Goal: Communication & Community: Connect with others

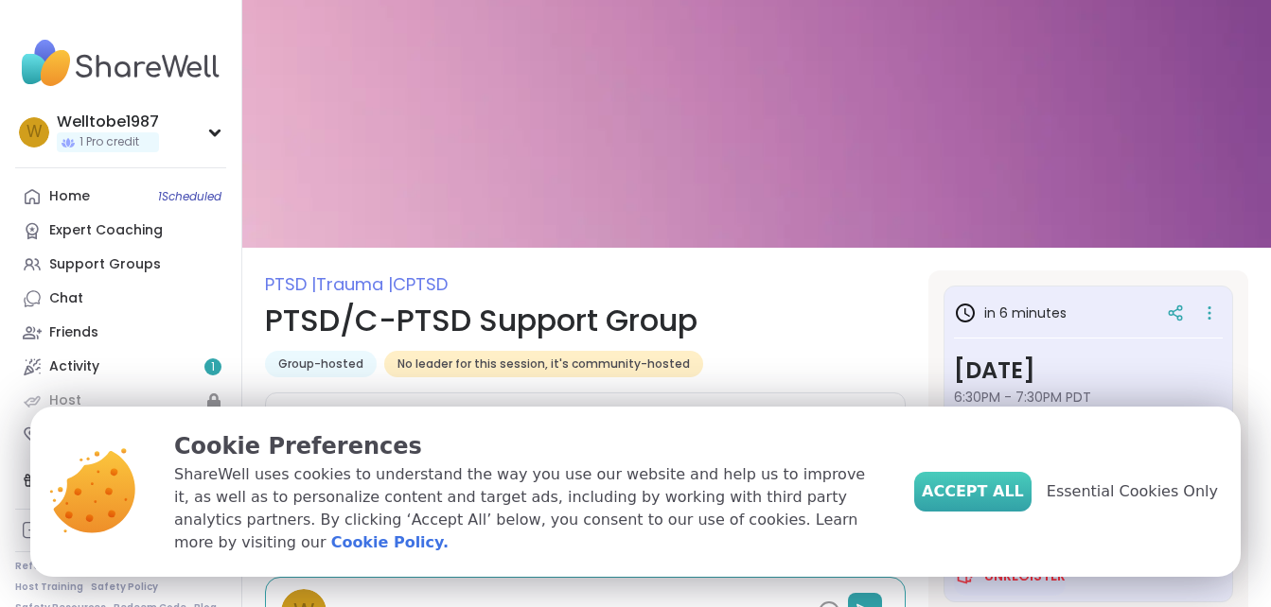
click at [1024, 503] on span "Accept All" at bounding box center [973, 492] width 102 height 23
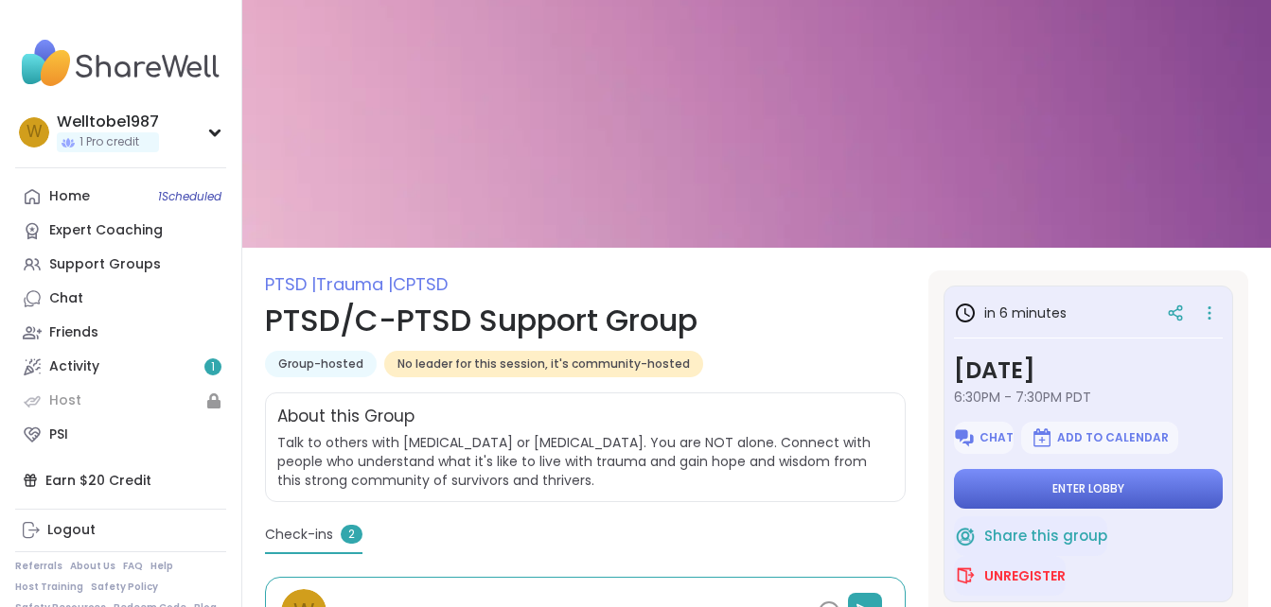
click at [1076, 491] on span "Enter lobby" at bounding box center [1088, 489] width 72 height 15
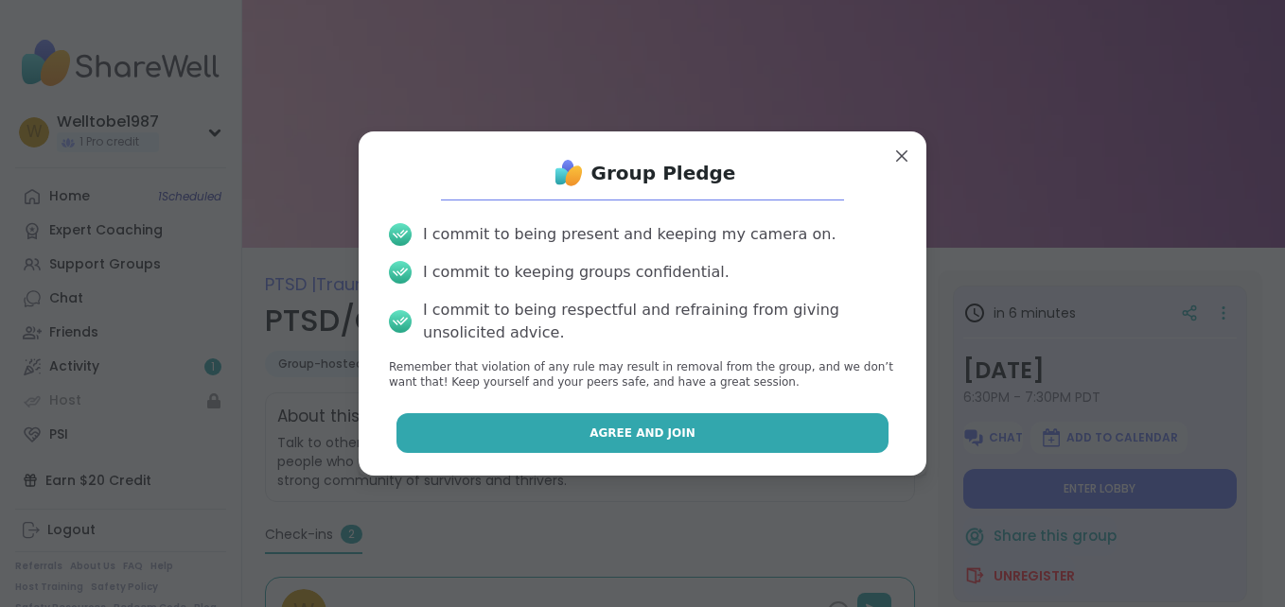
click at [752, 440] on button "Agree and Join" at bounding box center [642, 433] width 493 height 40
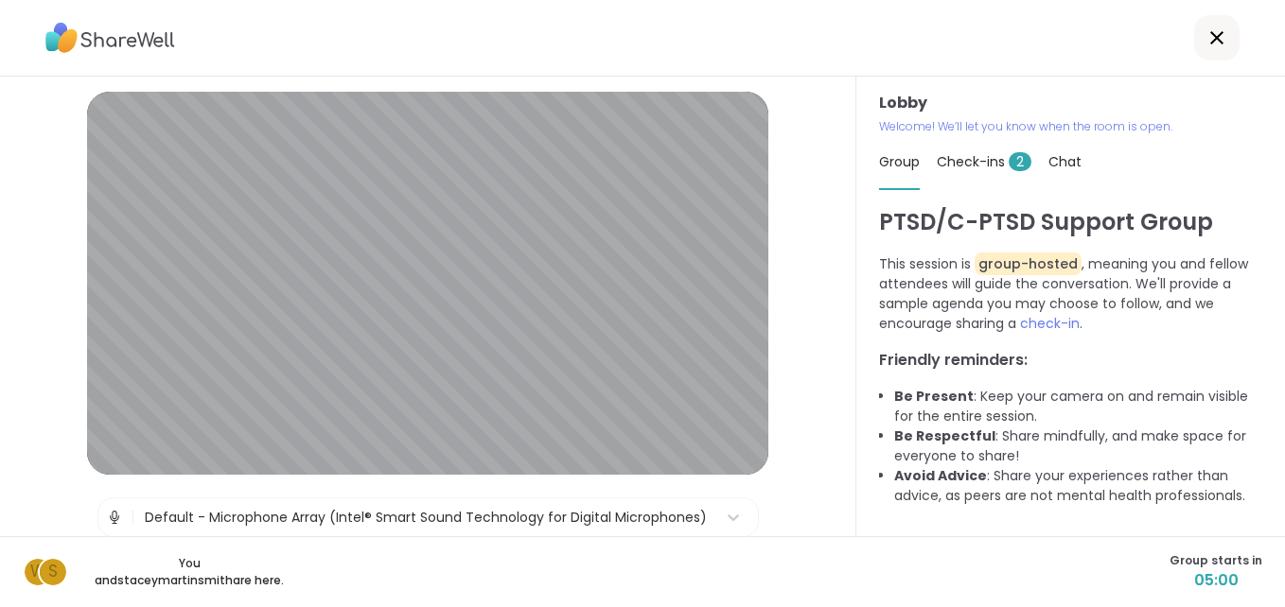
click at [856, 434] on div "Lobby Welcome! We’ll let you know when the room is open. Group Check-ins 2 Chat…" at bounding box center [1070, 307] width 429 height 460
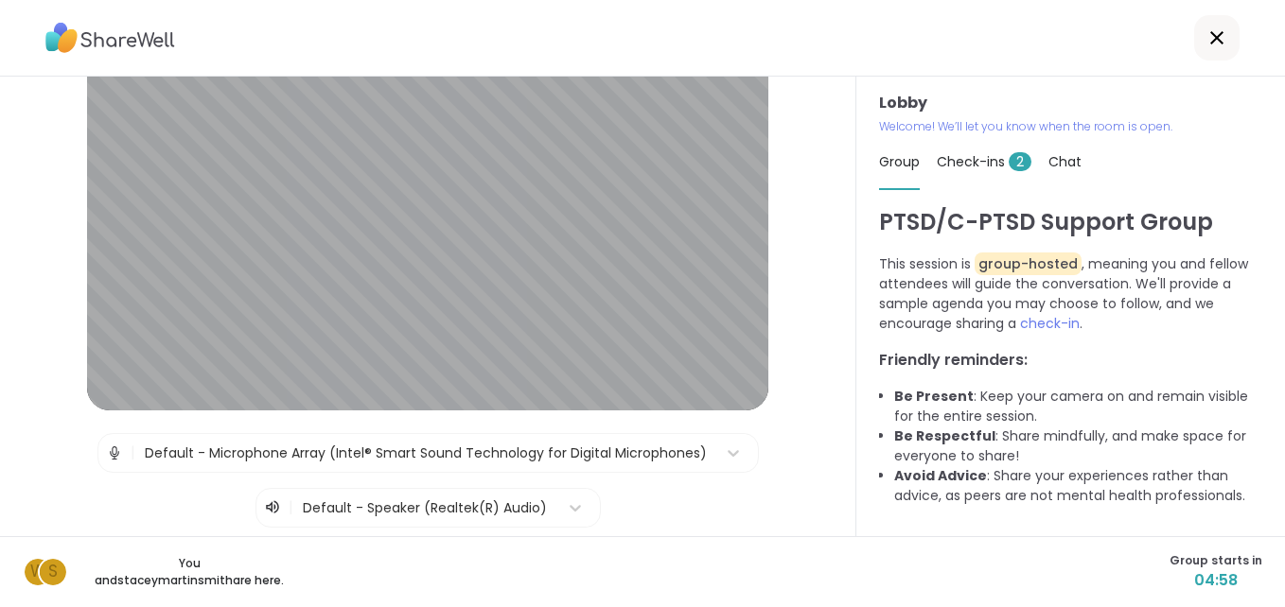
scroll to position [67, 0]
click at [1137, 488] on li "Avoid Advice : Share your experiences rather than advice, as peers are not ment…" at bounding box center [1078, 486] width 368 height 40
drag, startPoint x: 846, startPoint y: 421, endPoint x: 842, endPoint y: 377, distance: 44.6
click at [842, 377] on div "Lobby | Default - Microphone Array (Intel® Smart Sound Technology for Digital M…" at bounding box center [428, 307] width 856 height 460
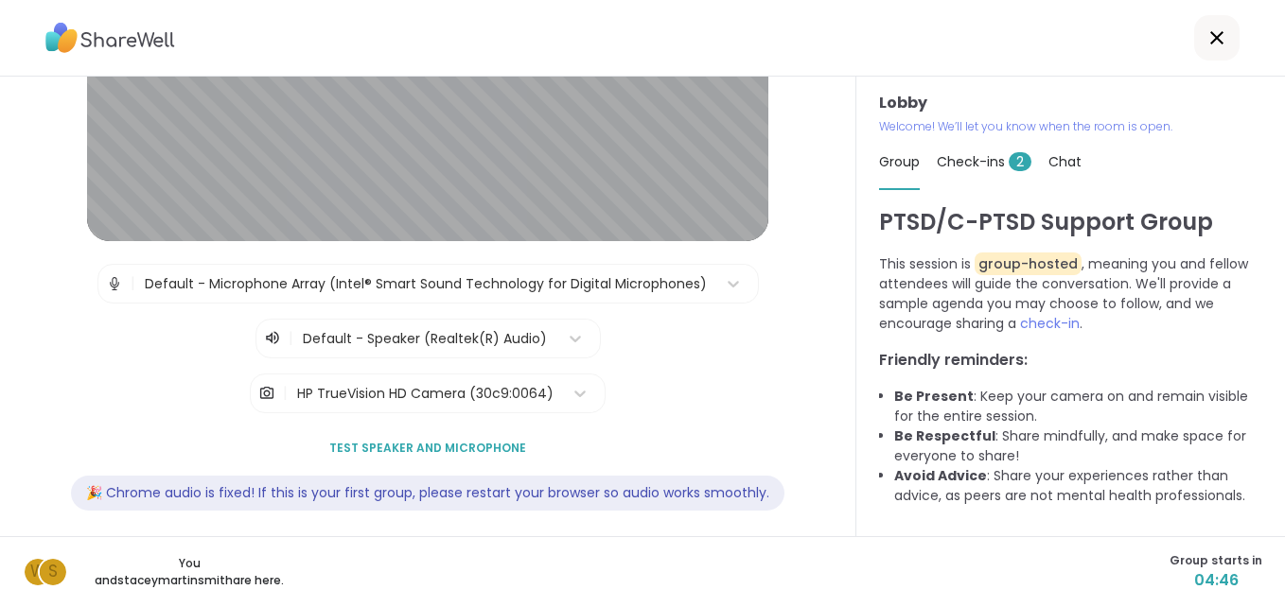
scroll to position [246, 0]
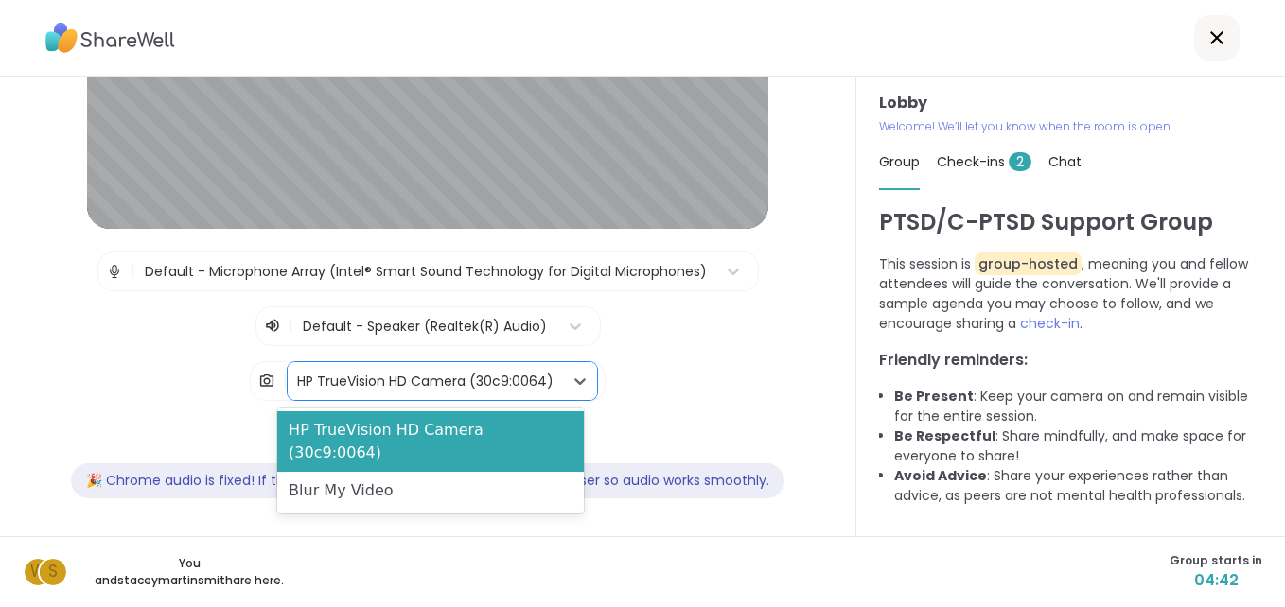
click at [321, 379] on div "HP TrueVision HD Camera (30c9:0064)" at bounding box center [425, 382] width 256 height 20
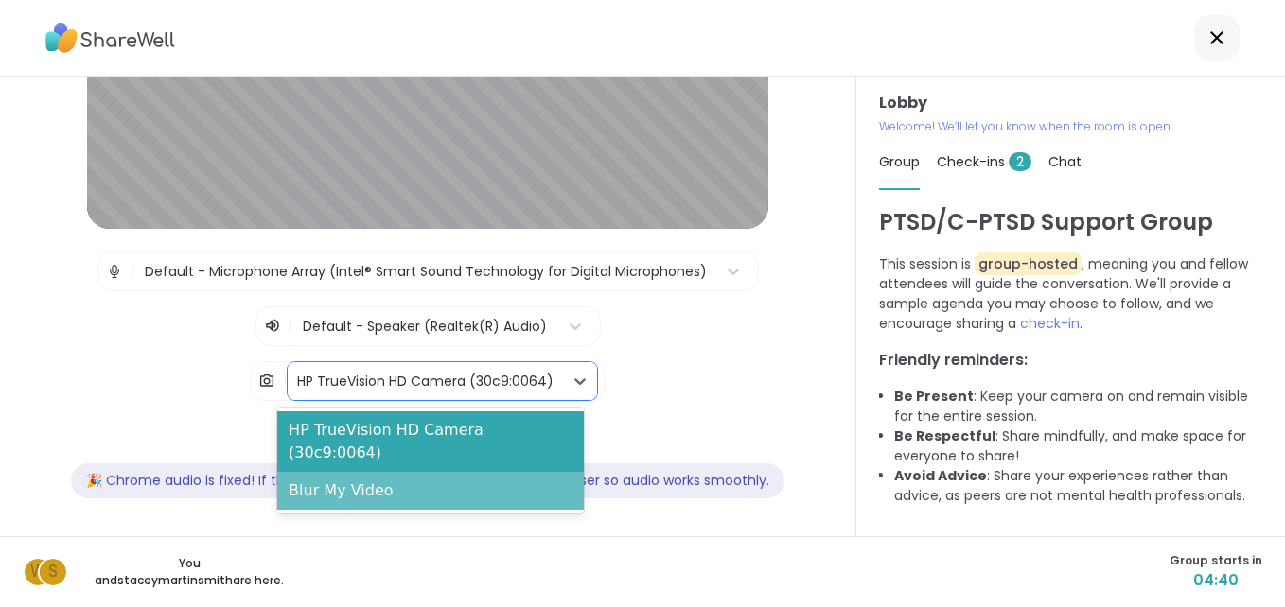
click at [354, 477] on div "Blur My Video" at bounding box center [430, 491] width 307 height 38
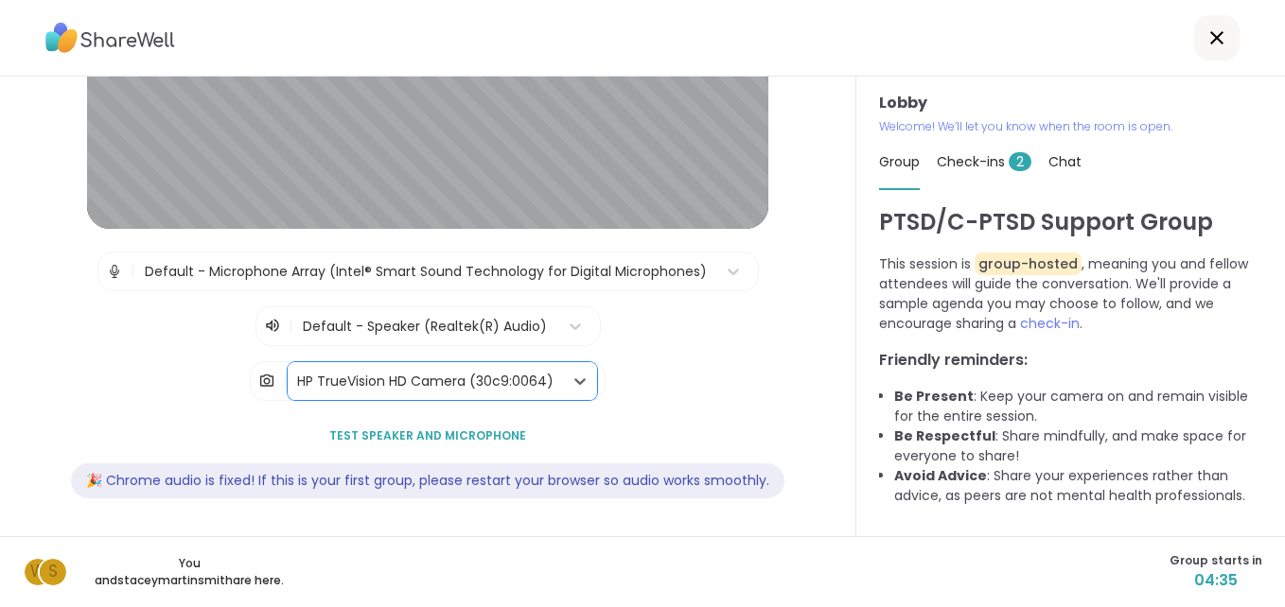
scroll to position [0, 0]
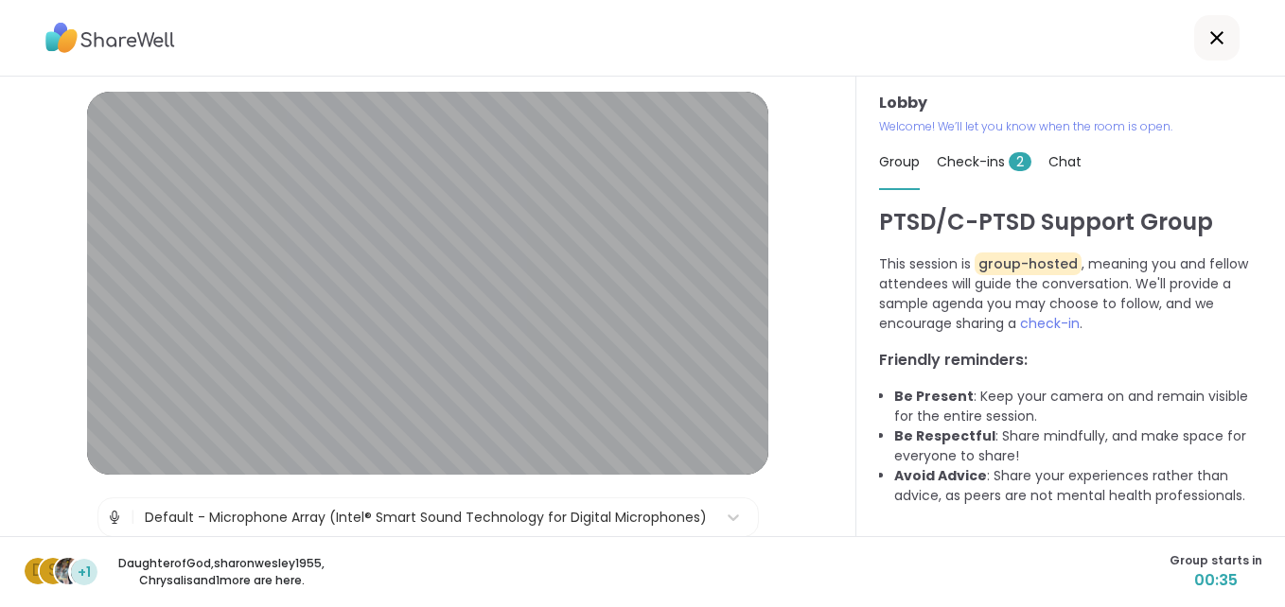
click at [649, 519] on div "Default - Microphone Array (Intel® Smart Sound Technology for Digital Microphon…" at bounding box center [426, 518] width 562 height 20
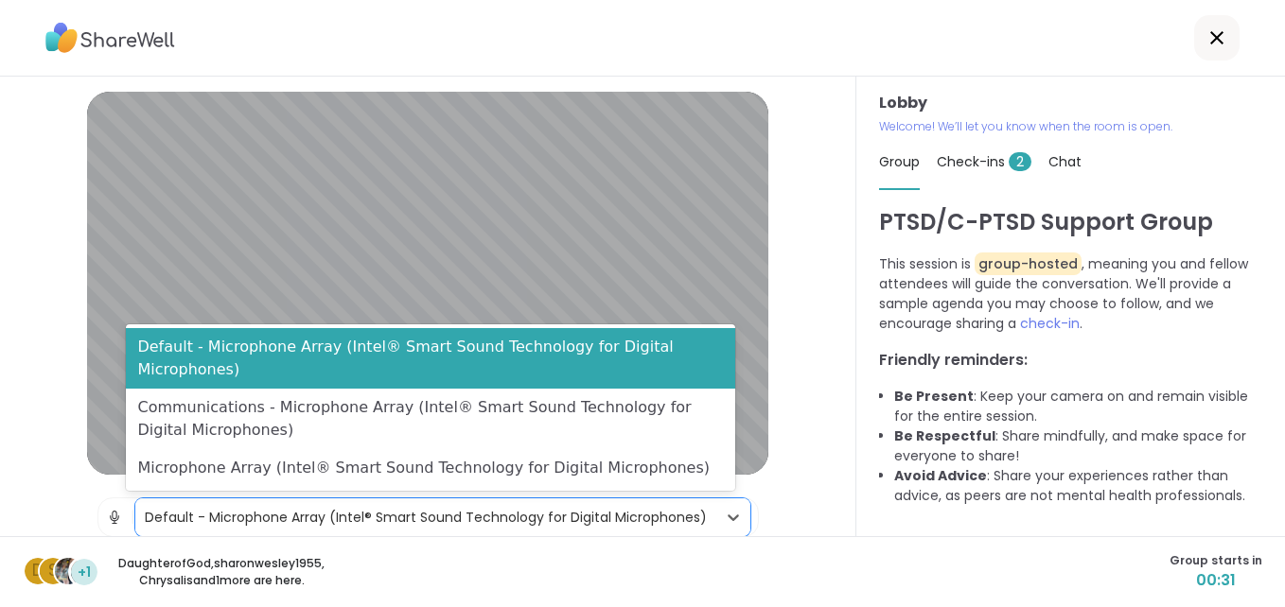
click at [800, 311] on div "Lobby | 3 results available. Use Up and Down to choose options, press Enter to …" at bounding box center [428, 307] width 856 height 460
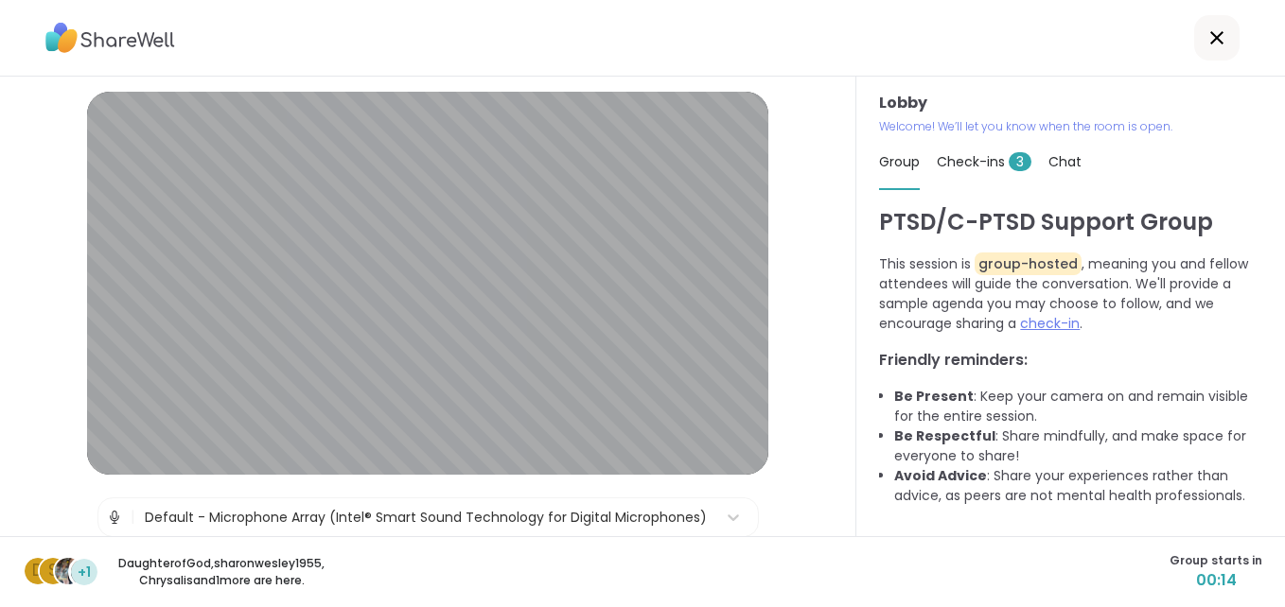
click at [1045, 321] on span "check-in" at bounding box center [1050, 323] width 60 height 19
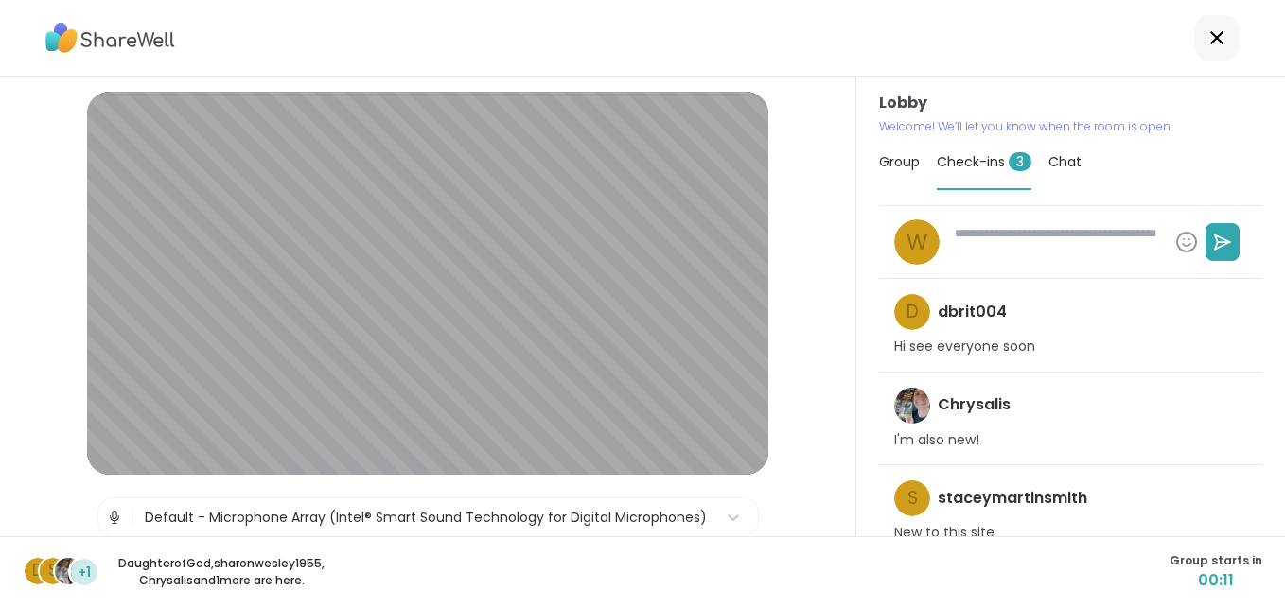
click at [1037, 242] on textarea at bounding box center [1057, 242] width 220 height 49
type textarea "*"
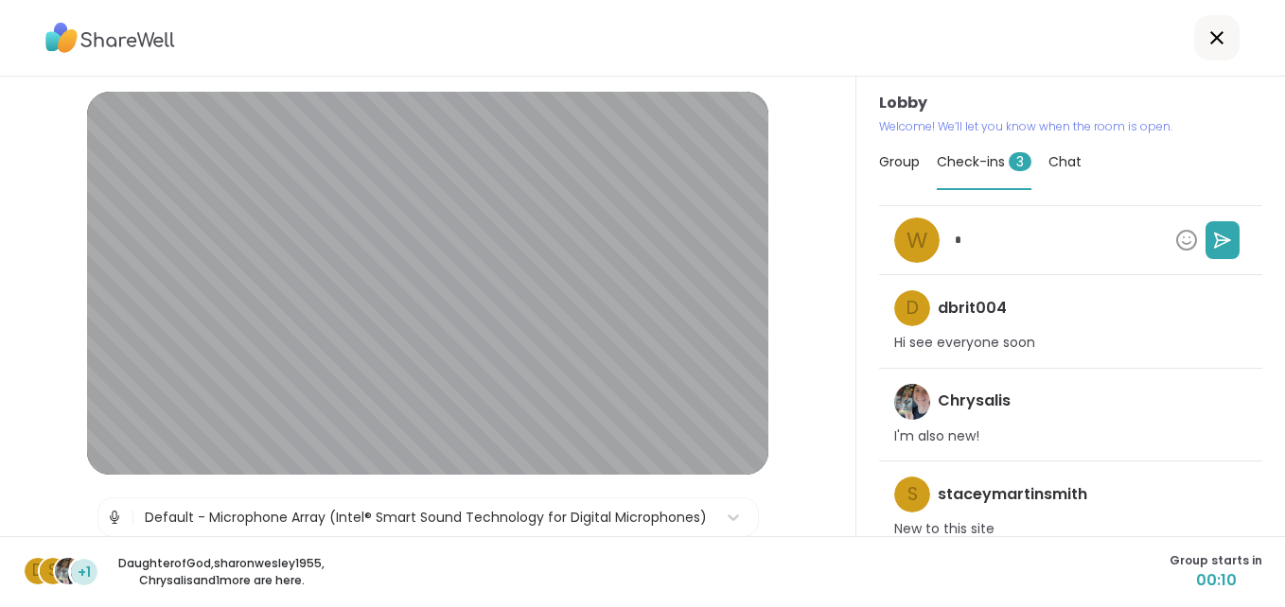
type textarea "*"
type textarea "**"
type textarea "*"
type textarea "***"
type textarea "*"
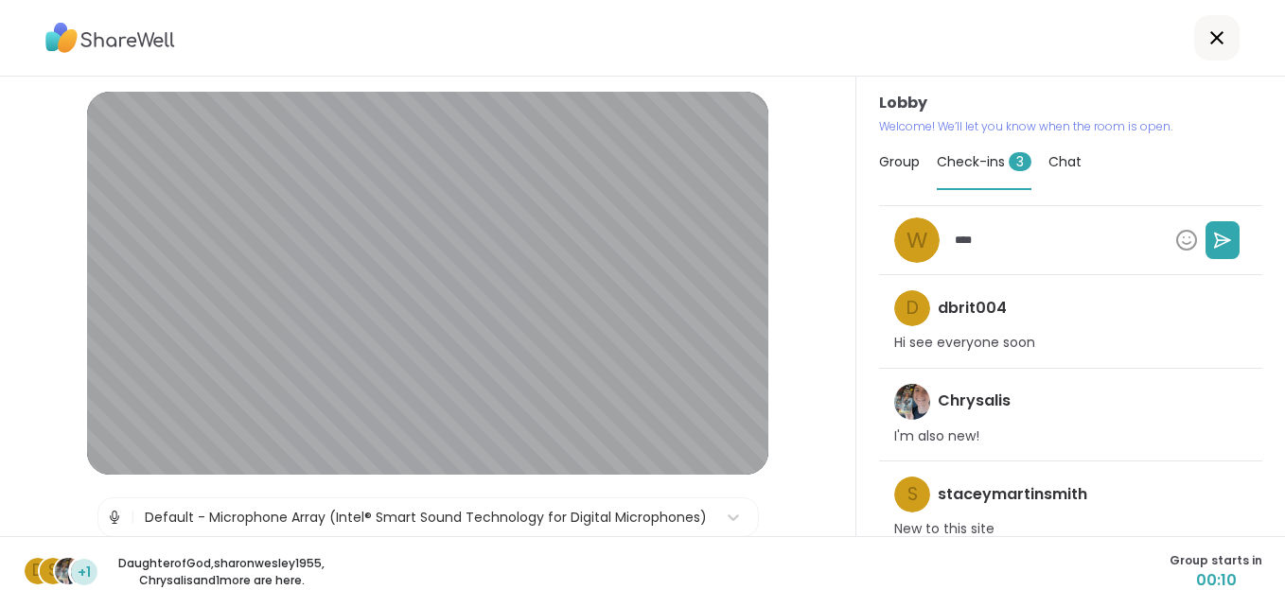
type textarea "*****"
type textarea "*"
type textarea "******"
type textarea "*"
type textarea "******"
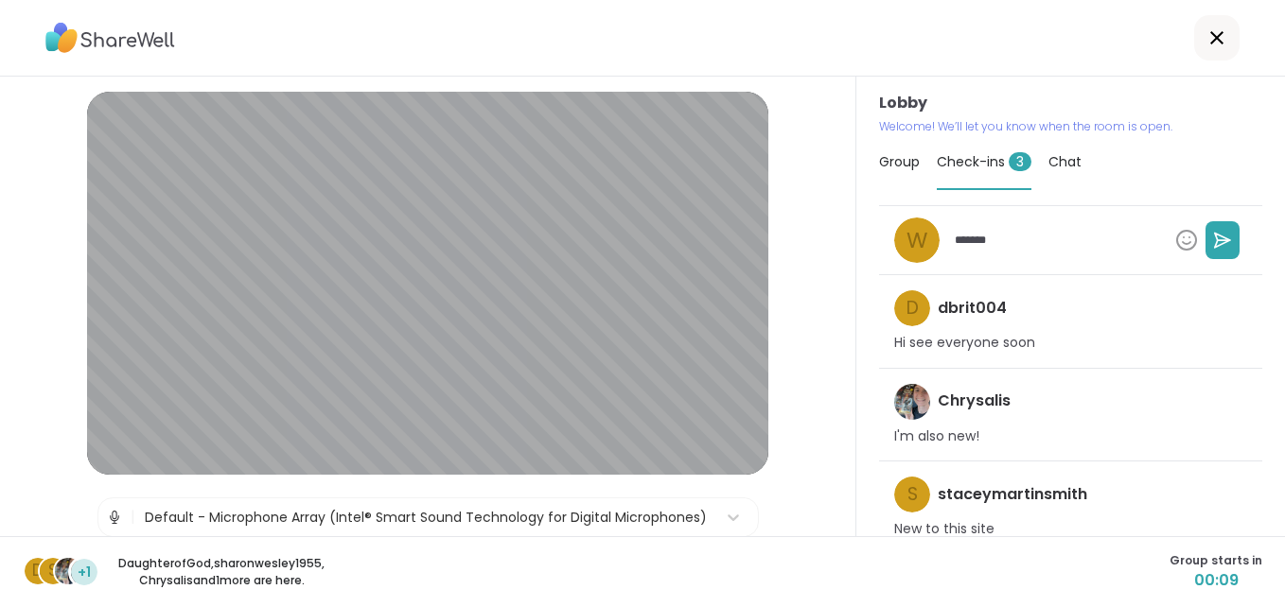
type textarea "*"
type textarea "********"
type textarea "*"
type textarea "*********"
type textarea "*"
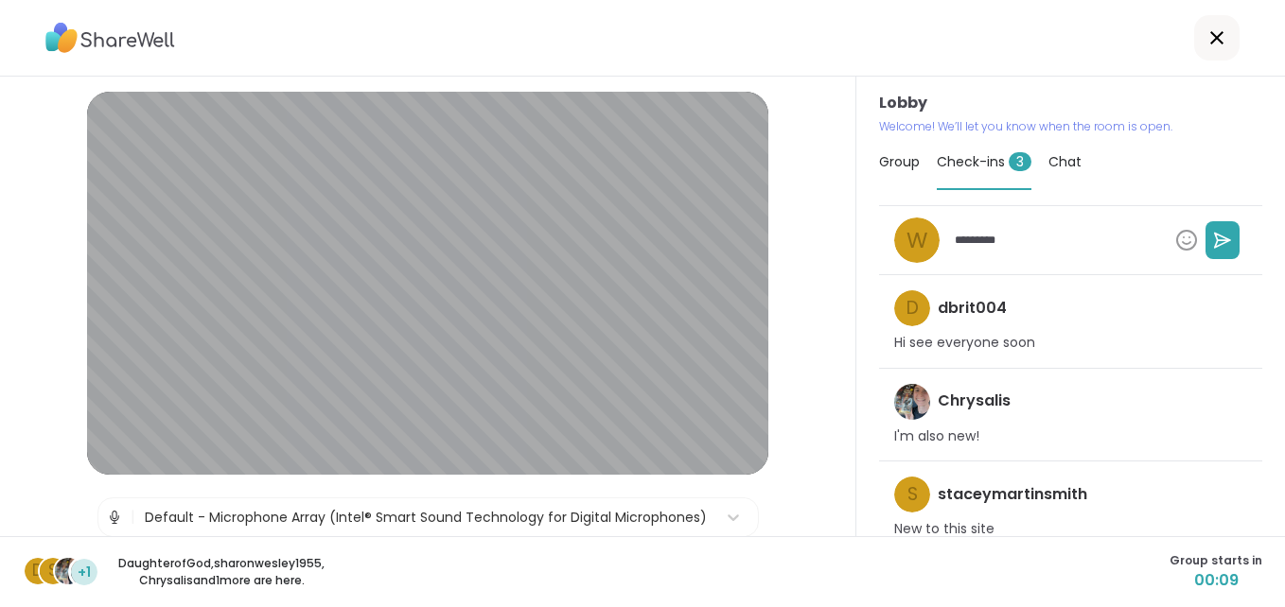
type textarea "**********"
type textarea "*"
type textarea "**********"
type textarea "*"
type textarea "**********"
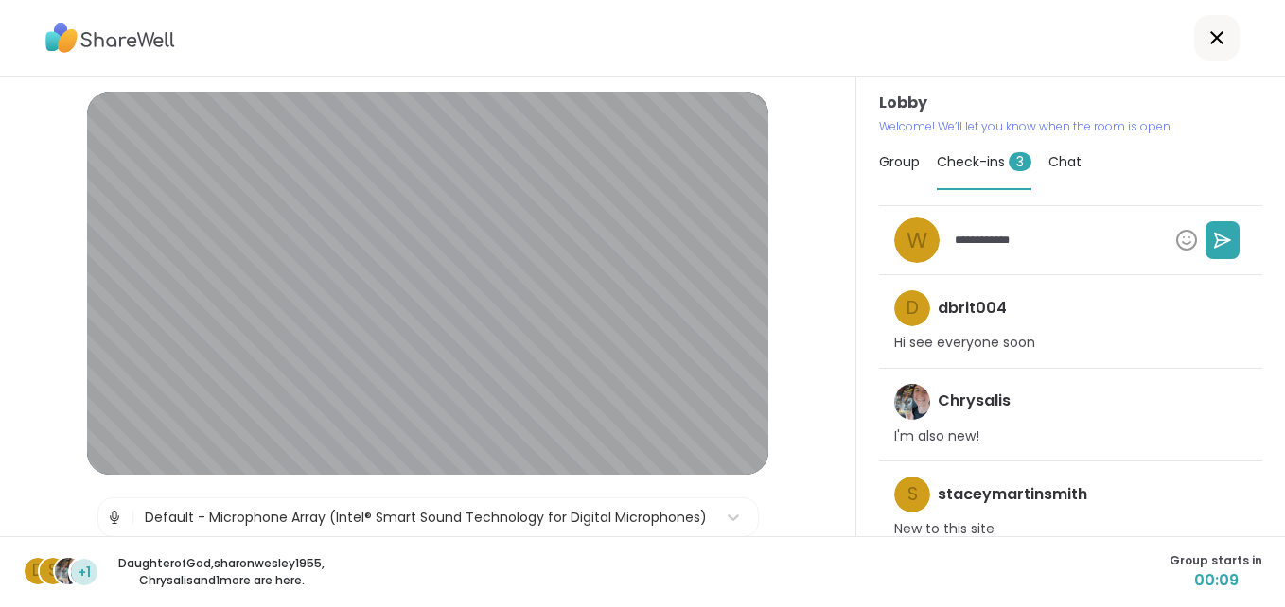
type textarea "*"
type textarea "**********"
type textarea "*"
type textarea "**********"
type textarea "*"
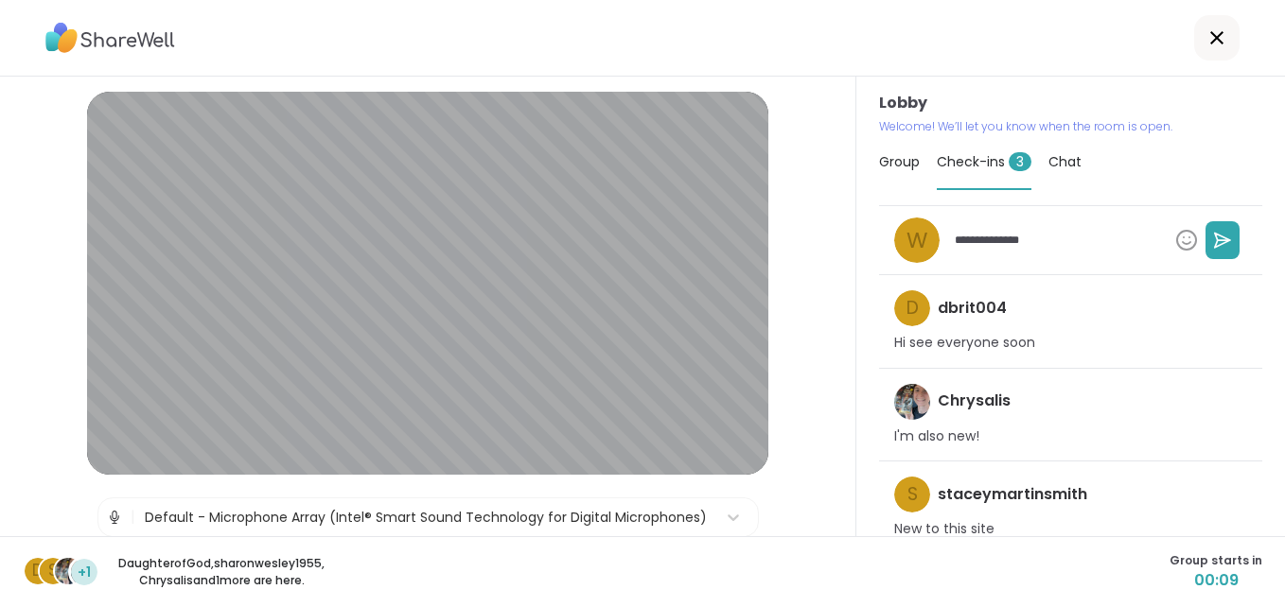
type textarea "**********"
type textarea "*"
type textarea "**********"
type textarea "*"
type textarea "**********"
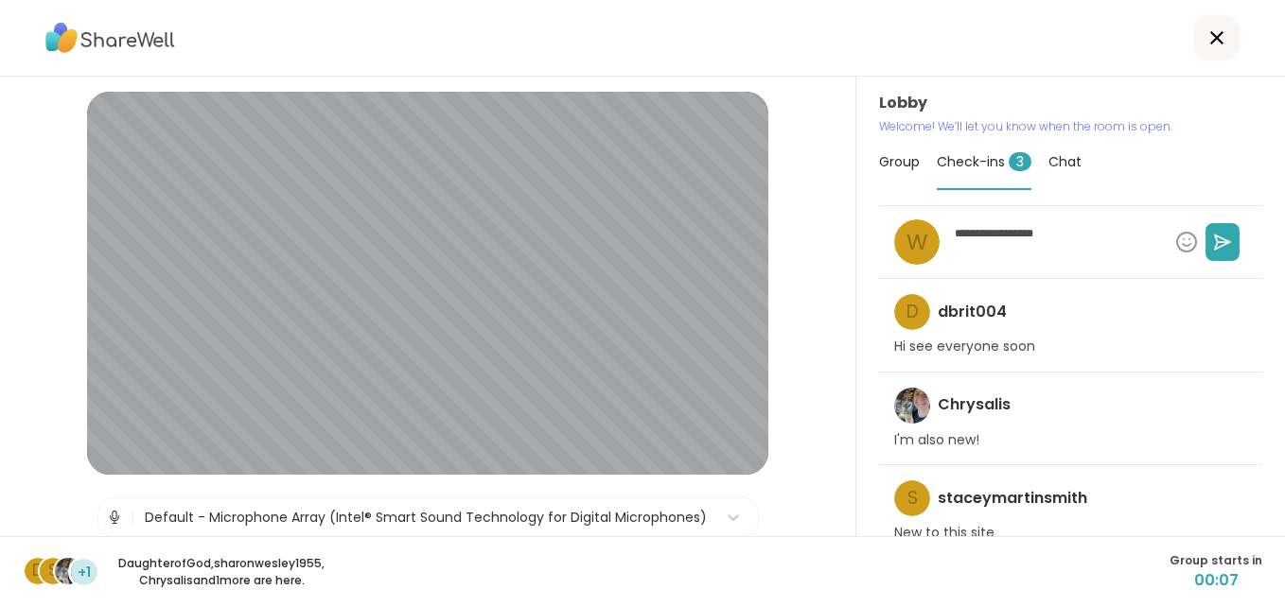
type textarea "*"
type textarea "**********"
type textarea "*"
type textarea "**********"
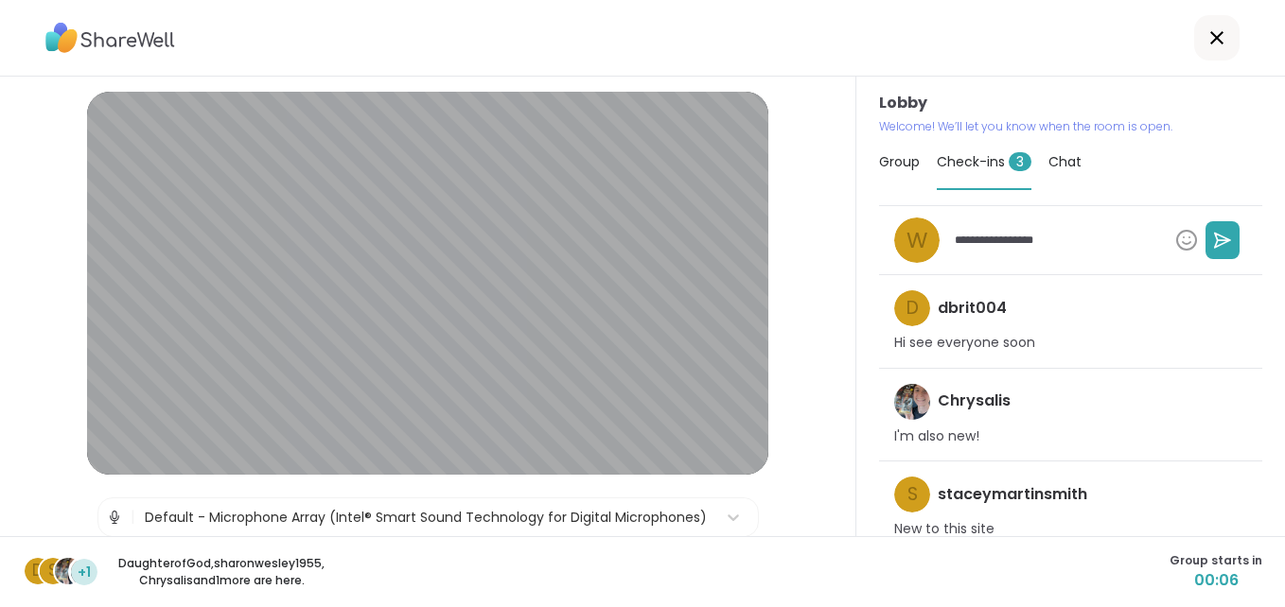
type textarea "*"
type textarea "**********"
type textarea "*"
type textarea "**********"
type textarea "*"
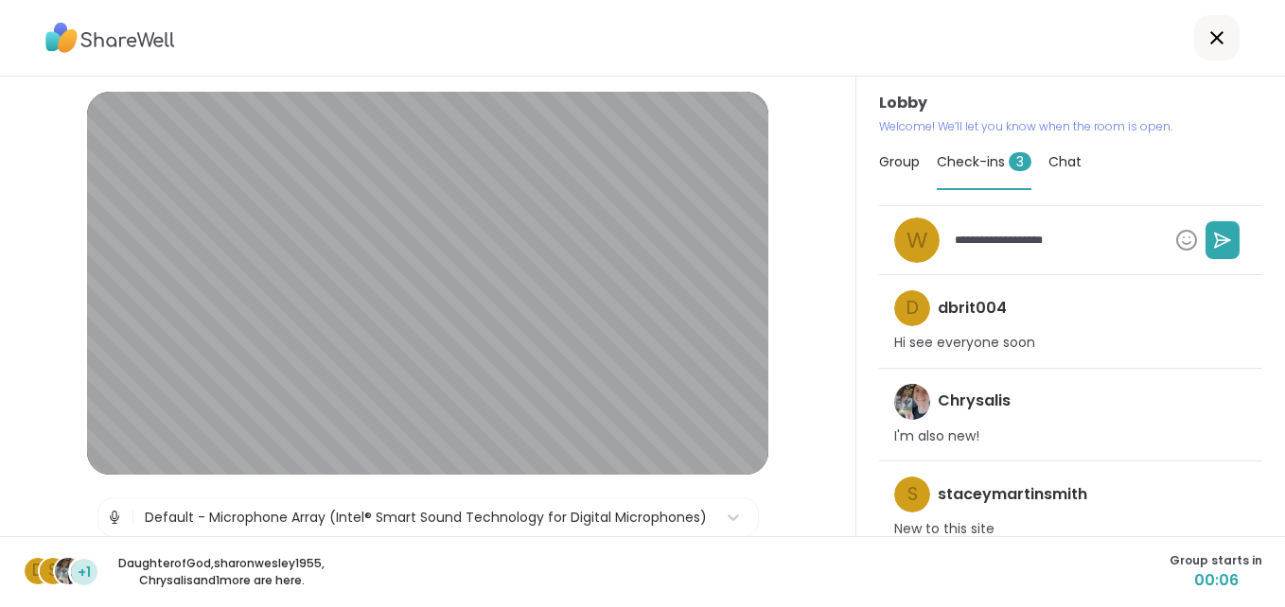
type textarea "**********"
type textarea "*"
type textarea "**********"
type textarea "*"
type textarea "**********"
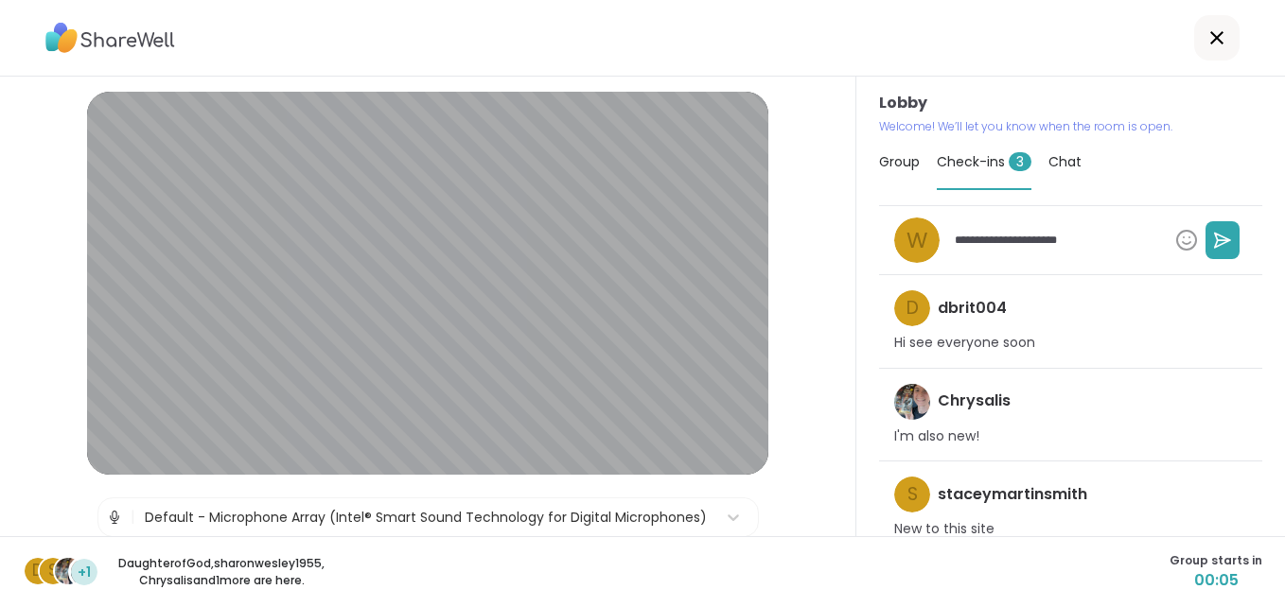
type textarea "*"
type textarea "**********"
type textarea "*"
type textarea "**********"
click at [1205, 243] on button at bounding box center [1222, 240] width 34 height 38
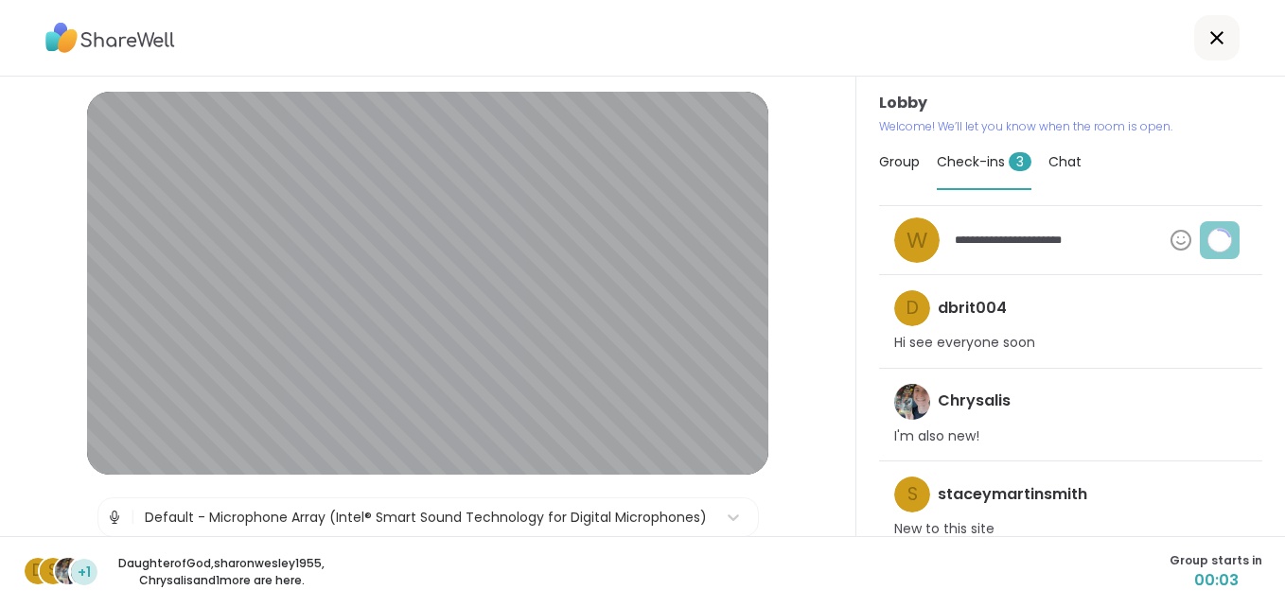
type textarea "*"
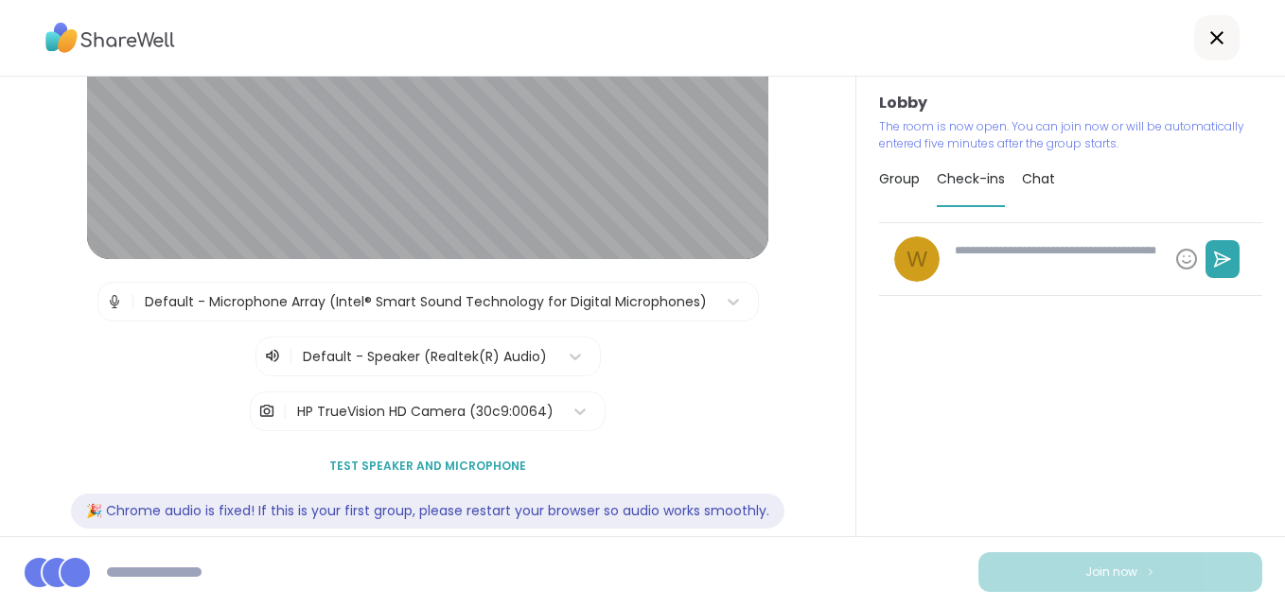
scroll to position [217, 0]
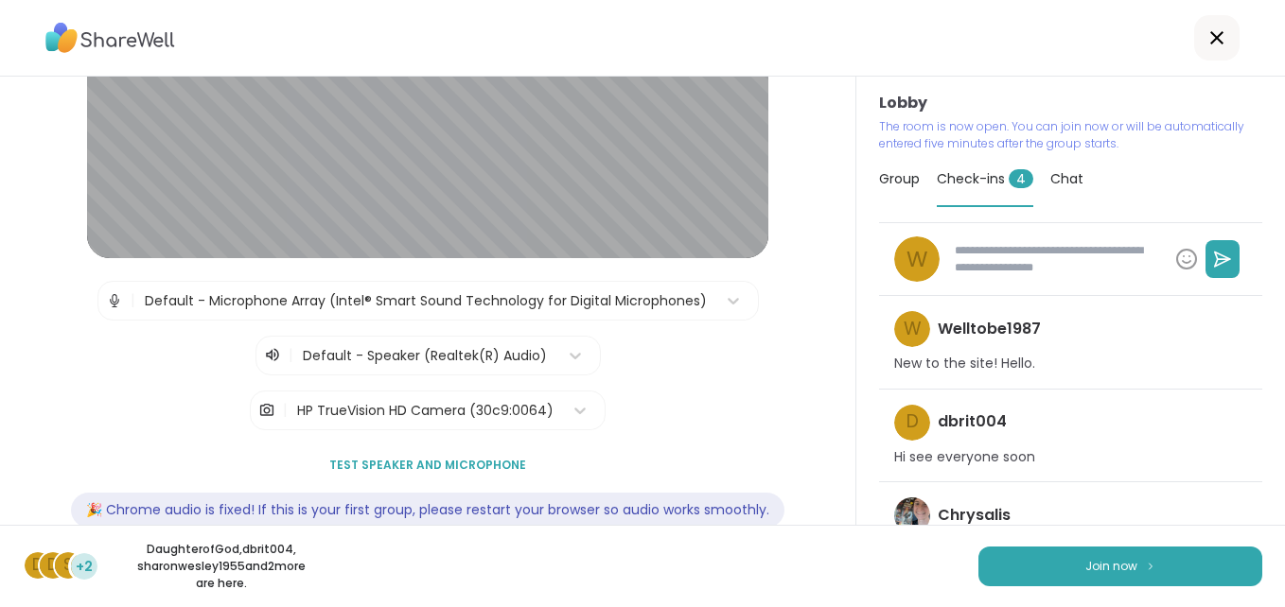
click at [423, 465] on span "Test speaker and microphone" at bounding box center [427, 465] width 197 height 17
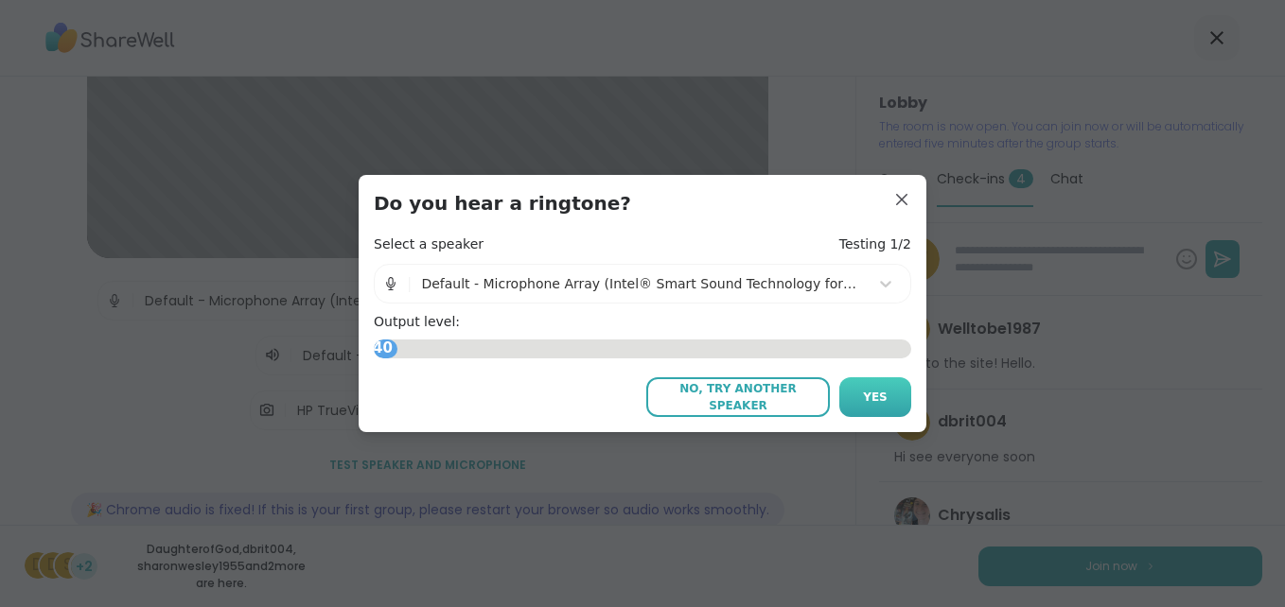
click at [867, 383] on button "Yes" at bounding box center [875, 398] width 72 height 40
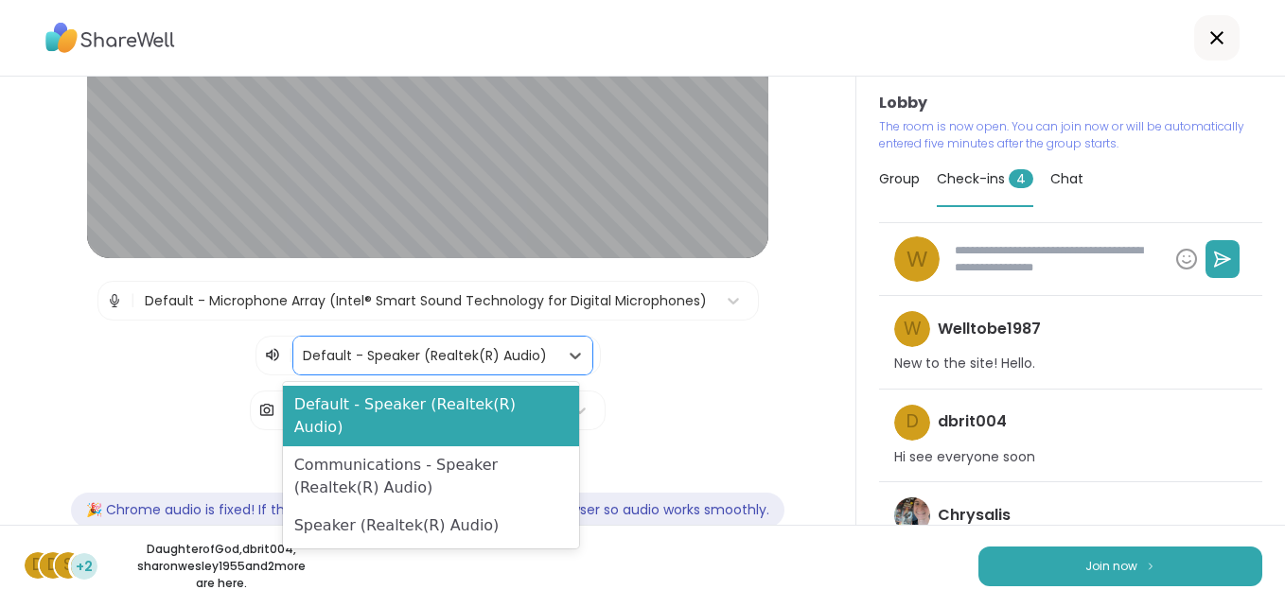
click at [447, 365] on div at bounding box center [426, 356] width 246 height 24
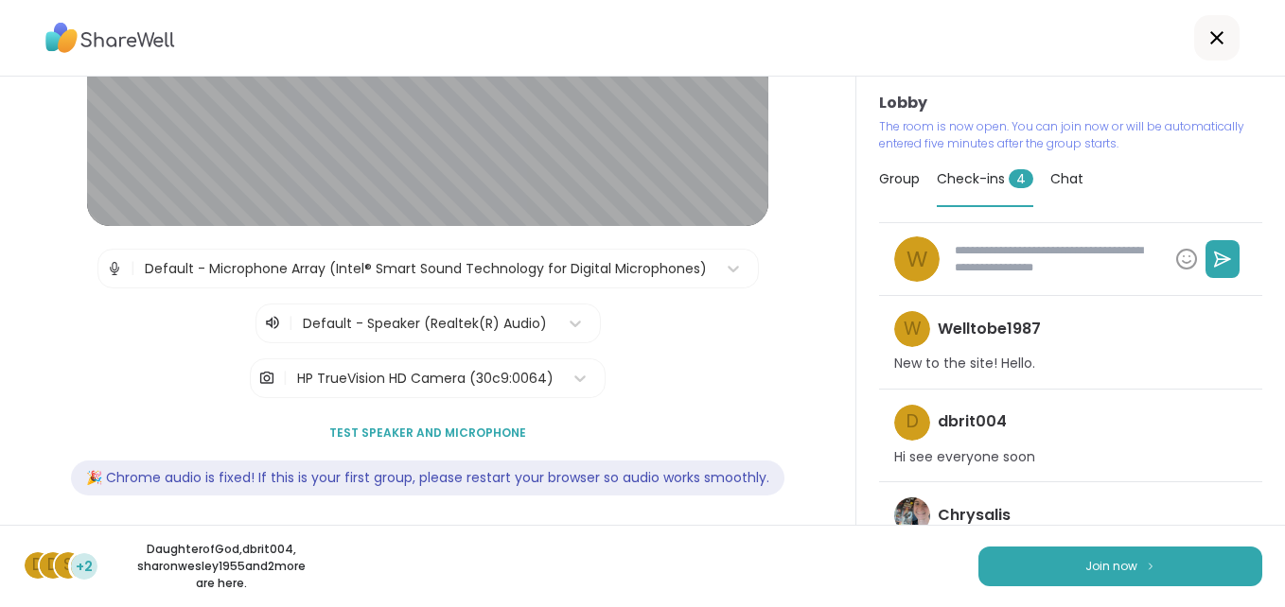
scroll to position [257, 0]
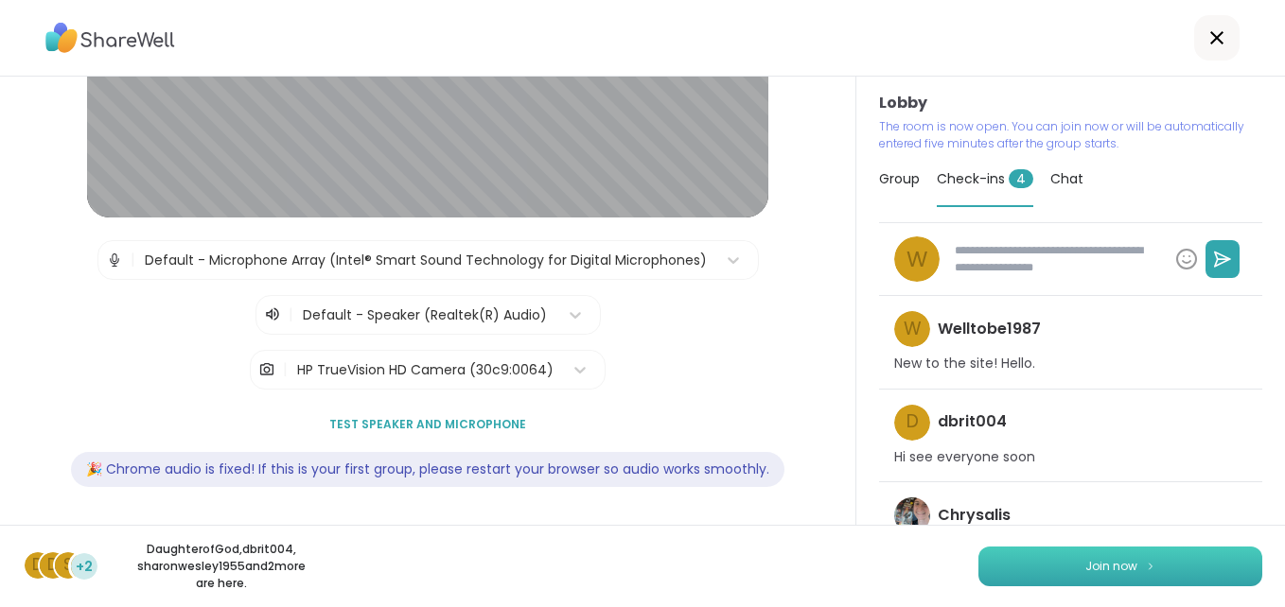
click at [1096, 574] on span "Join now" at bounding box center [1111, 566] width 52 height 17
type textarea "*"
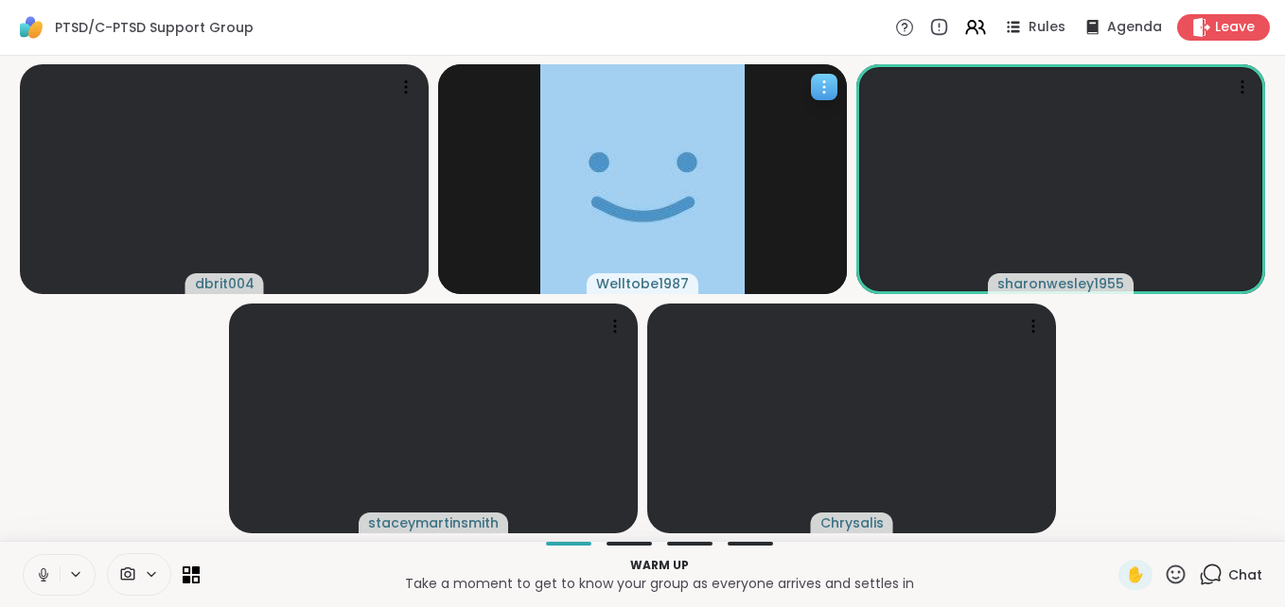
click at [825, 74] on div at bounding box center [824, 87] width 26 height 26
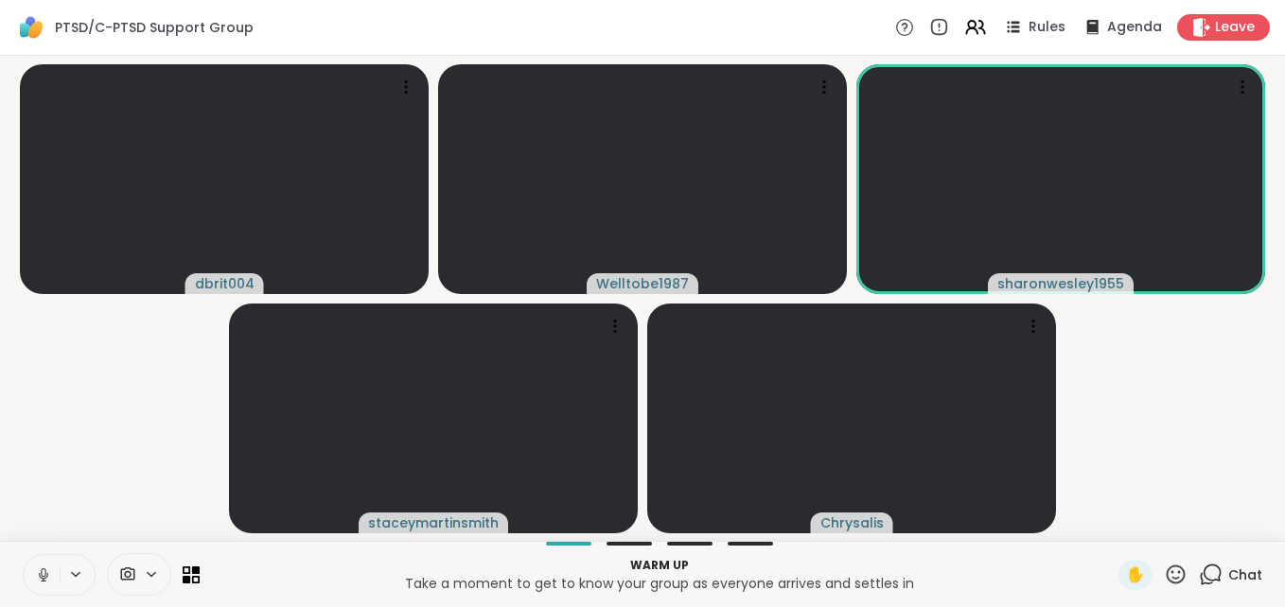
click at [72, 575] on icon at bounding box center [75, 575] width 15 height 16
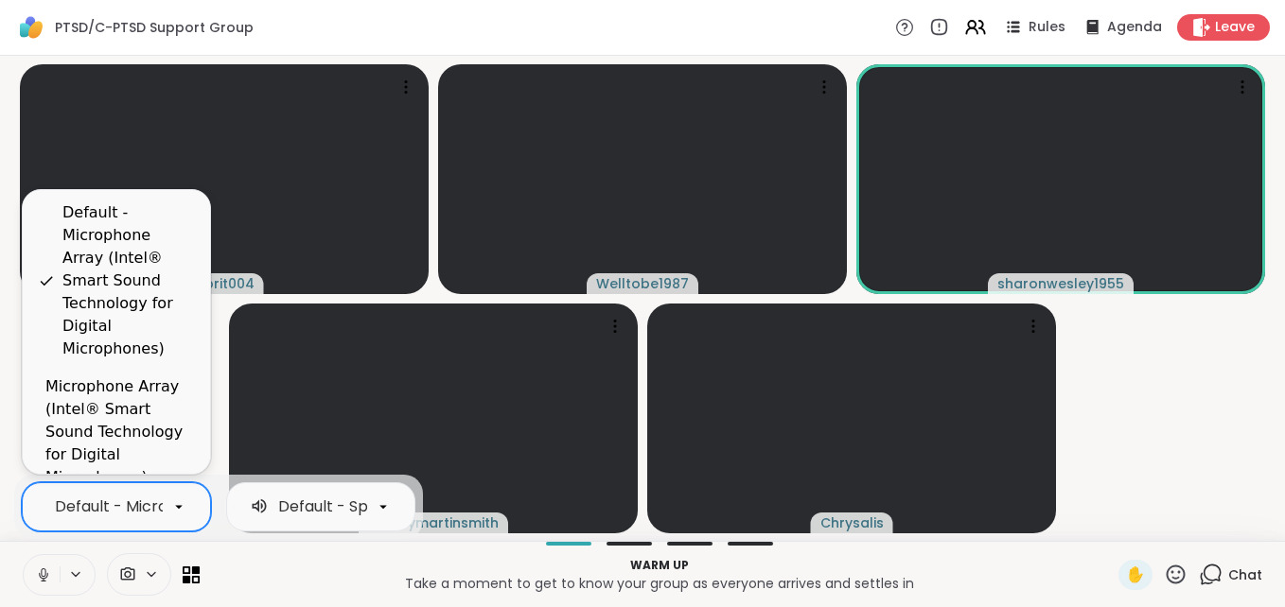
scroll to position [0, 497]
click at [168, 513] on div at bounding box center [179, 507] width 32 height 32
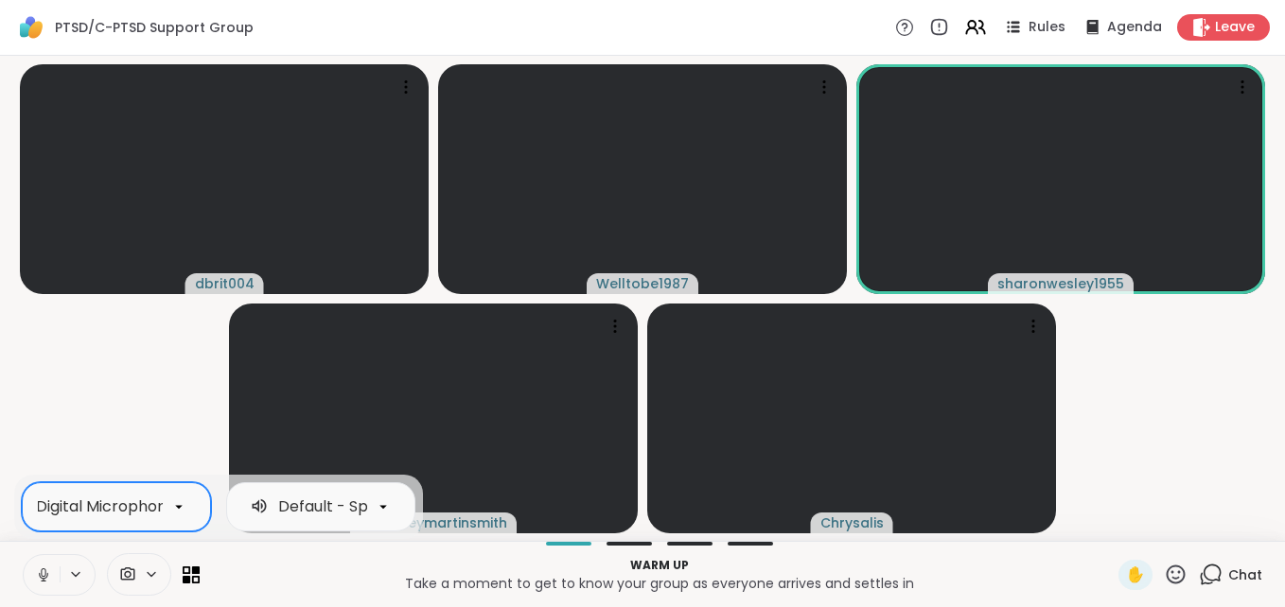
click at [175, 504] on icon at bounding box center [178, 507] width 17 height 17
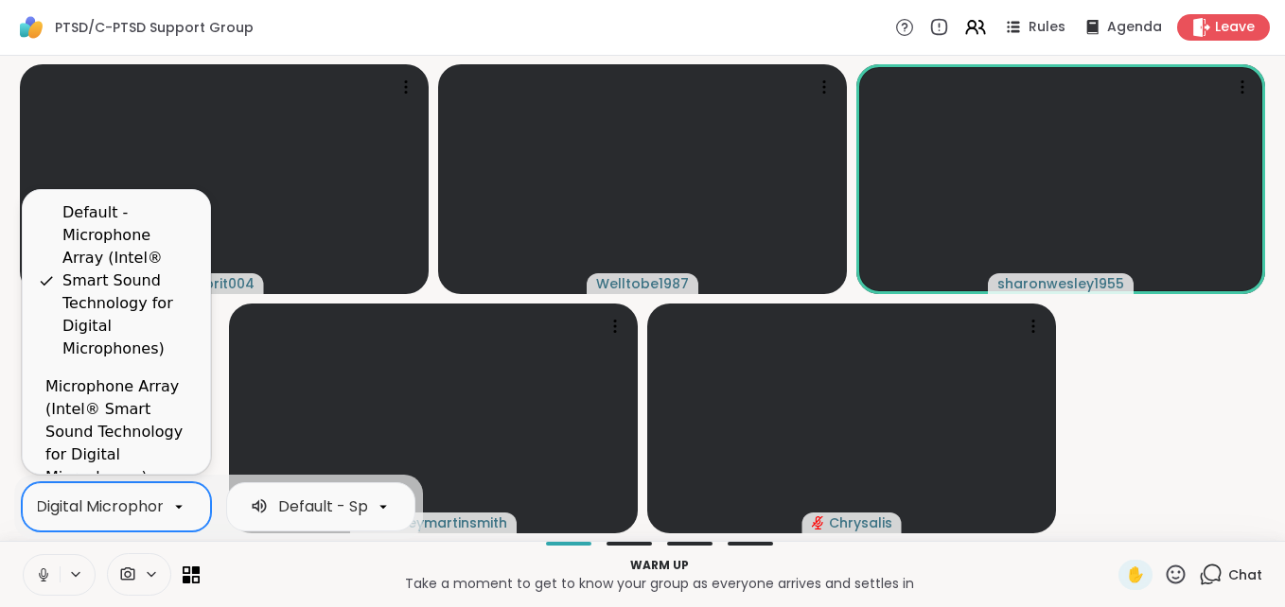
click at [175, 504] on icon at bounding box center [178, 507] width 17 height 17
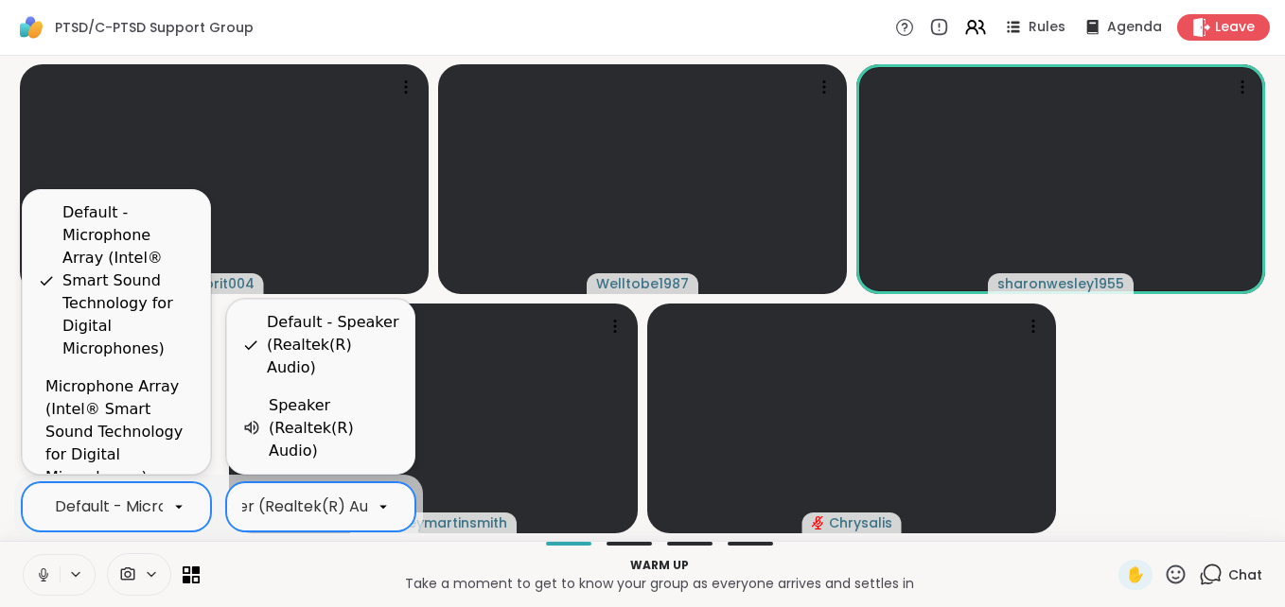
click at [370, 489] on div "Default - Speaker (Realtek(R) Audio)" at bounding box center [320, 507] width 189 height 49
click at [366, 536] on div "2 results available. Use Up and Down to choose options, press Enter to select t…" at bounding box center [218, 507] width 409 height 64
click at [43, 579] on icon at bounding box center [43, 575] width 17 height 17
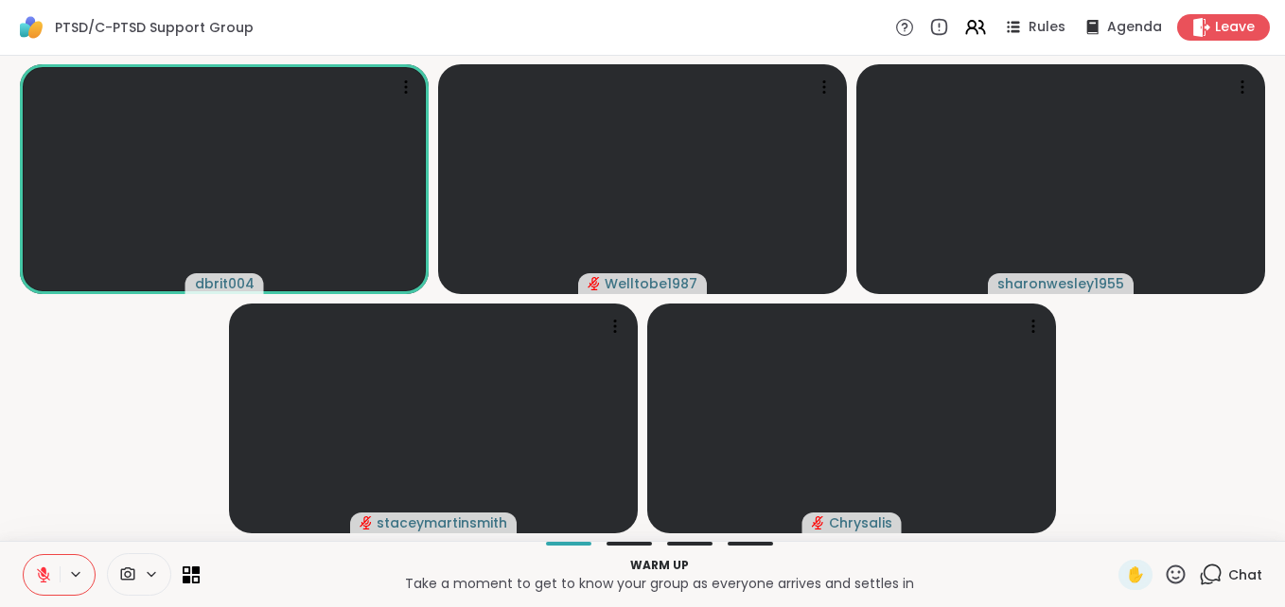
click at [1176, 418] on video-player-container "dbrit004 Welltobe1987 sharonwesley1955 staceymartinsmith Chrysalis" at bounding box center [642, 298] width 1262 height 470
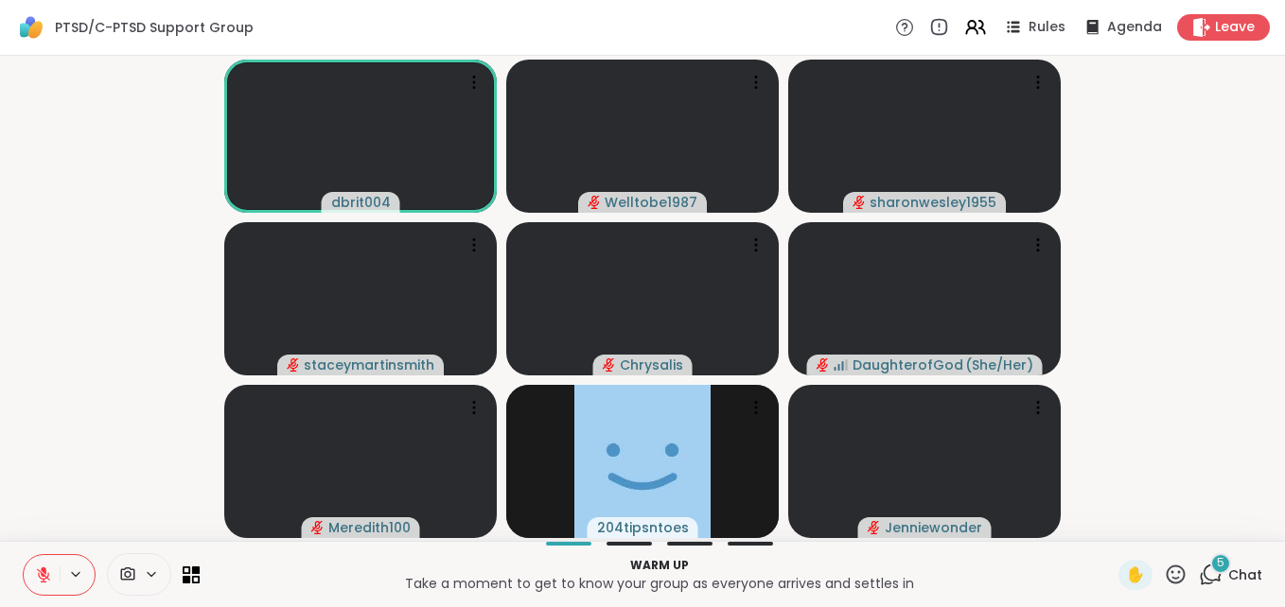
click at [141, 571] on span at bounding box center [126, 575] width 36 height 18
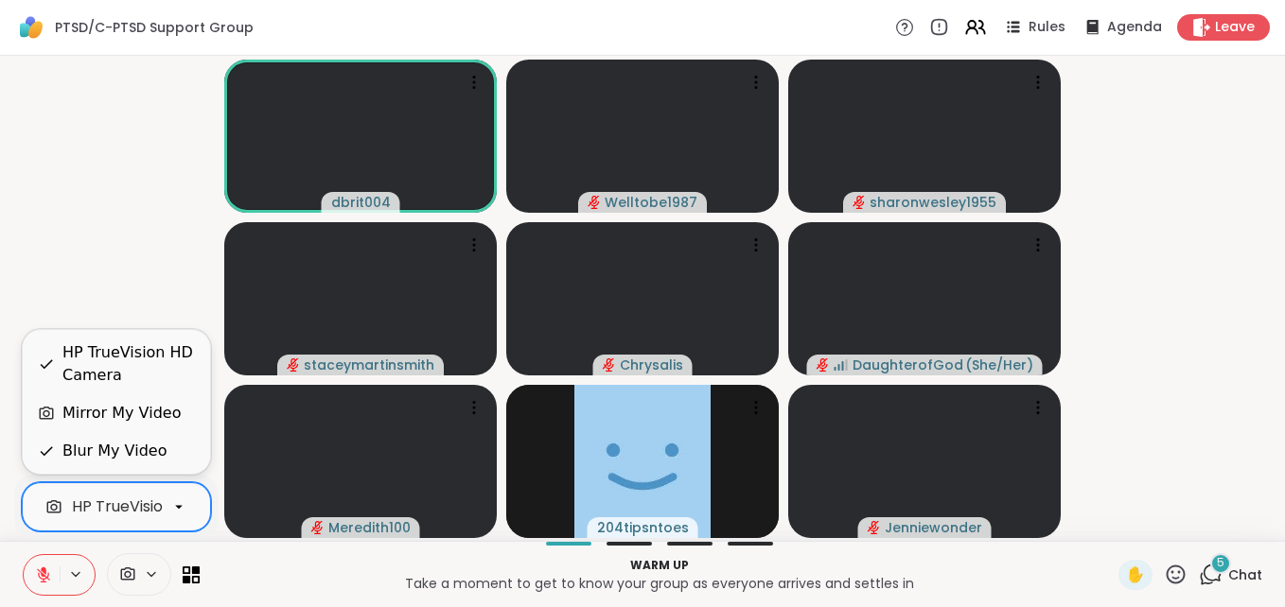
scroll to position [0, 73]
click at [142, 506] on div "HP TrueVision HD Camera" at bounding box center [94, 507] width 191 height 23
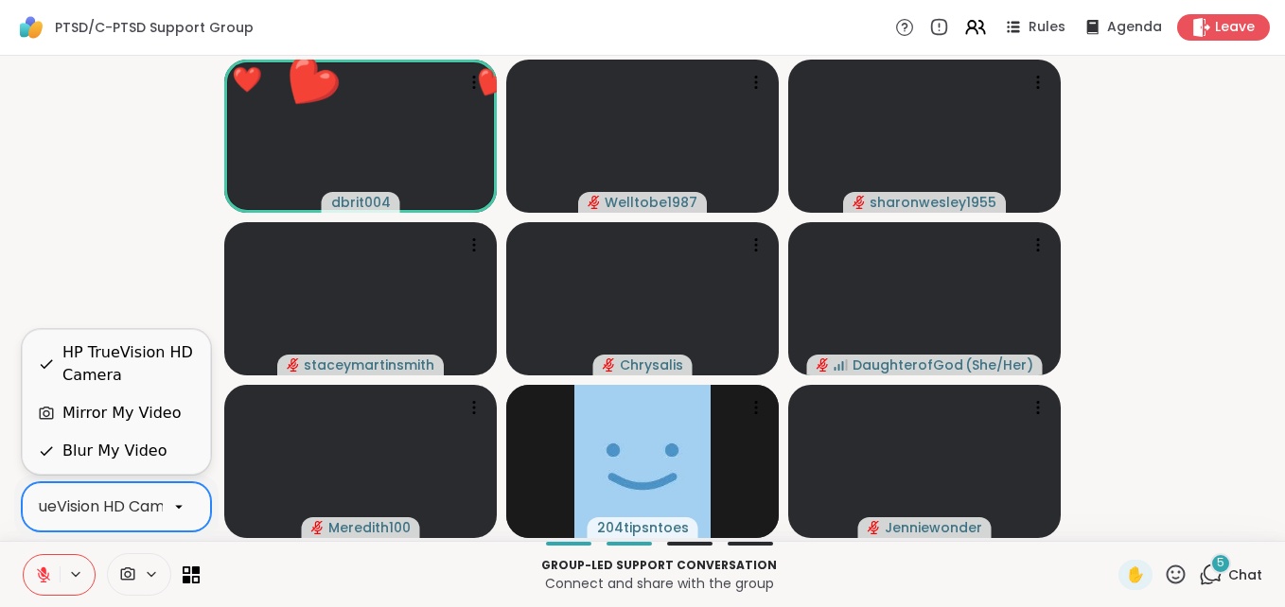
click at [129, 448] on div "Blur My Video" at bounding box center [114, 451] width 104 height 23
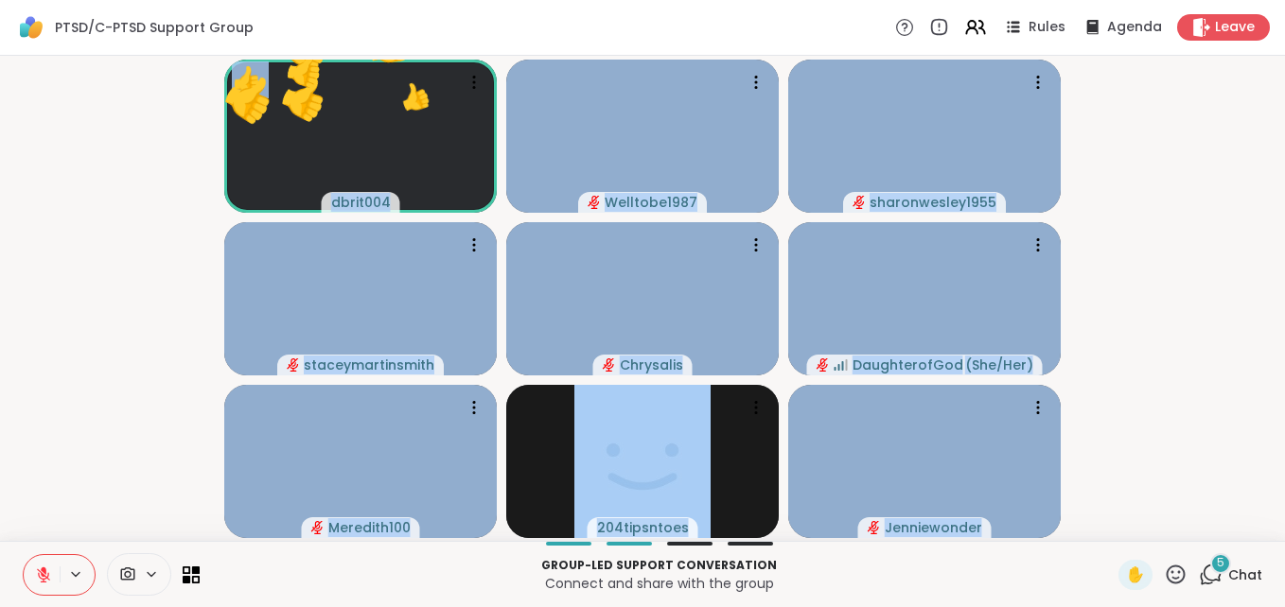
drag, startPoint x: 129, startPoint y: 447, endPoint x: 139, endPoint y: 485, distance: 40.2
click at [139, 485] on video-player-container "👍 dbrit004 ❤️ 👍 👍 👍 👍 👍 👍 👍 👍 👍 👍 👍 👍 👍 👍 👍 👍 👍 👍 👍 👍 👍 👍 Welltobe1987 sharonwe…" at bounding box center [642, 298] width 1262 height 470
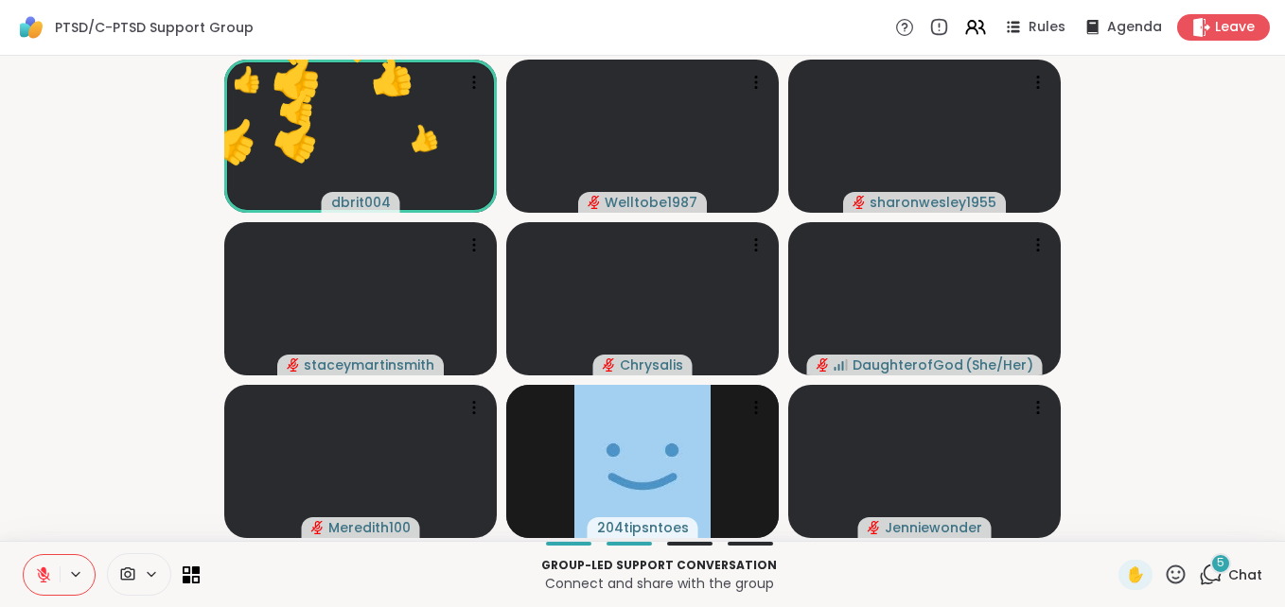
click at [139, 485] on video-player-container "👍 dbrit004 👍 👍 👍 👍 👍 👍 👍 👍 👍 👍 👍 👍 👍 👍 👍 👍 👍 👍 👍 👍 👍 Welltobe1987 sharonwesley1…" at bounding box center [642, 298] width 1262 height 470
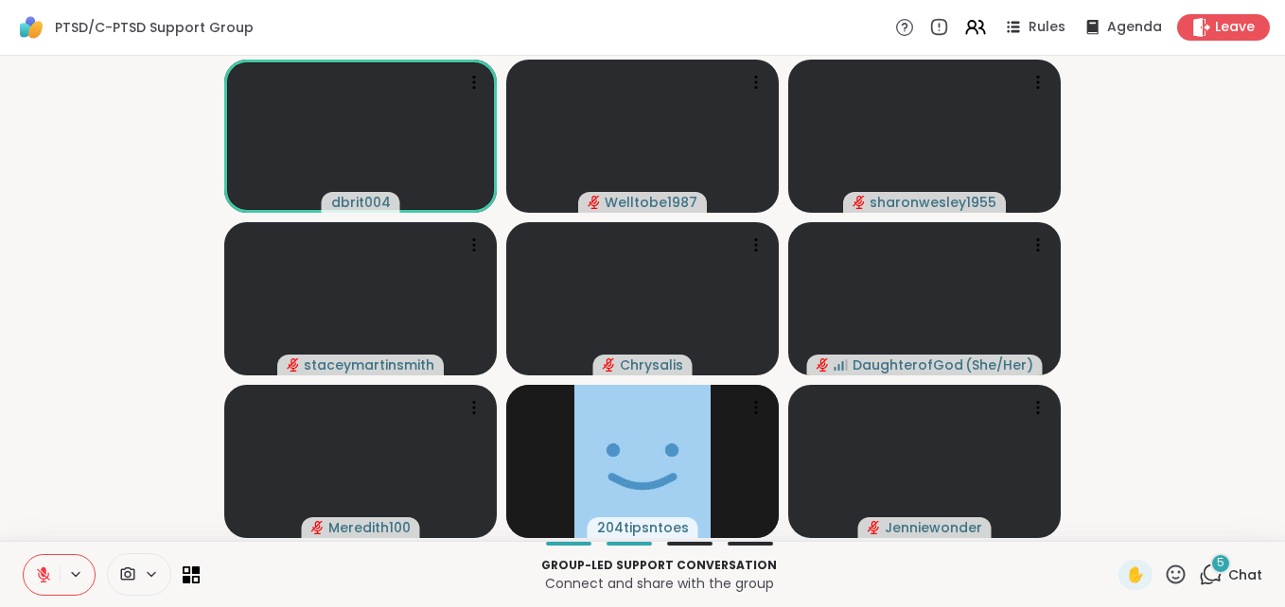
click at [1210, 571] on div "5" at bounding box center [1220, 564] width 21 height 21
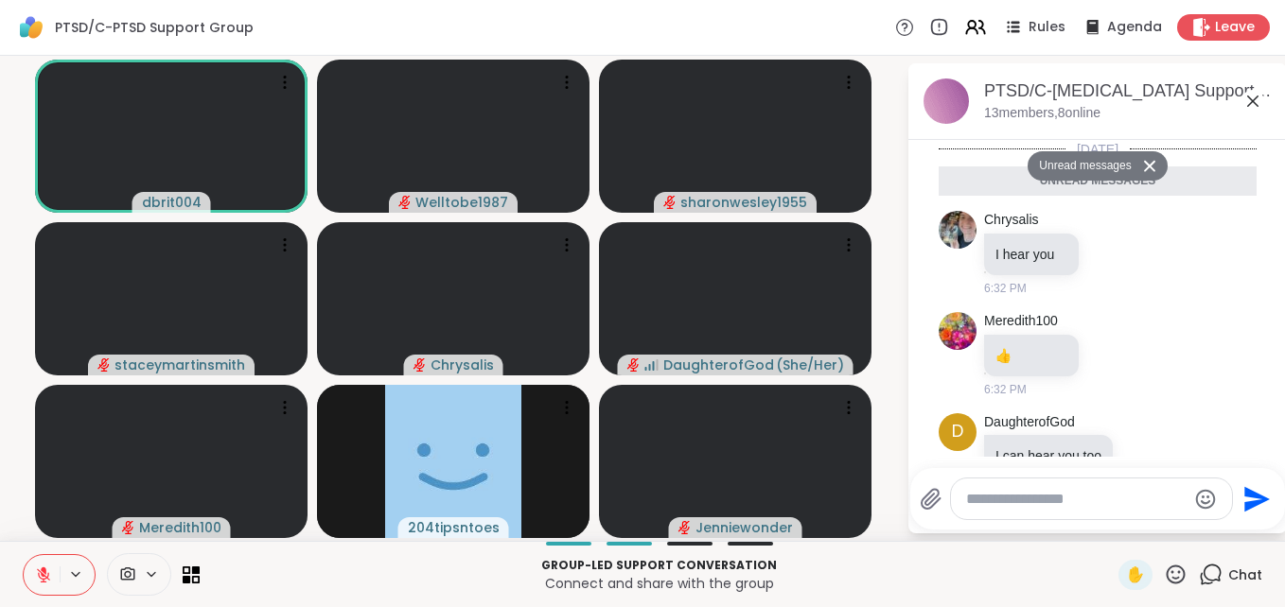
scroll to position [252, 0]
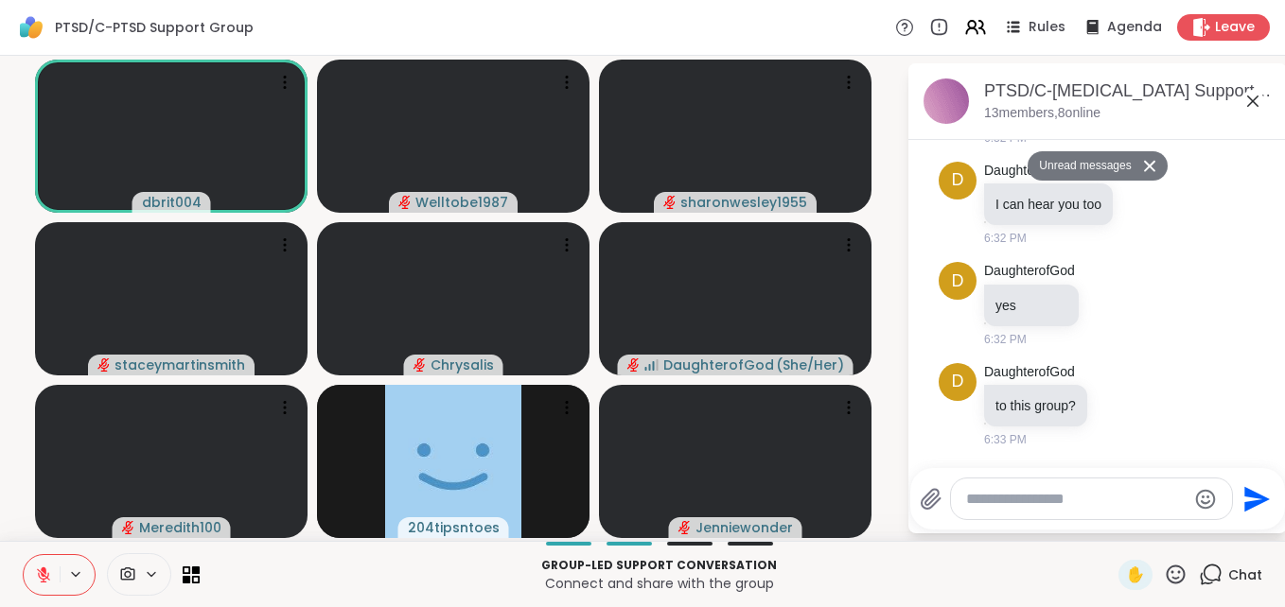
click at [1151, 166] on button at bounding box center [1152, 165] width 30 height 27
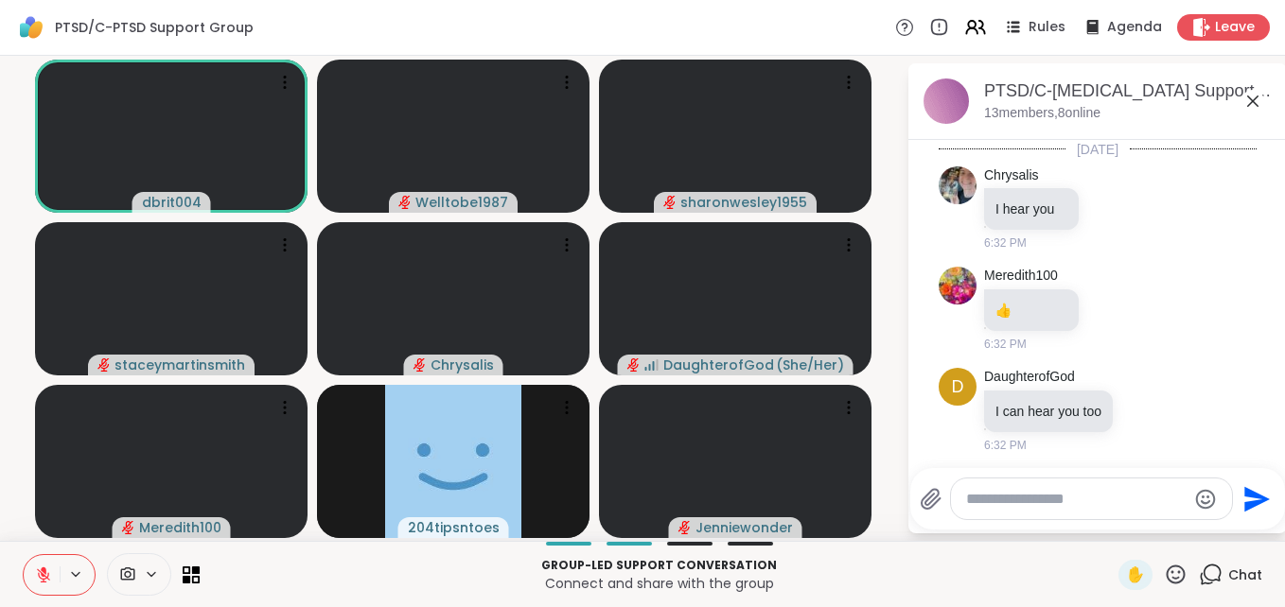
scroll to position [206, 0]
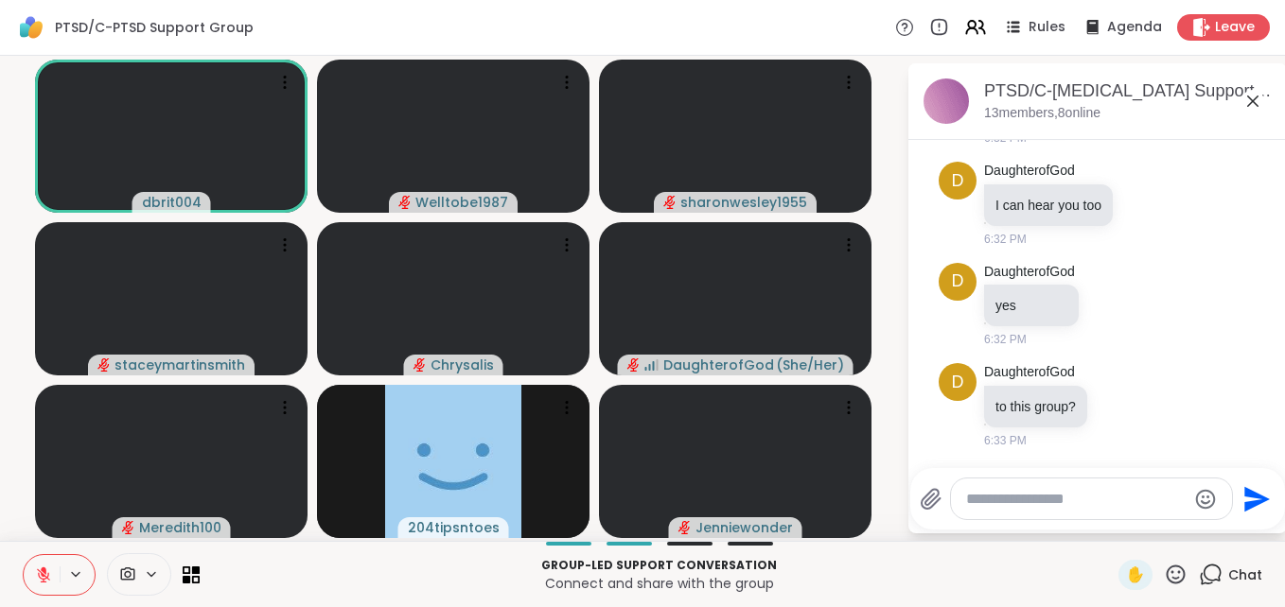
click at [123, 576] on icon at bounding box center [127, 575] width 17 height 18
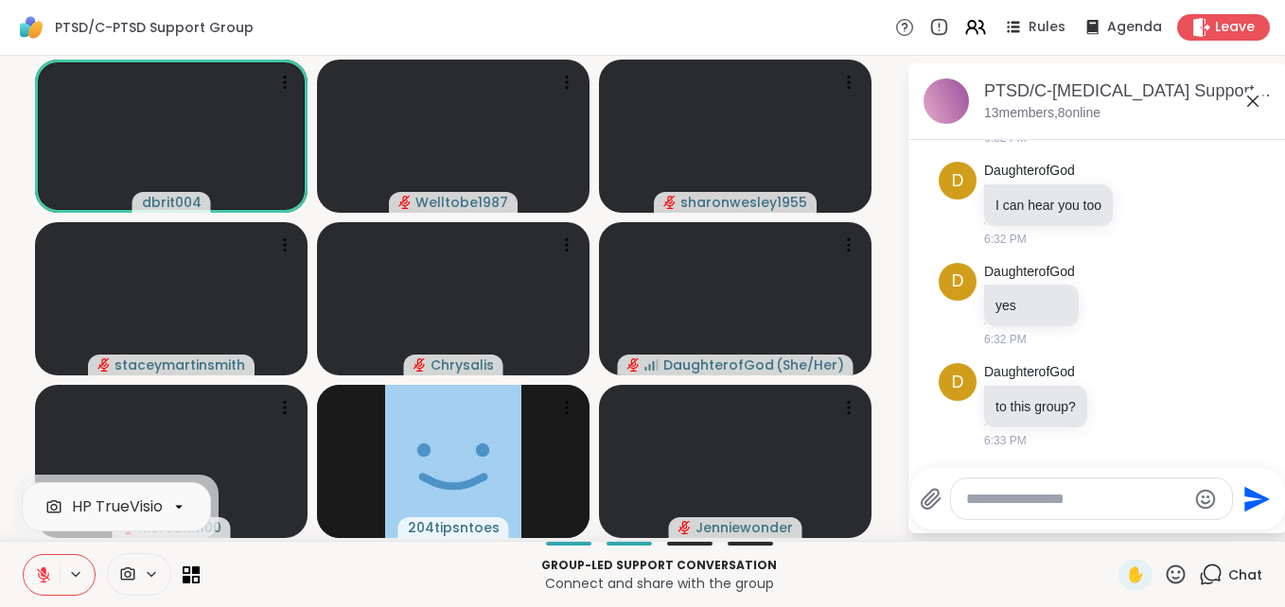
click at [123, 576] on icon at bounding box center [127, 575] width 17 height 18
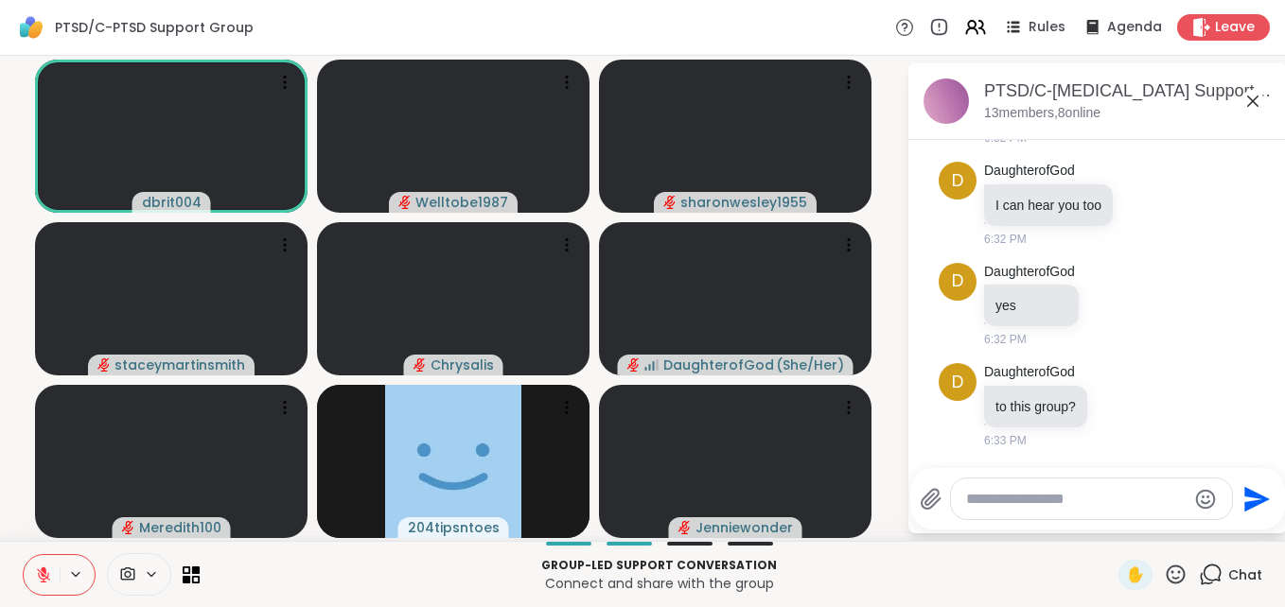
click at [154, 576] on icon at bounding box center [151, 575] width 15 height 16
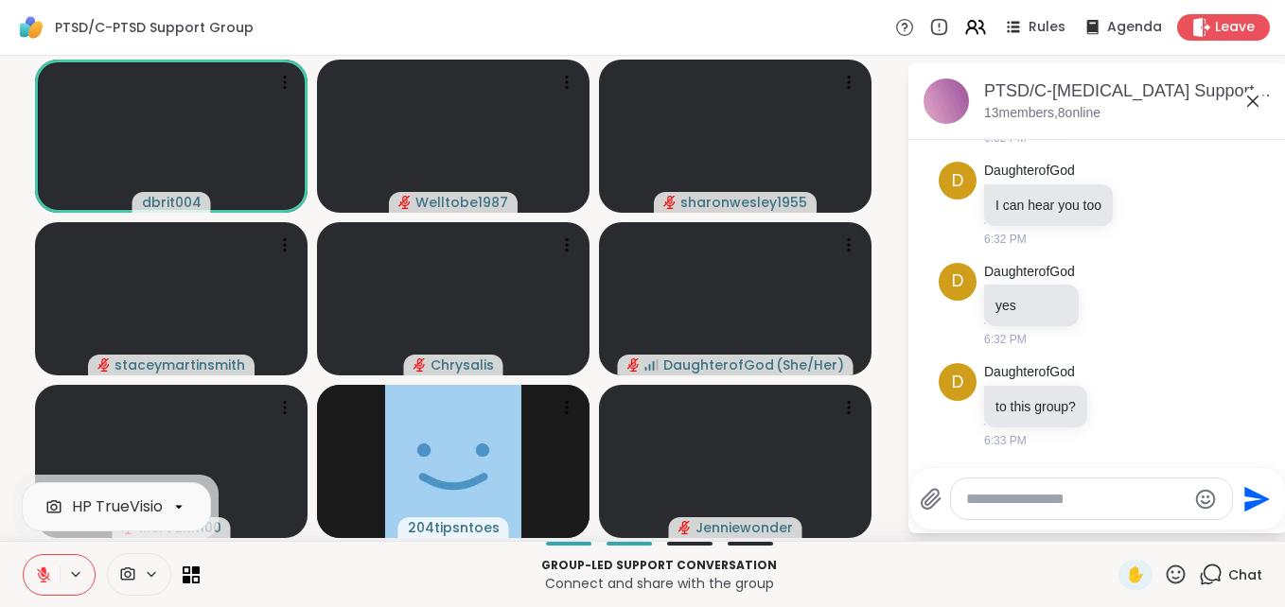
click at [154, 576] on icon at bounding box center [151, 575] width 15 height 16
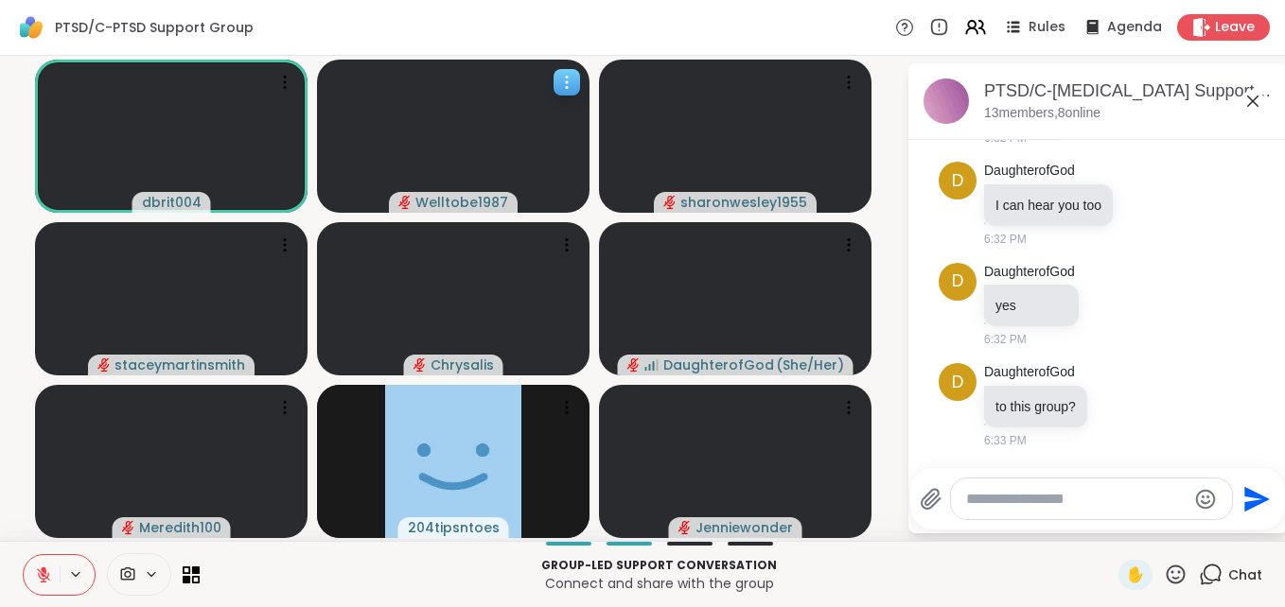
click at [558, 83] on icon at bounding box center [566, 82] width 19 height 19
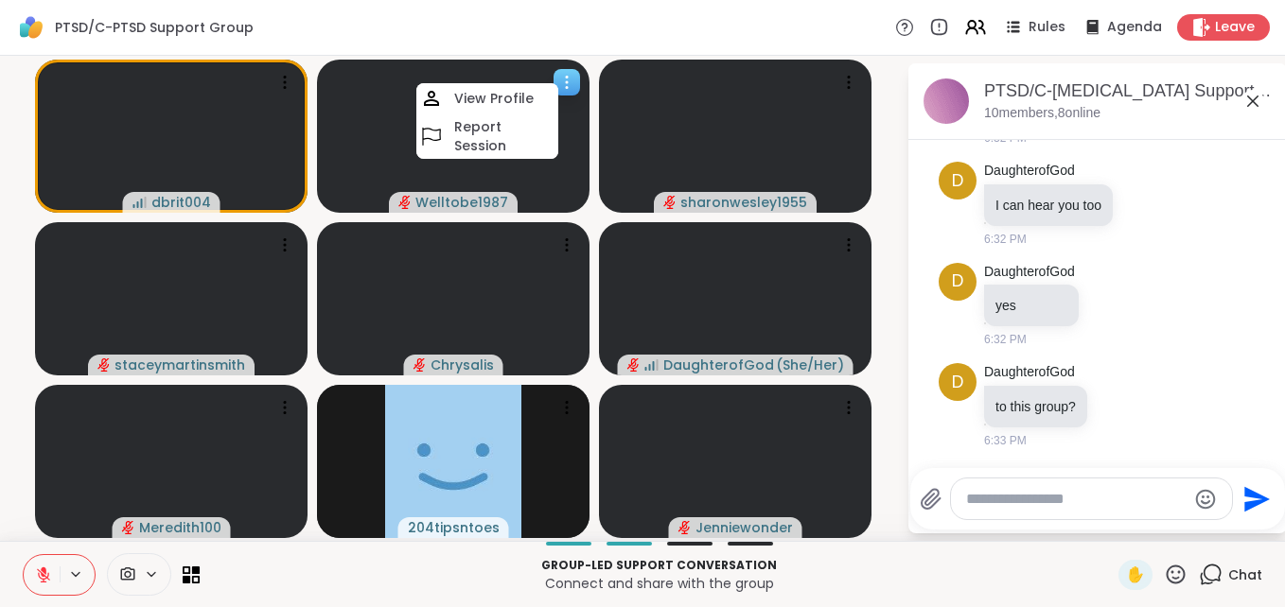
click at [528, 73] on video at bounding box center [453, 136] width 273 height 153
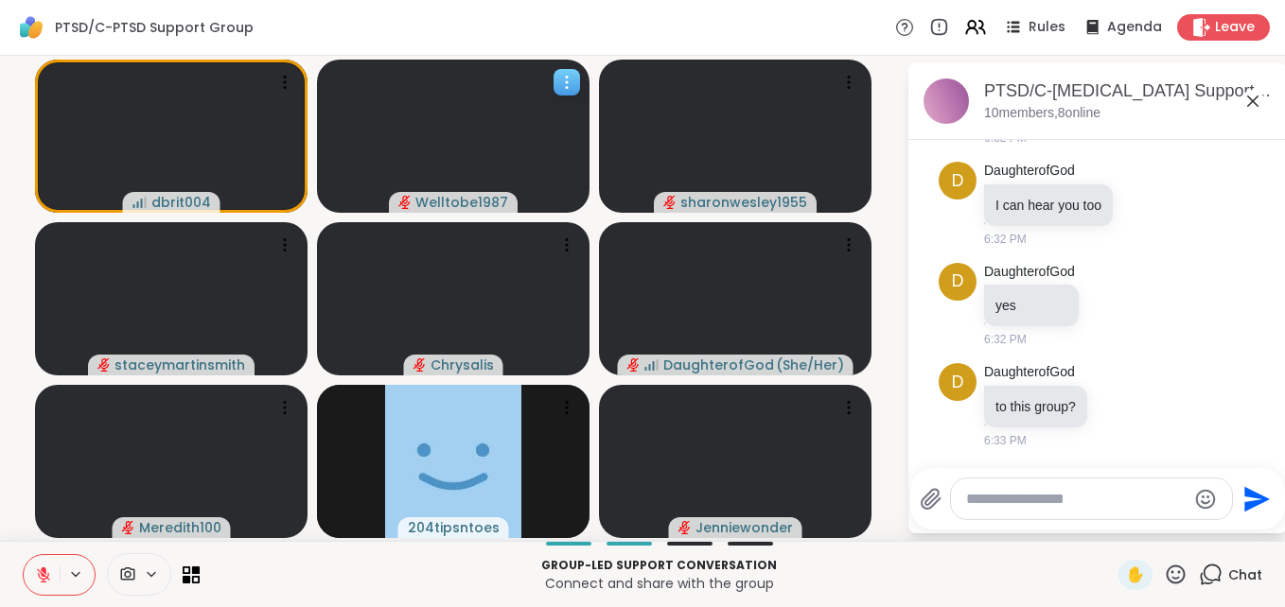
click at [503, 116] on video at bounding box center [453, 136] width 273 height 153
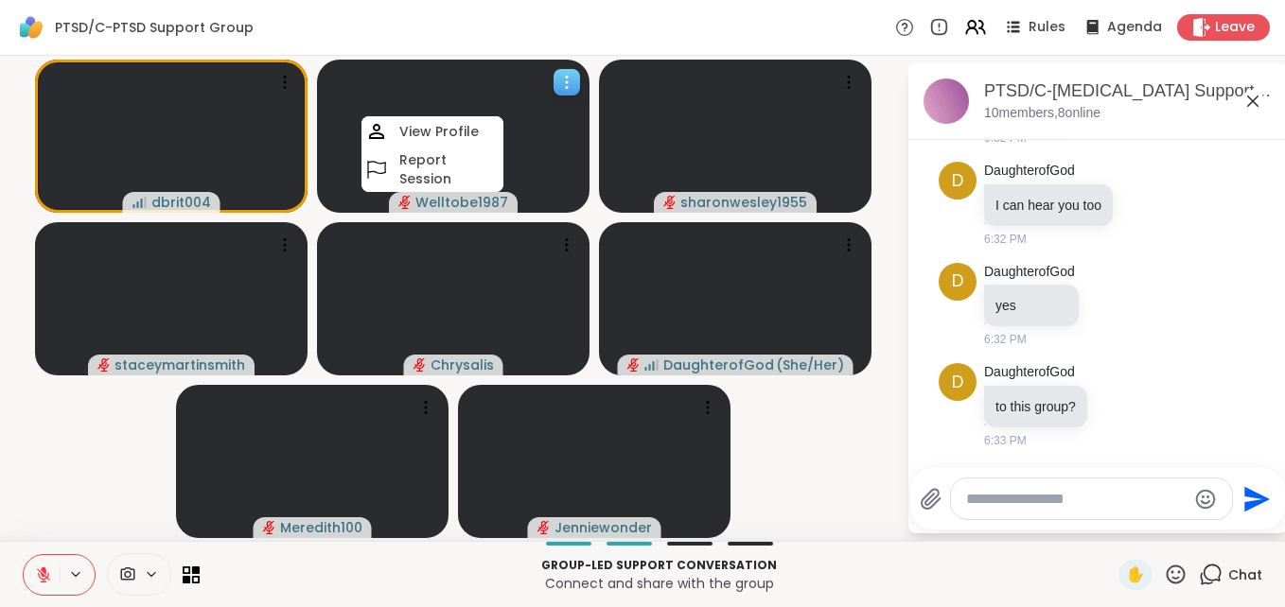
click at [503, 116] on video at bounding box center [453, 136] width 273 height 153
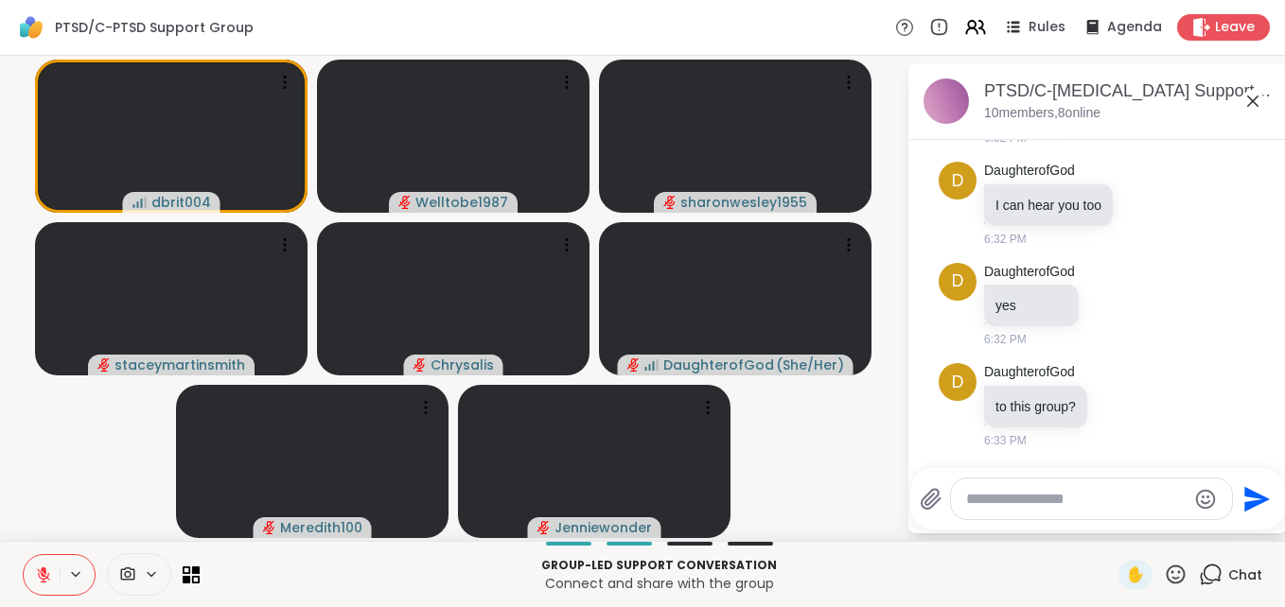
click at [131, 572] on icon at bounding box center [127, 575] width 17 height 18
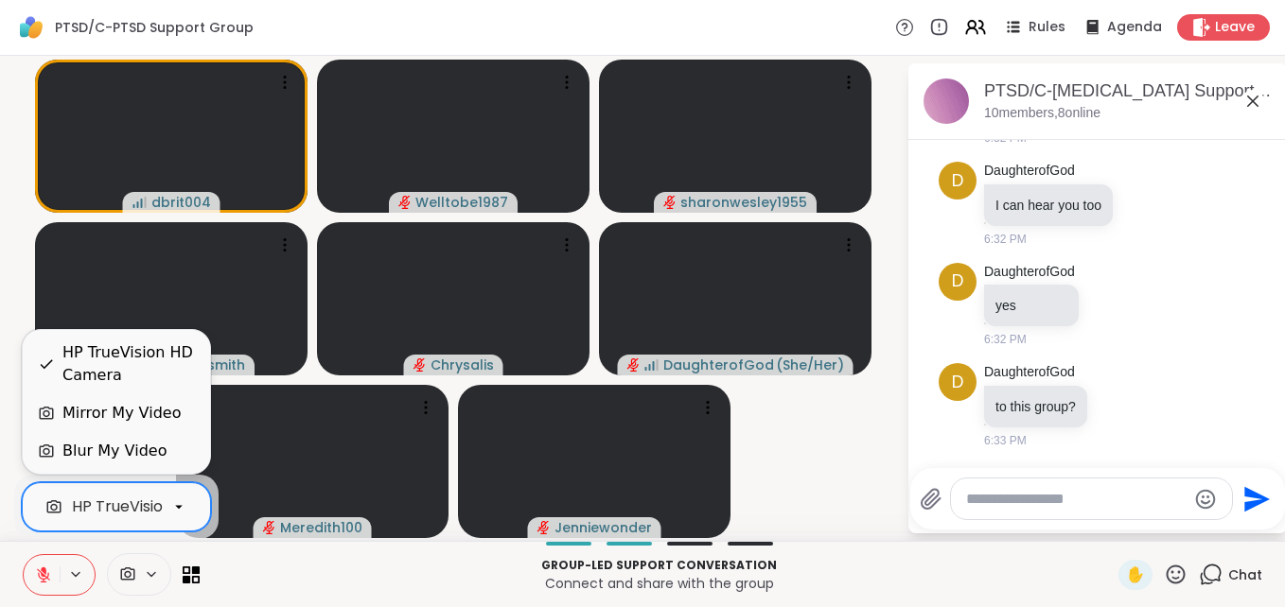
scroll to position [0, 73]
click at [173, 508] on icon at bounding box center [178, 507] width 17 height 17
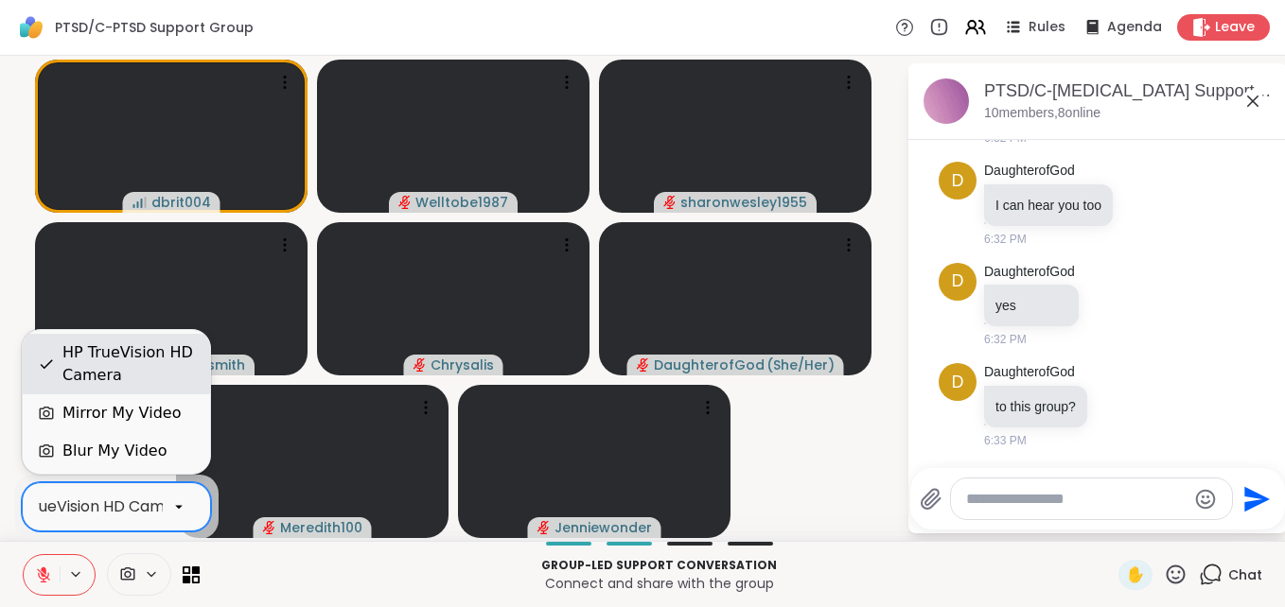
click at [139, 381] on div "HP TrueVision HD Camera" at bounding box center [128, 364] width 132 height 45
click at [156, 512] on div "HP TrueVision HD Camera" at bounding box center [94, 507] width 191 height 23
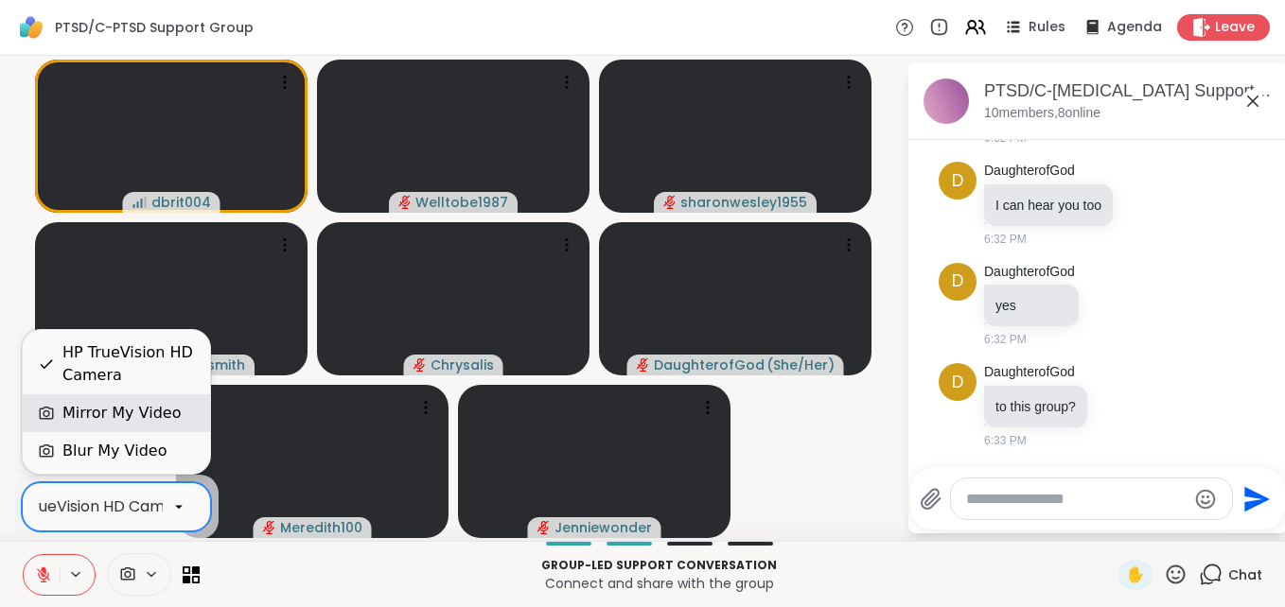
click at [131, 412] on div "Mirror My Video" at bounding box center [121, 413] width 118 height 23
click at [147, 501] on div "HP TrueVision HD Camera" at bounding box center [94, 507] width 191 height 23
click at [141, 416] on div "Mirror My Video" at bounding box center [121, 413] width 118 height 23
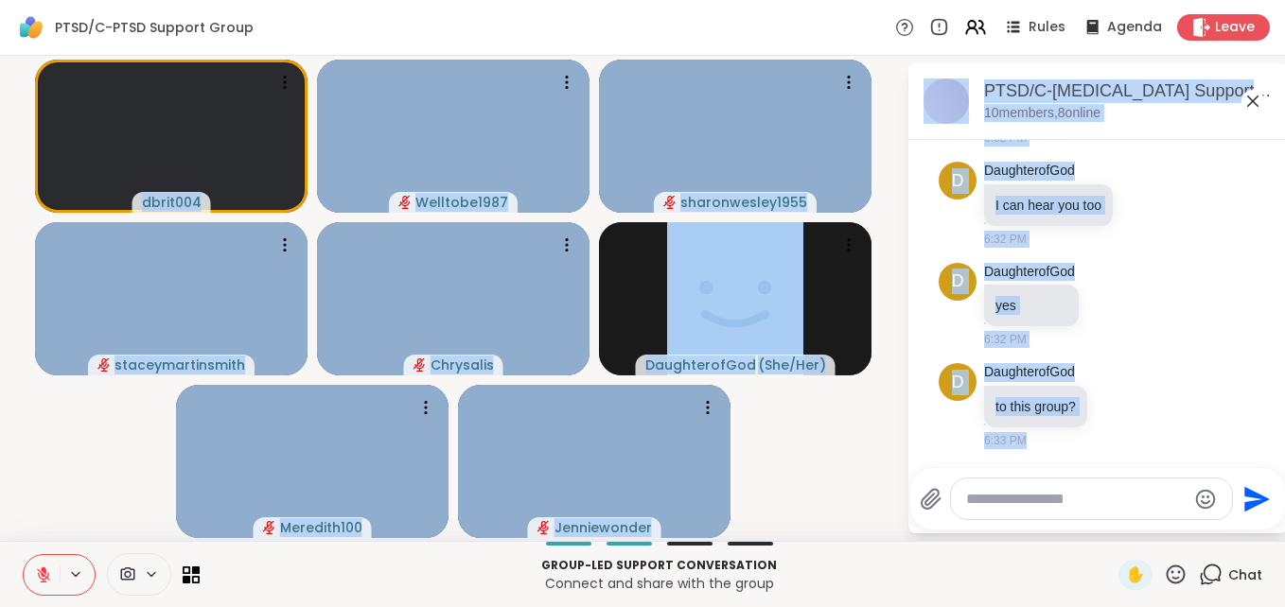
drag, startPoint x: 940, startPoint y: 536, endPoint x: 844, endPoint y: 539, distance: 95.6
click at [844, 539] on div "dbrit004 Welltobe1987 sharonwesley1955 staceymartinsmith Chrysalis DaughterofGo…" at bounding box center [642, 298] width 1285 height 485
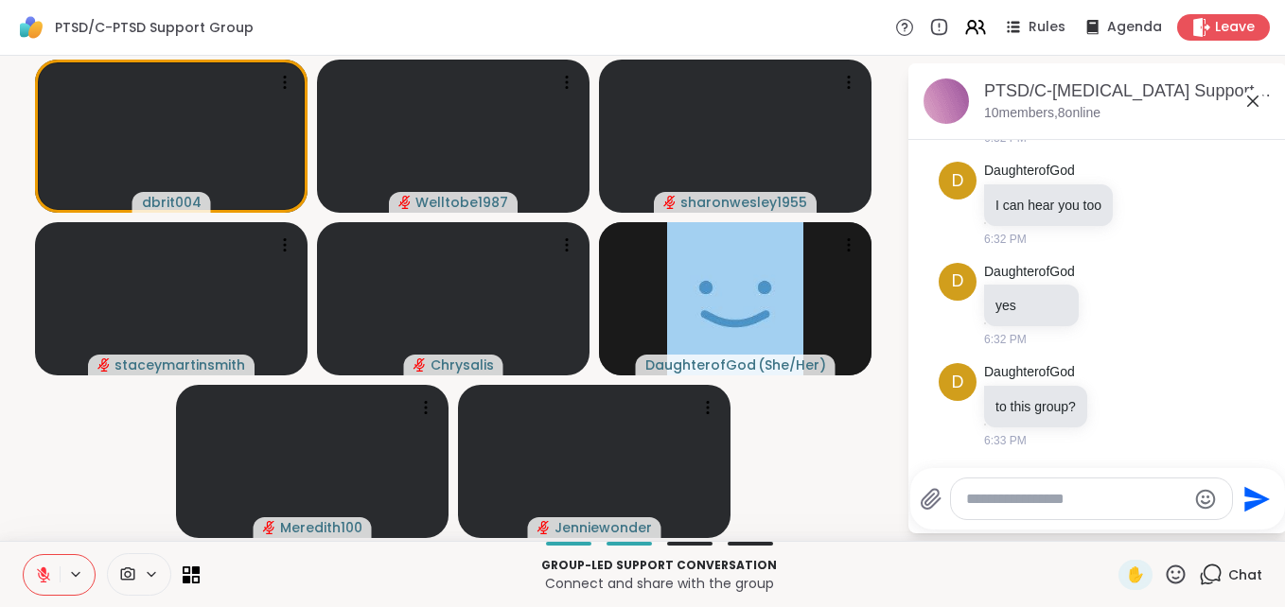
click at [844, 539] on div "dbrit004 Welltobe1987 sharonwesley1955 staceymartinsmith Chrysalis DaughterofGo…" at bounding box center [642, 298] width 1285 height 485
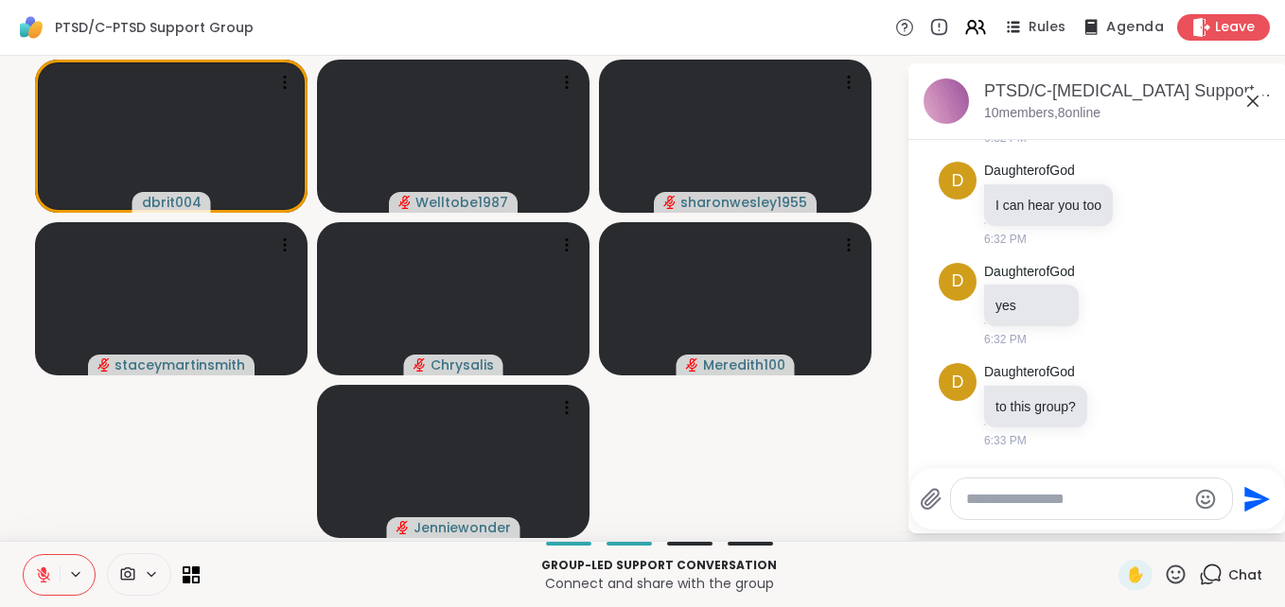
click at [1106, 20] on span "Agenda" at bounding box center [1135, 28] width 58 height 20
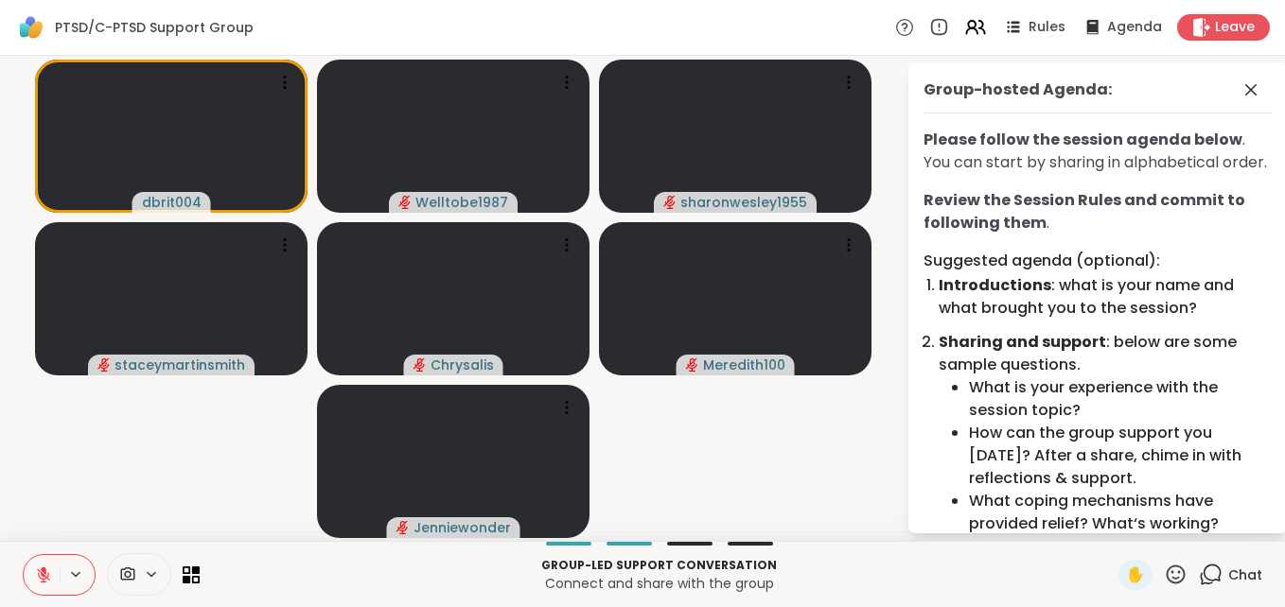
click at [1152, 363] on li "Sharing and support : below are some sample questions. What is your experience …" at bounding box center [1105, 433] width 333 height 204
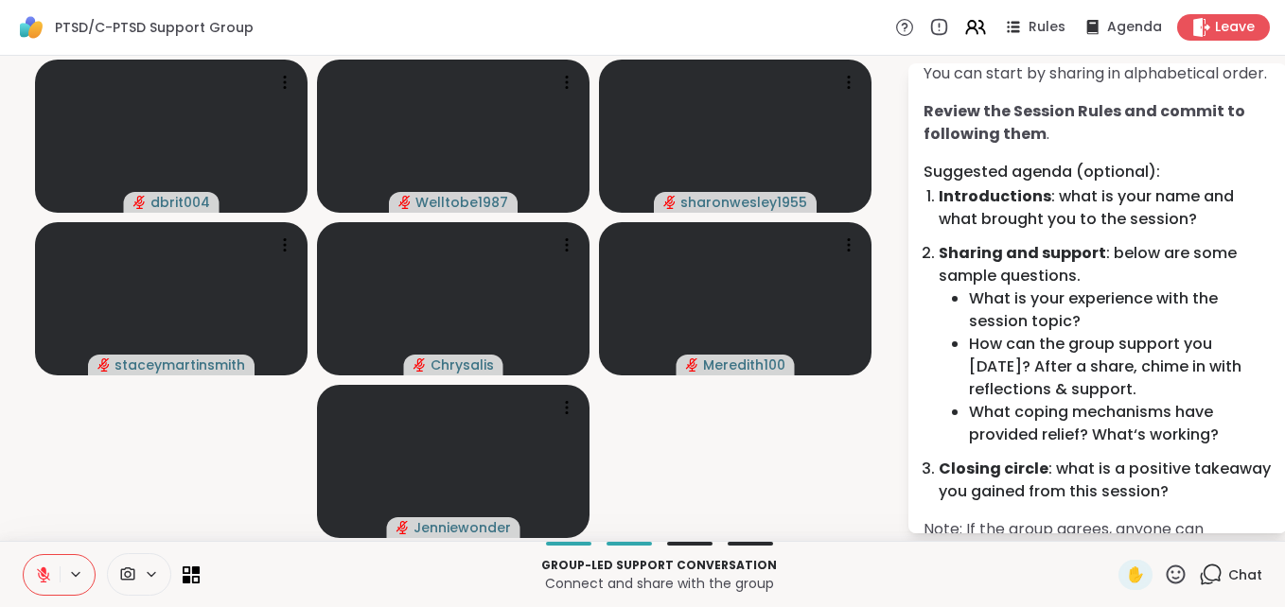
scroll to position [51, 0]
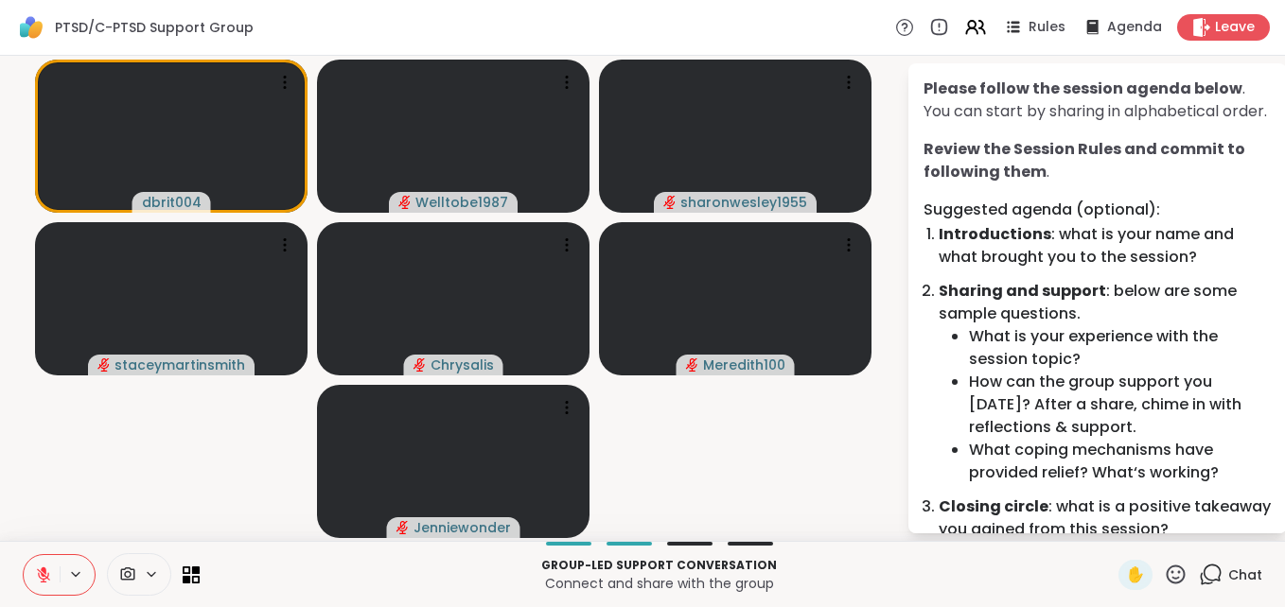
click at [34, 582] on button at bounding box center [42, 575] width 36 height 40
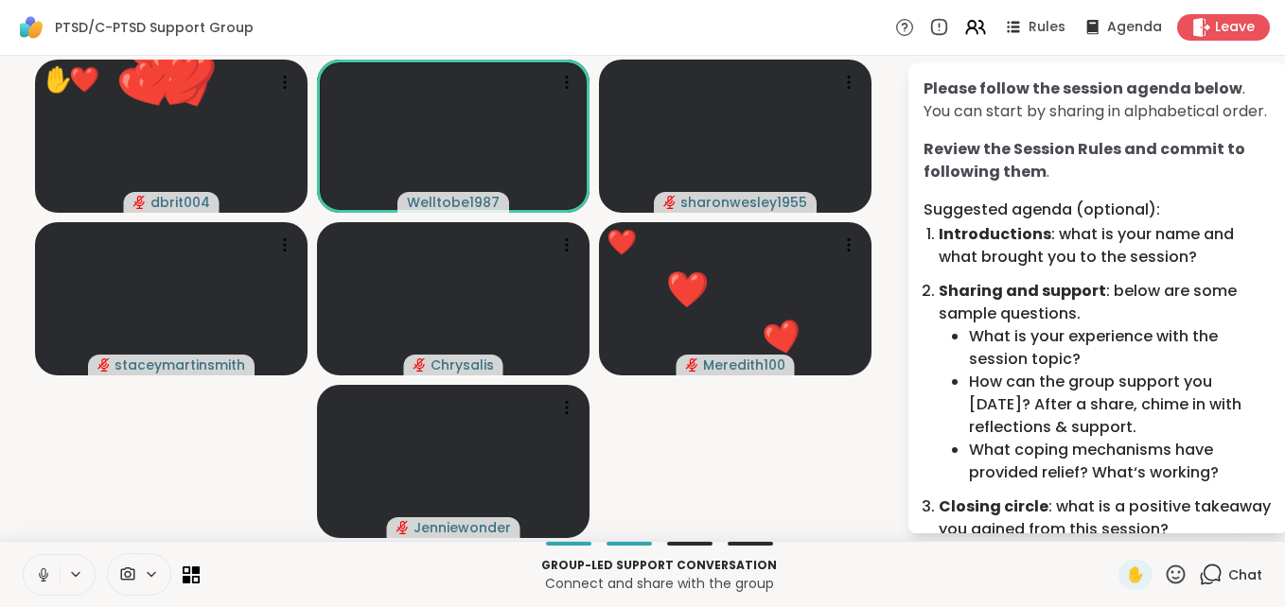
click at [36, 569] on icon at bounding box center [43, 575] width 17 height 17
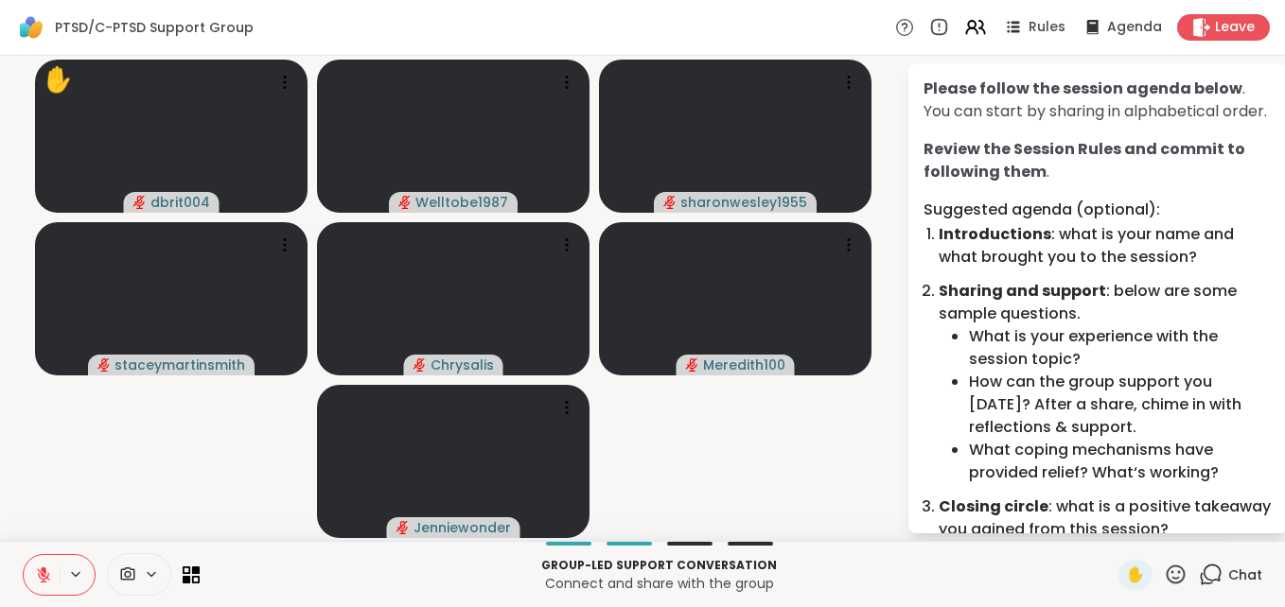
click at [41, 574] on icon at bounding box center [43, 575] width 17 height 17
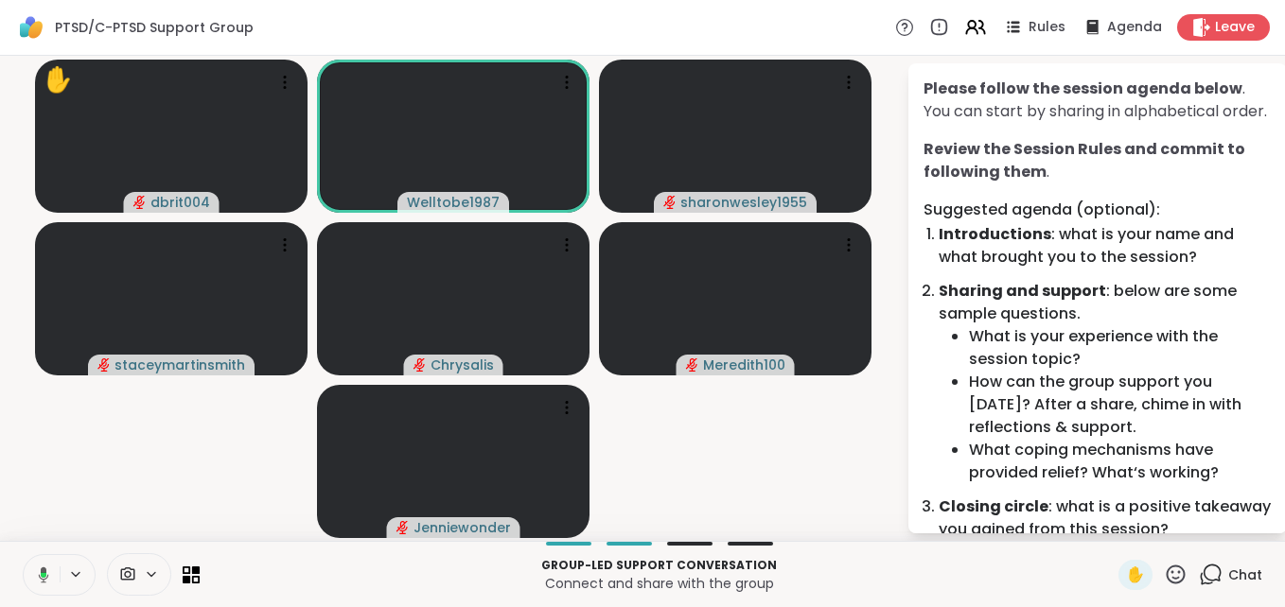
click at [41, 574] on icon at bounding box center [44, 574] width 6 height 5
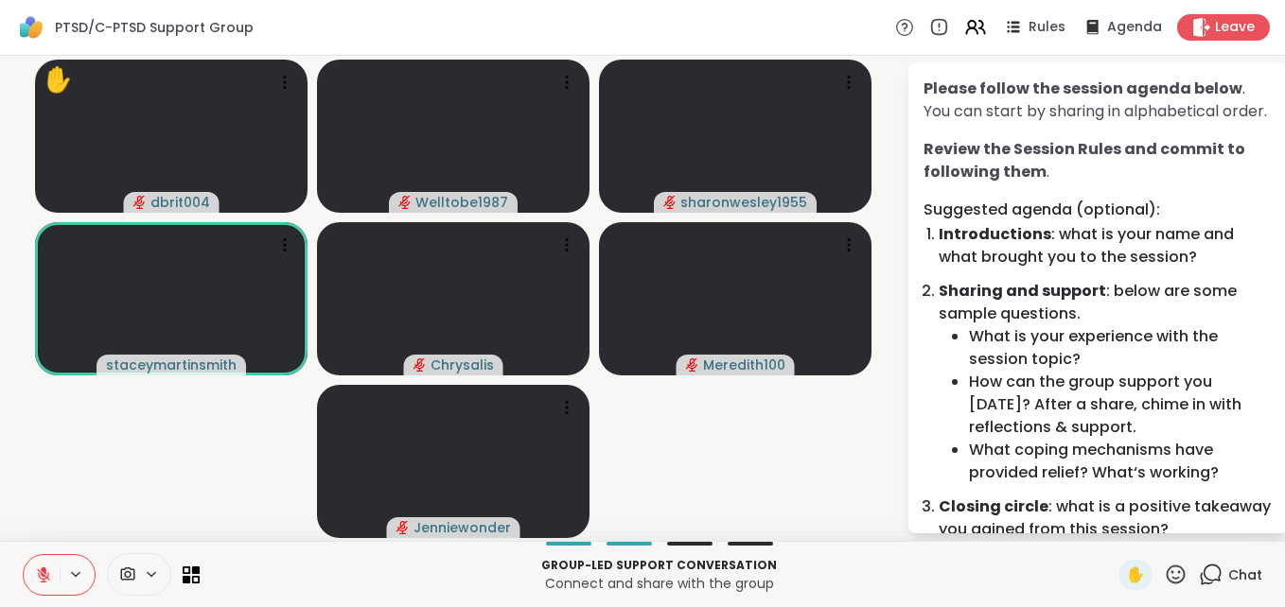
click at [1164, 574] on icon at bounding box center [1176, 575] width 24 height 24
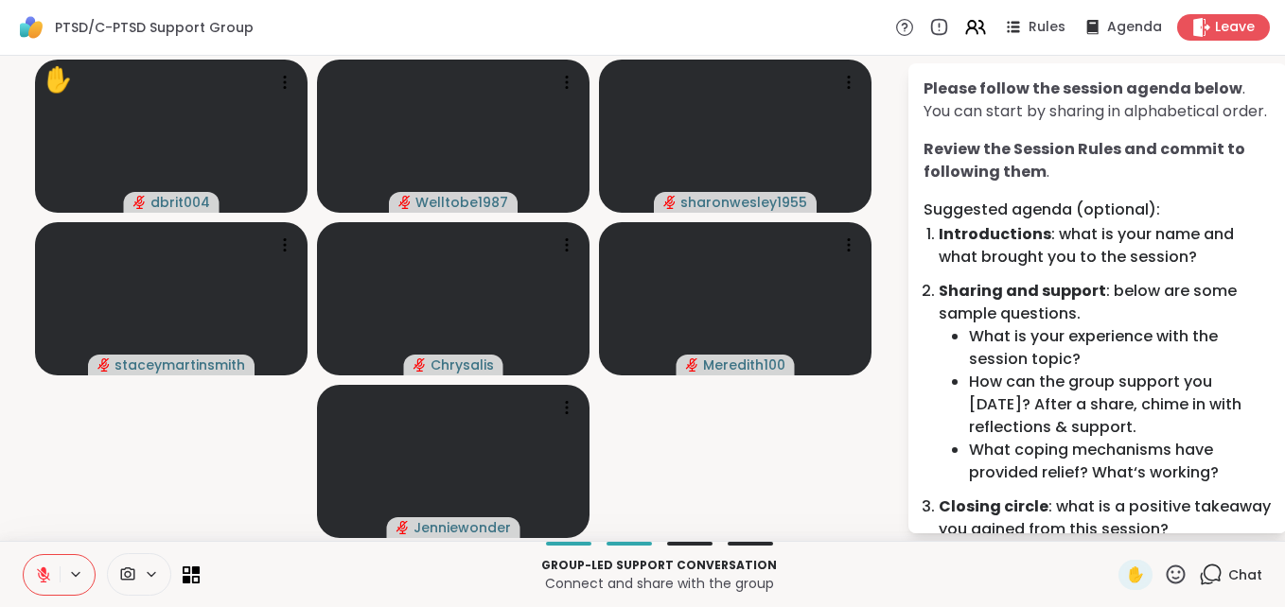
click at [1061, 571] on p "Group-led support conversation" at bounding box center [659, 565] width 896 height 17
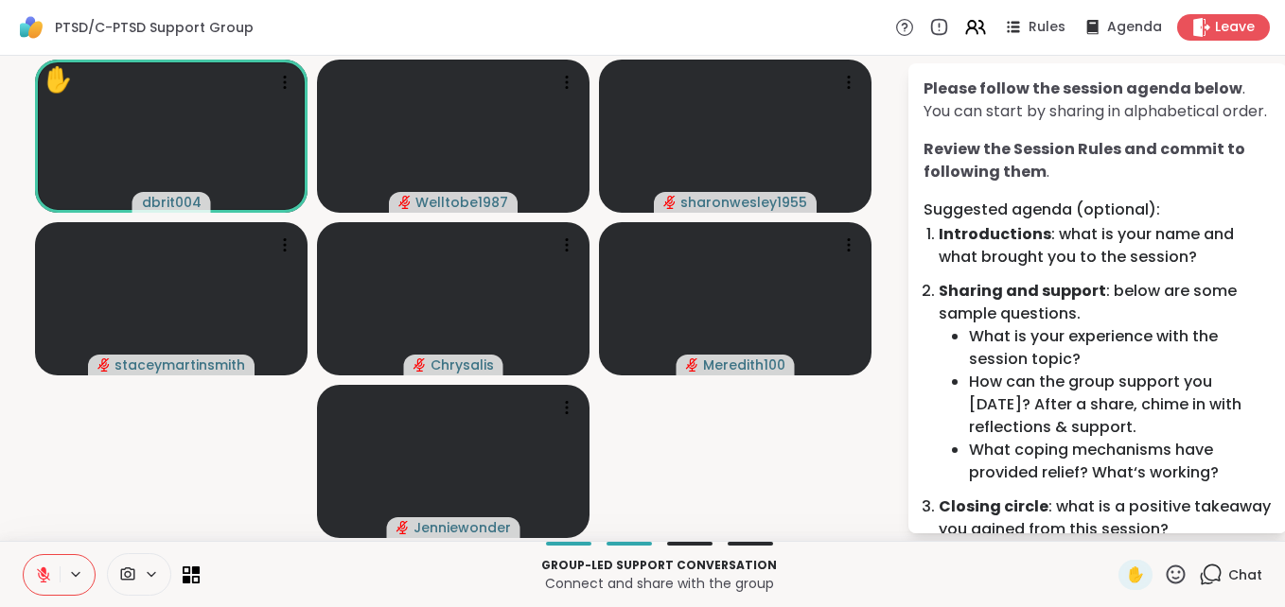
click at [36, 584] on button at bounding box center [42, 575] width 36 height 40
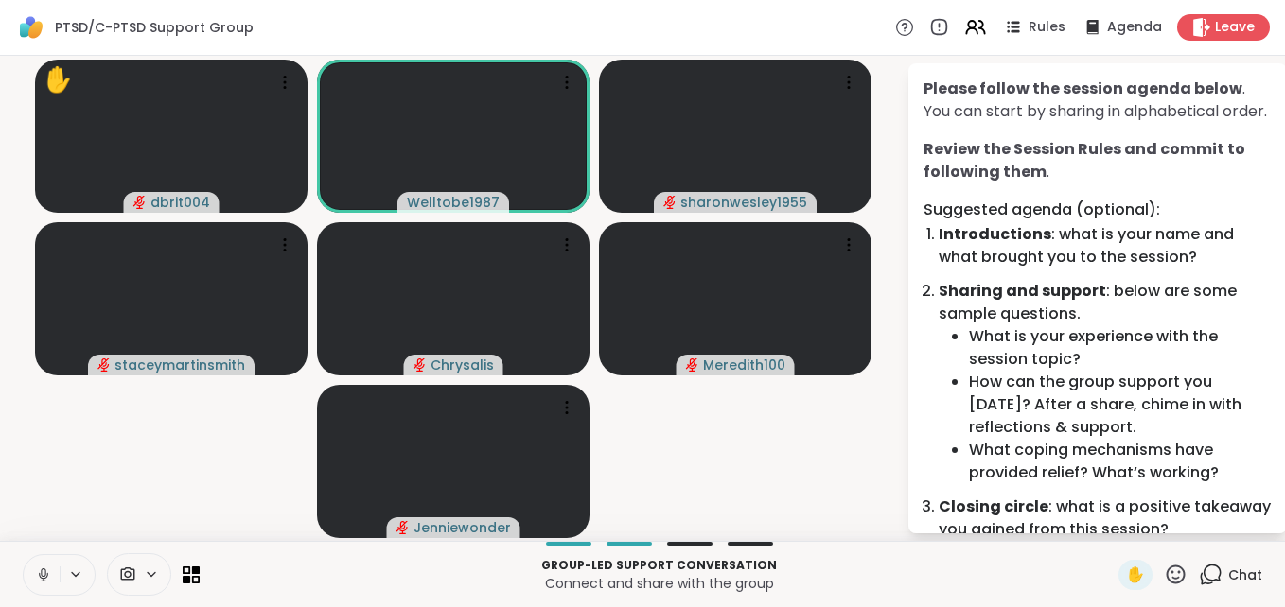
click at [36, 584] on button at bounding box center [42, 575] width 36 height 40
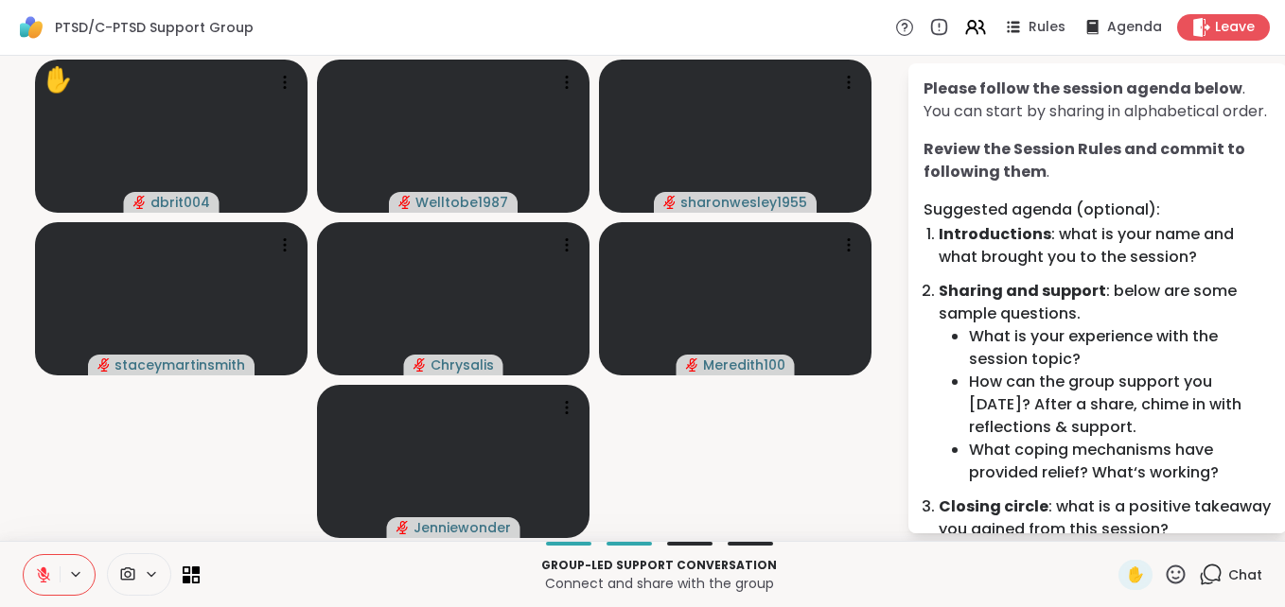
click at [36, 584] on button at bounding box center [42, 575] width 36 height 40
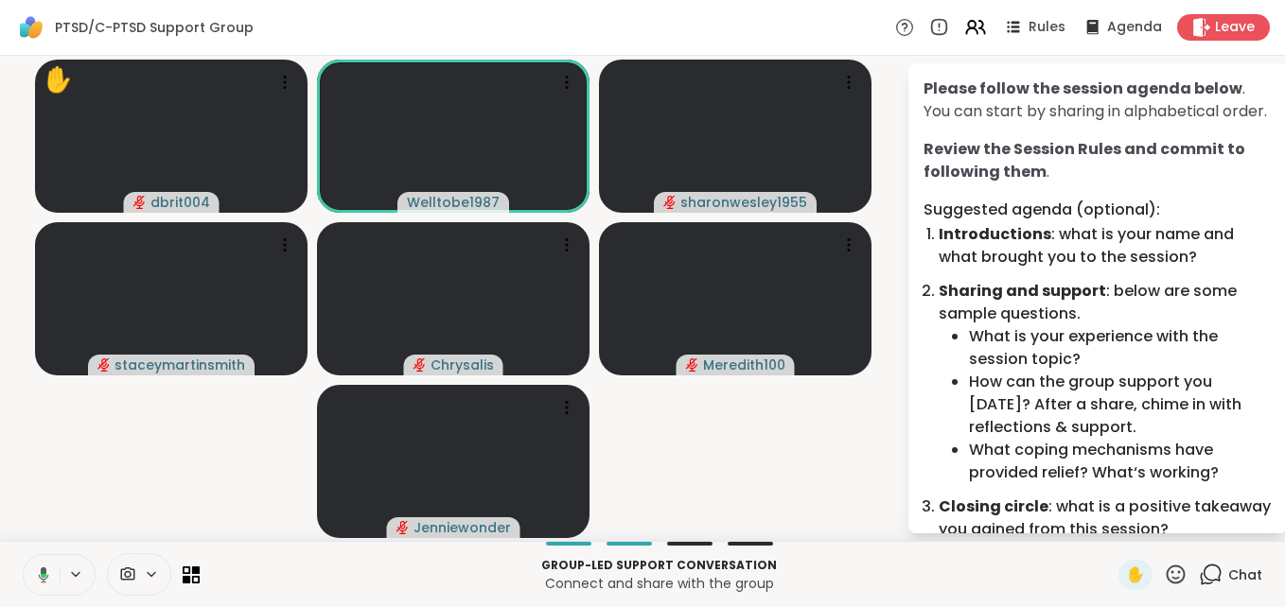
click at [36, 584] on button at bounding box center [40, 575] width 39 height 40
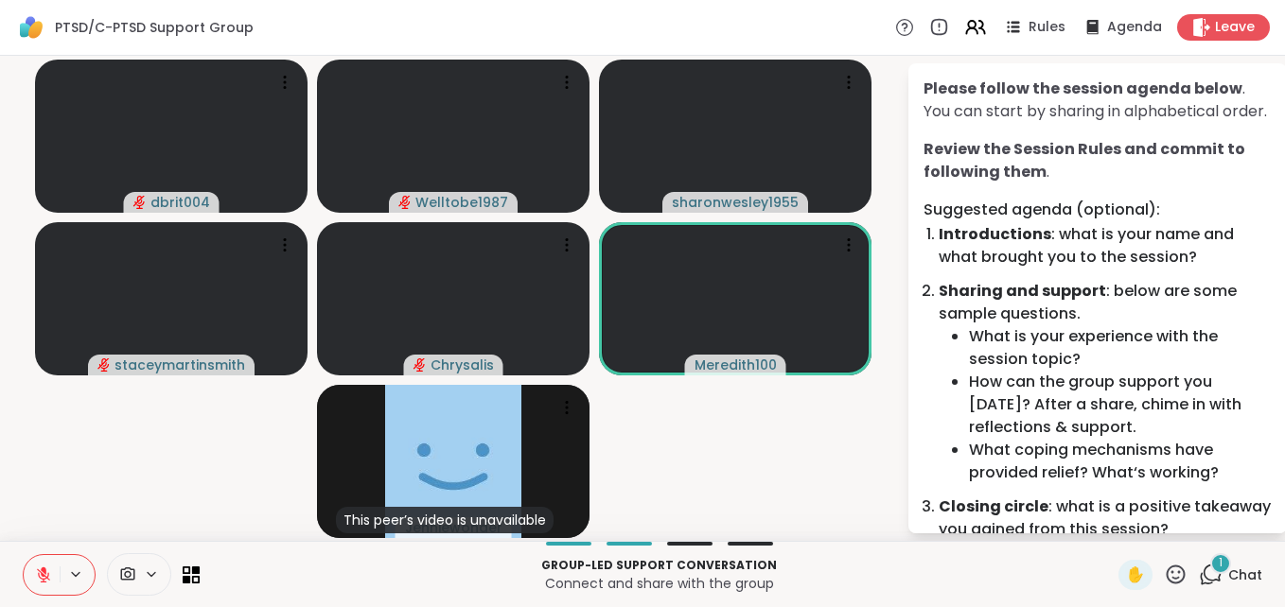
click at [1249, 432] on li "How can the group support you today? After a share, chime in with reflections &…" at bounding box center [1120, 405] width 303 height 68
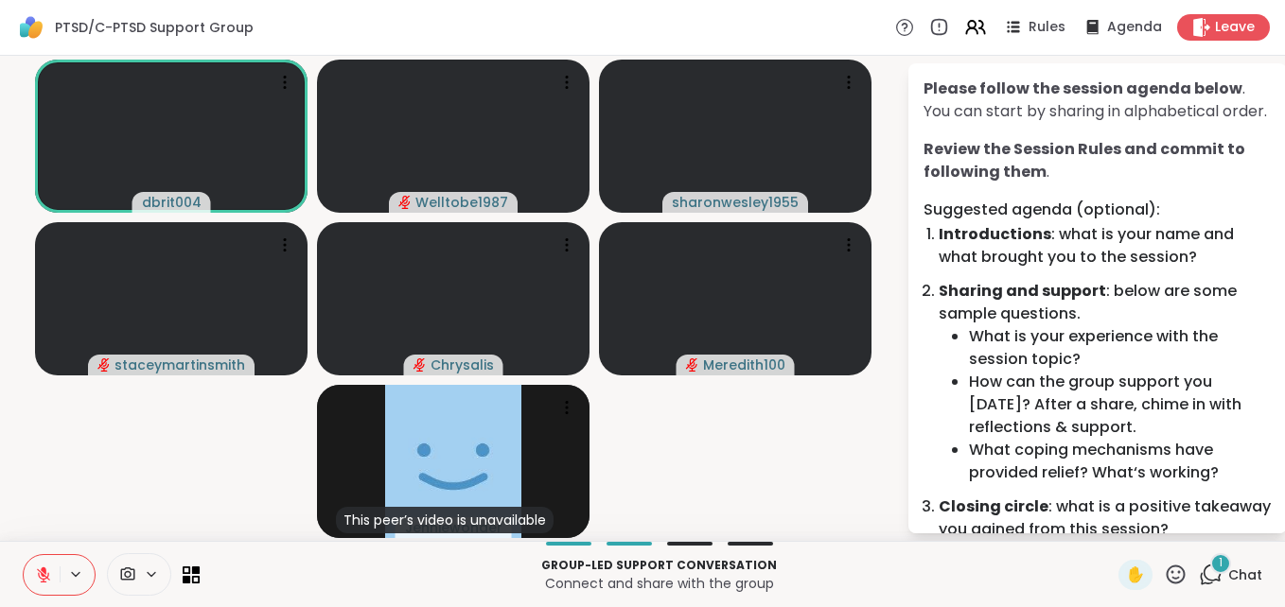
click at [1210, 568] on div "1" at bounding box center [1220, 564] width 21 height 21
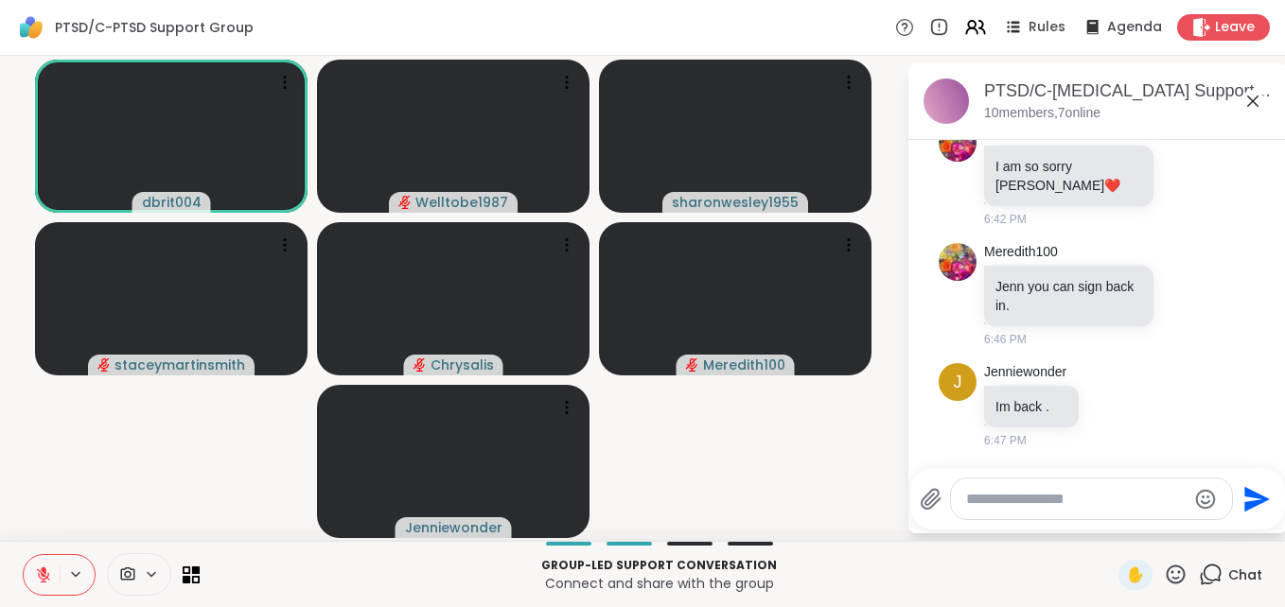
scroll to position [592, 0]
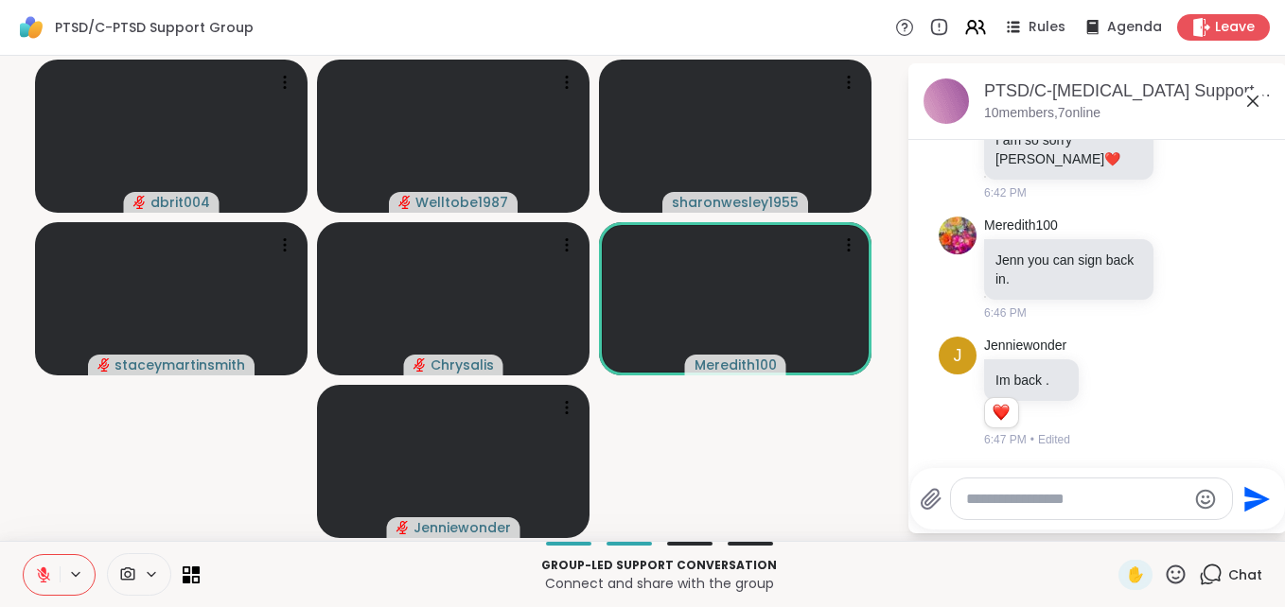
click at [151, 574] on icon at bounding box center [151, 575] width 15 height 16
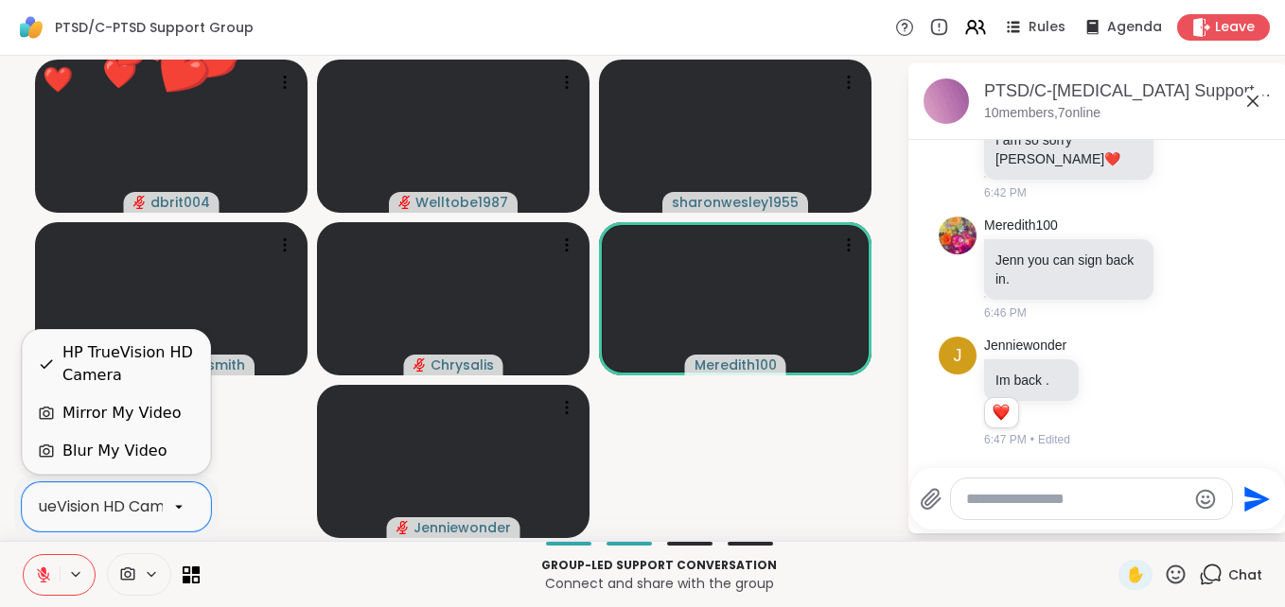
click at [153, 517] on div "HP TrueVision HD Camera" at bounding box center [94, 507] width 191 height 23
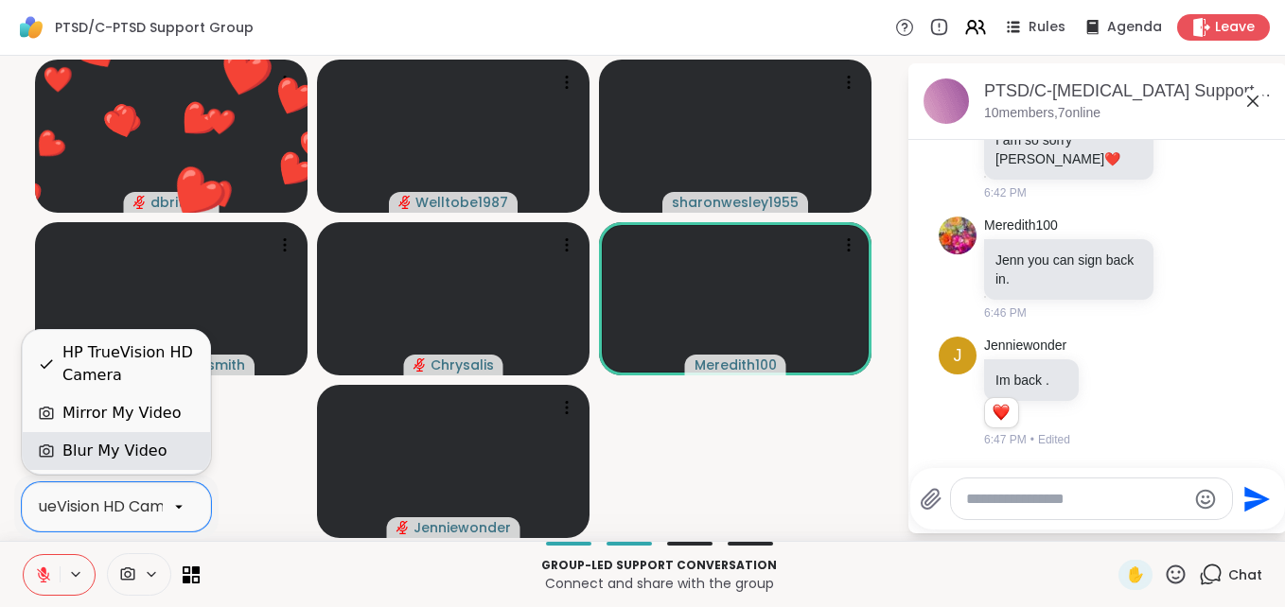
click at [142, 455] on div "Blur My Video" at bounding box center [114, 451] width 104 height 23
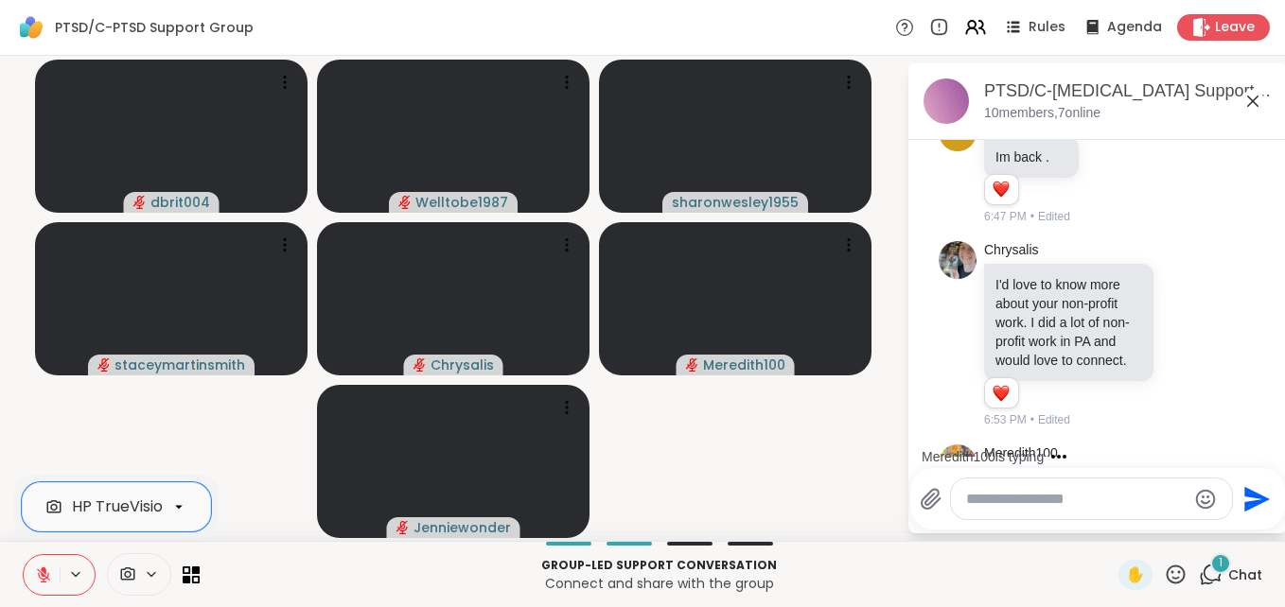
scroll to position [935, 0]
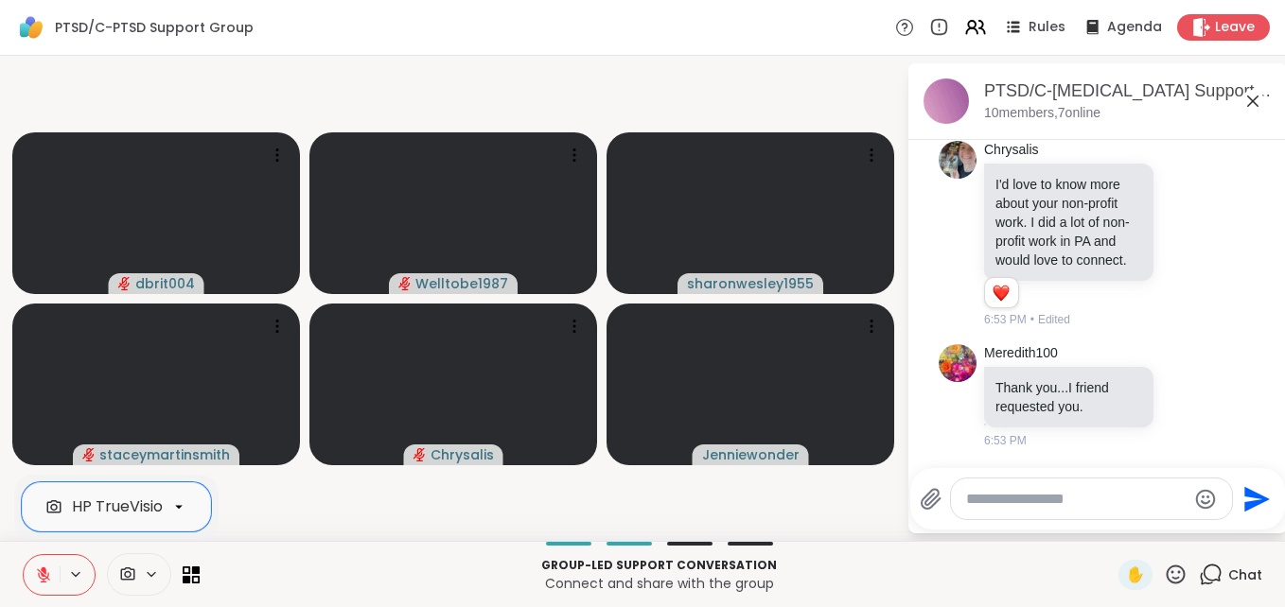
click at [69, 588] on div at bounding box center [59, 575] width 73 height 42
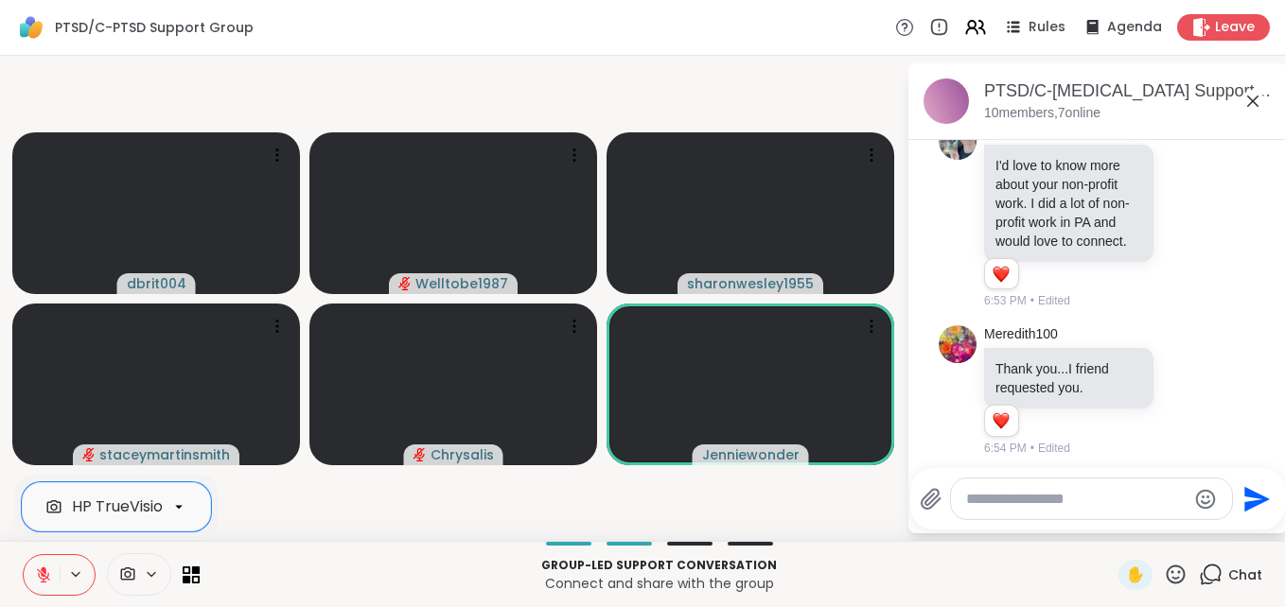
scroll to position [962, 0]
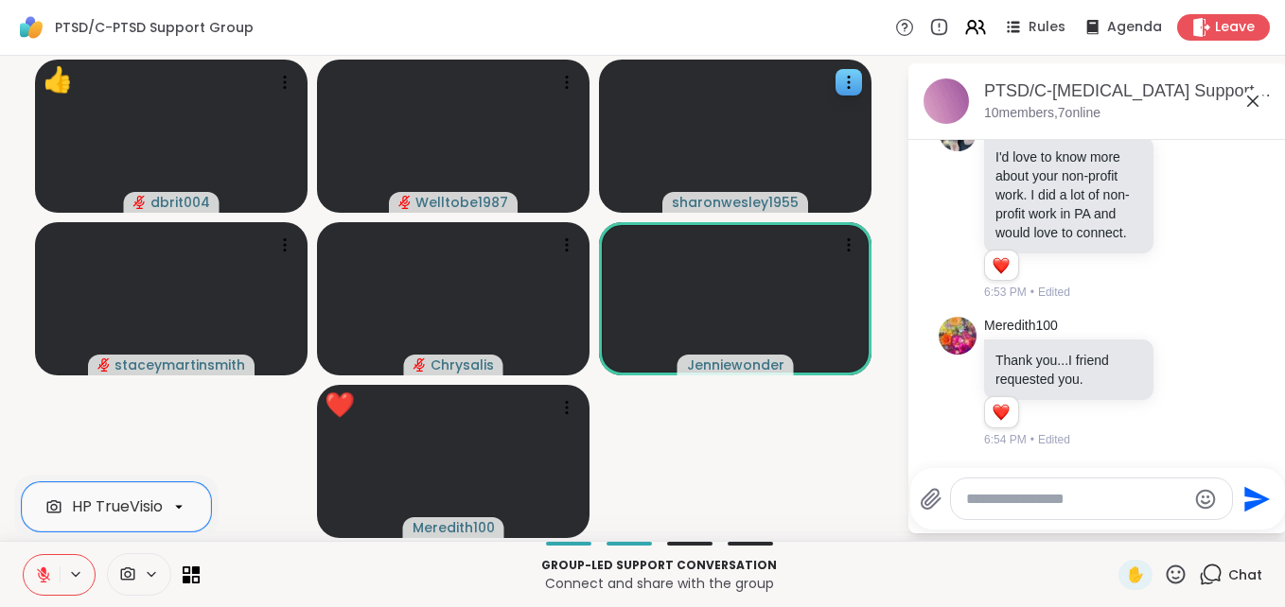
click at [859, 109] on video at bounding box center [735, 136] width 273 height 153
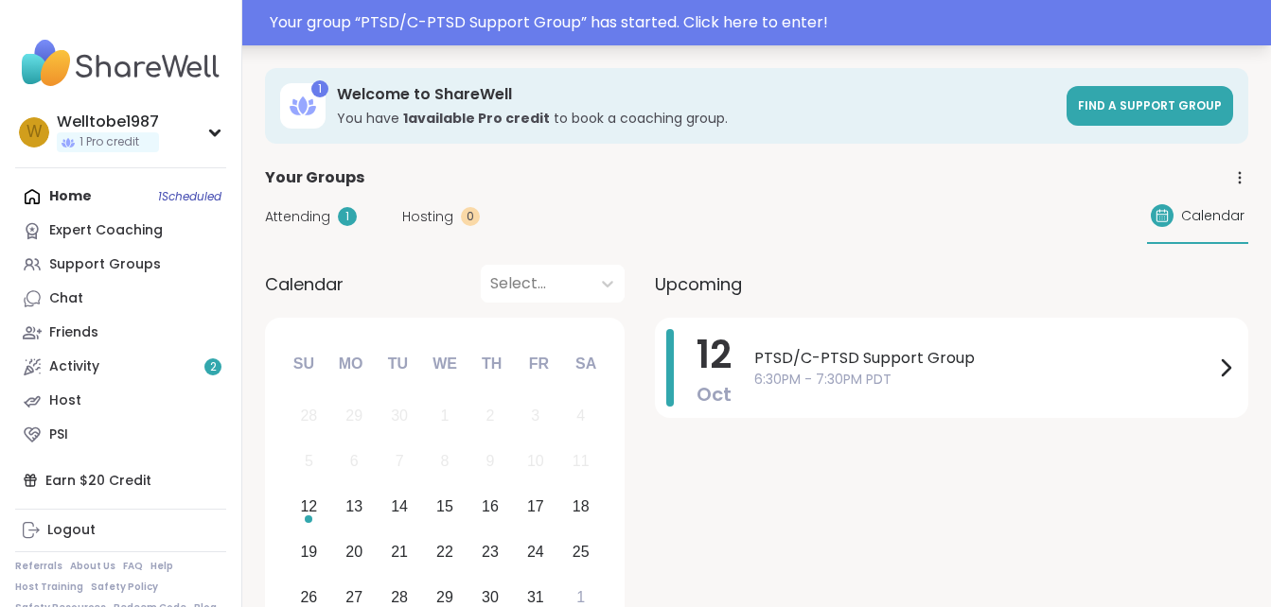
click at [665, 12] on div "Your group “ PTSD/C-PTSD Support Group ” has started. Click here to enter!" at bounding box center [765, 22] width 990 height 23
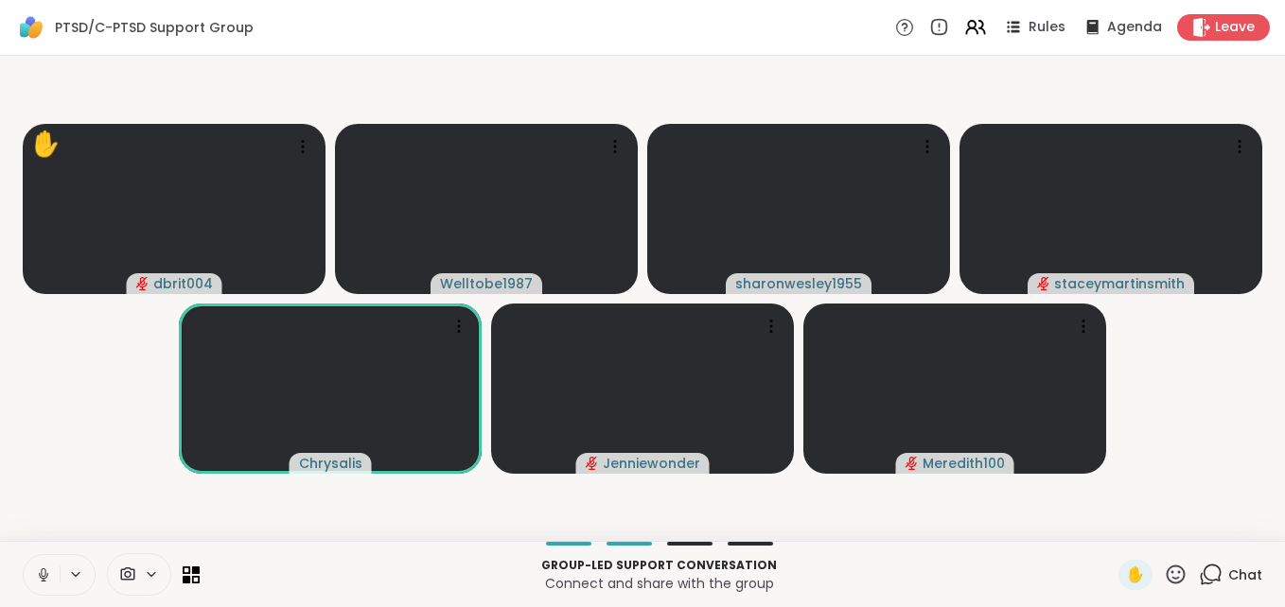
click at [142, 578] on span at bounding box center [126, 575] width 36 height 18
click at [136, 572] on span at bounding box center [126, 575] width 36 height 18
click at [132, 572] on icon at bounding box center [127, 575] width 17 height 18
click at [148, 572] on icon at bounding box center [152, 574] width 8 height 4
click at [153, 574] on icon at bounding box center [152, 574] width 8 height 4
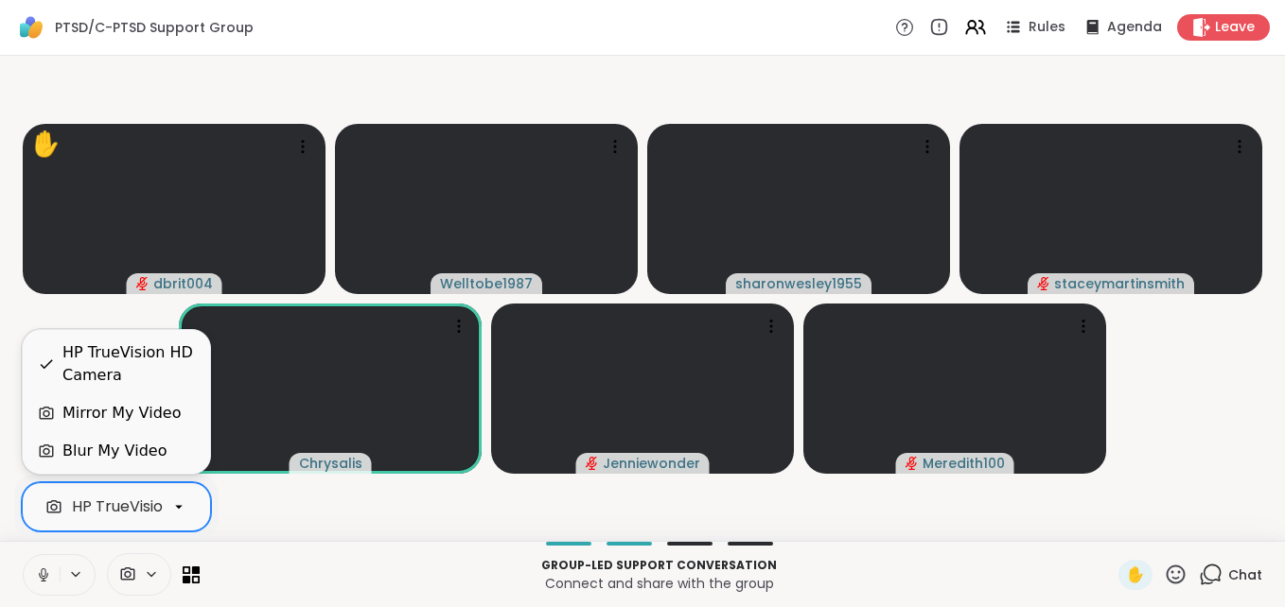
scroll to position [0, 73]
click at [172, 508] on icon at bounding box center [178, 507] width 17 height 17
click at [143, 445] on div "Blur My Video" at bounding box center [114, 451] width 104 height 23
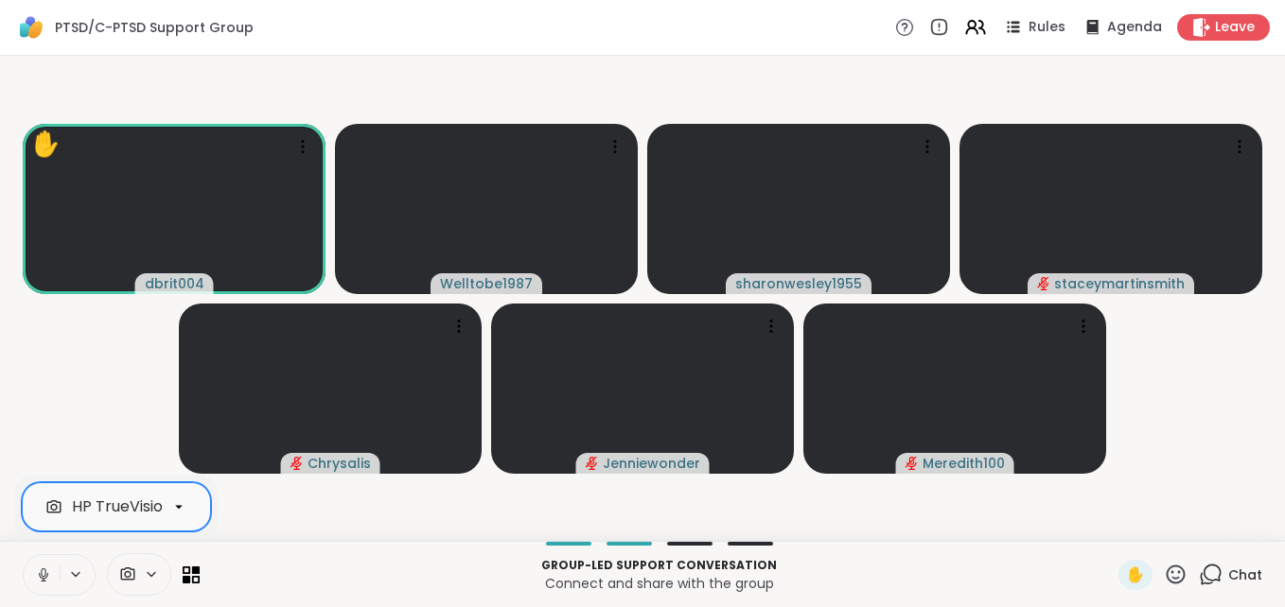
click at [38, 582] on icon at bounding box center [43, 575] width 17 height 17
click at [46, 571] on icon at bounding box center [43, 575] width 17 height 17
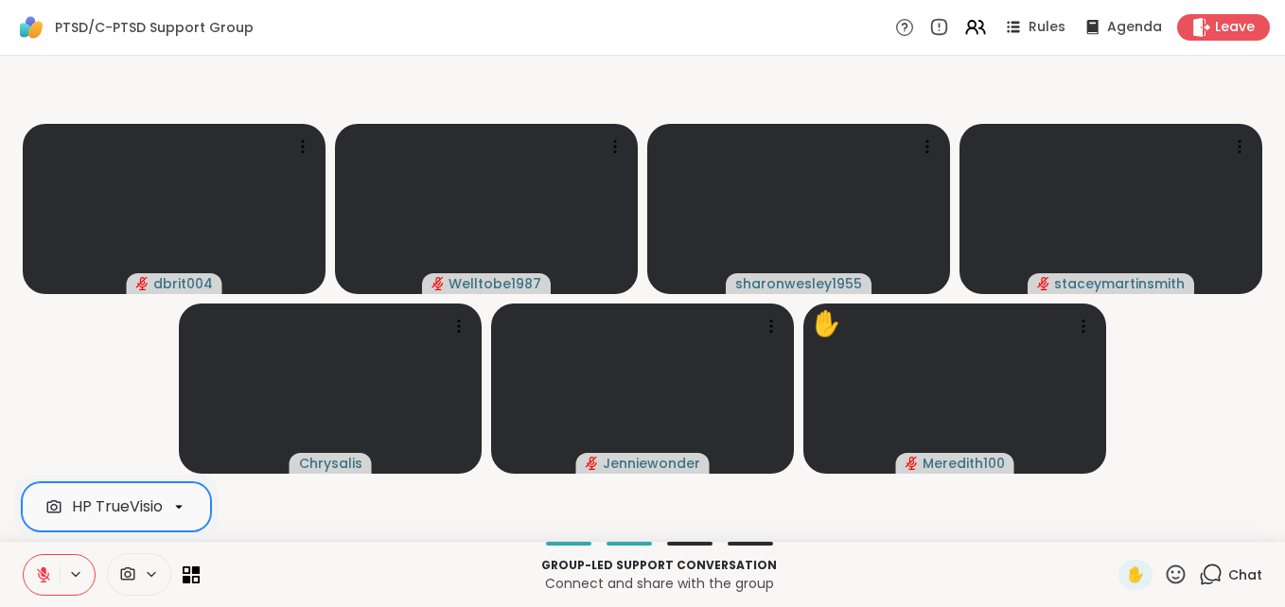
click at [38, 580] on icon at bounding box center [43, 575] width 17 height 17
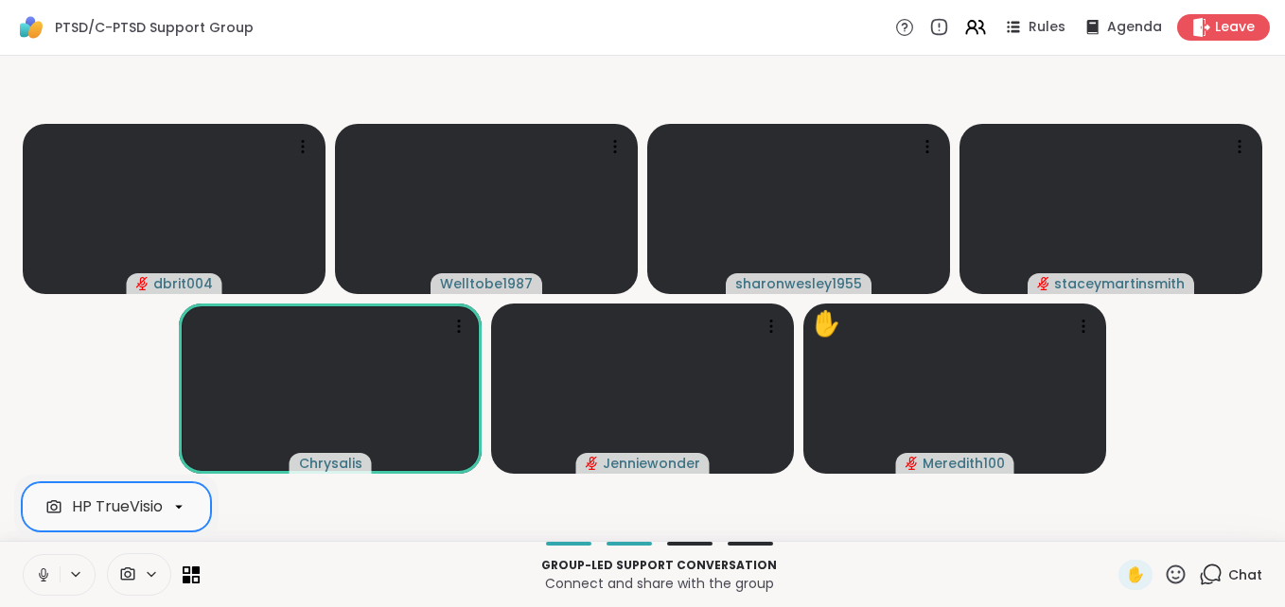
click at [38, 580] on icon at bounding box center [43, 575] width 17 height 17
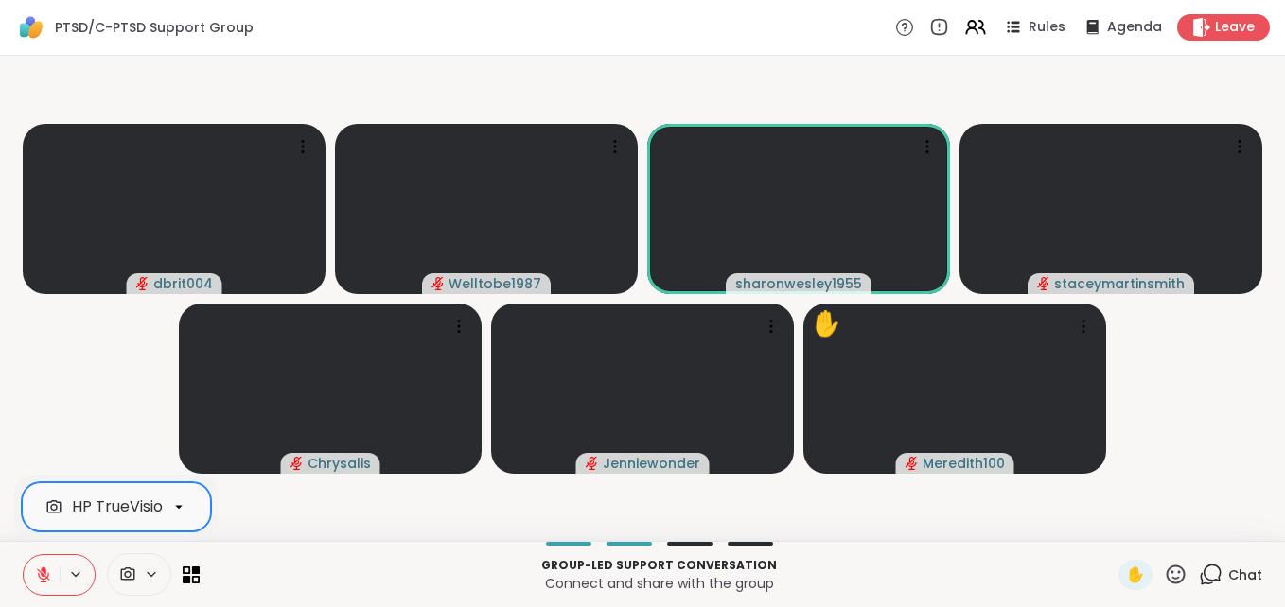
click at [48, 576] on icon at bounding box center [43, 575] width 13 height 13
click at [40, 576] on icon at bounding box center [43, 575] width 9 height 6
click at [39, 576] on icon at bounding box center [43, 575] width 13 height 13
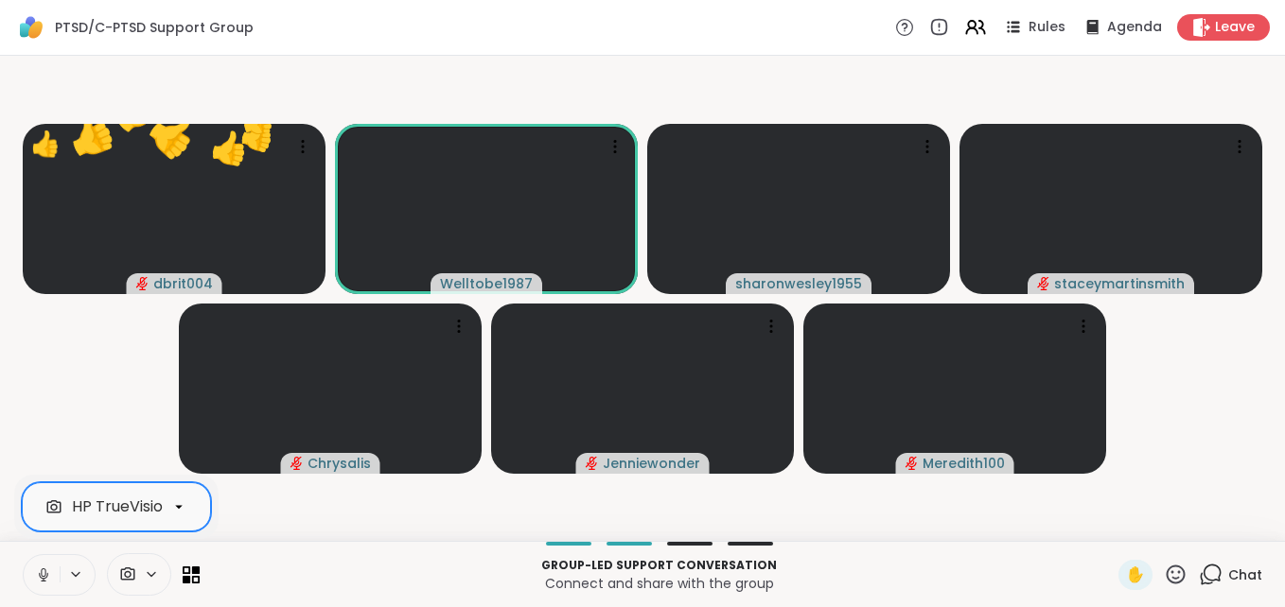
click at [41, 571] on icon at bounding box center [43, 575] width 17 height 17
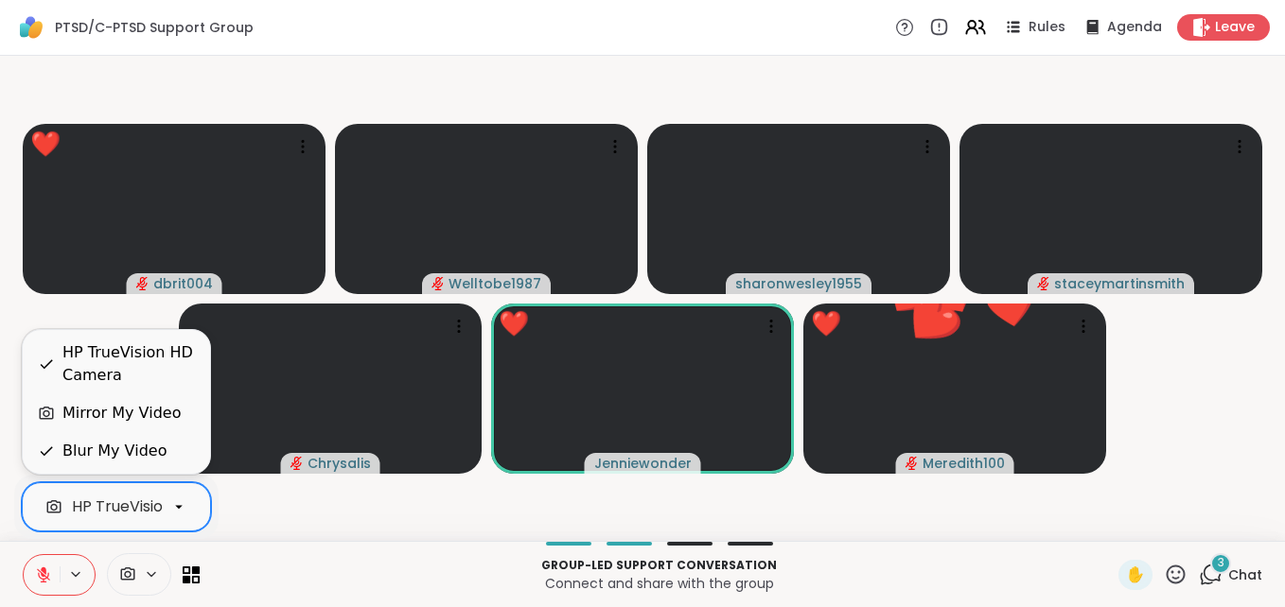
click at [130, 513] on div "HP TrueVision HD Camera" at bounding box center [167, 507] width 191 height 23
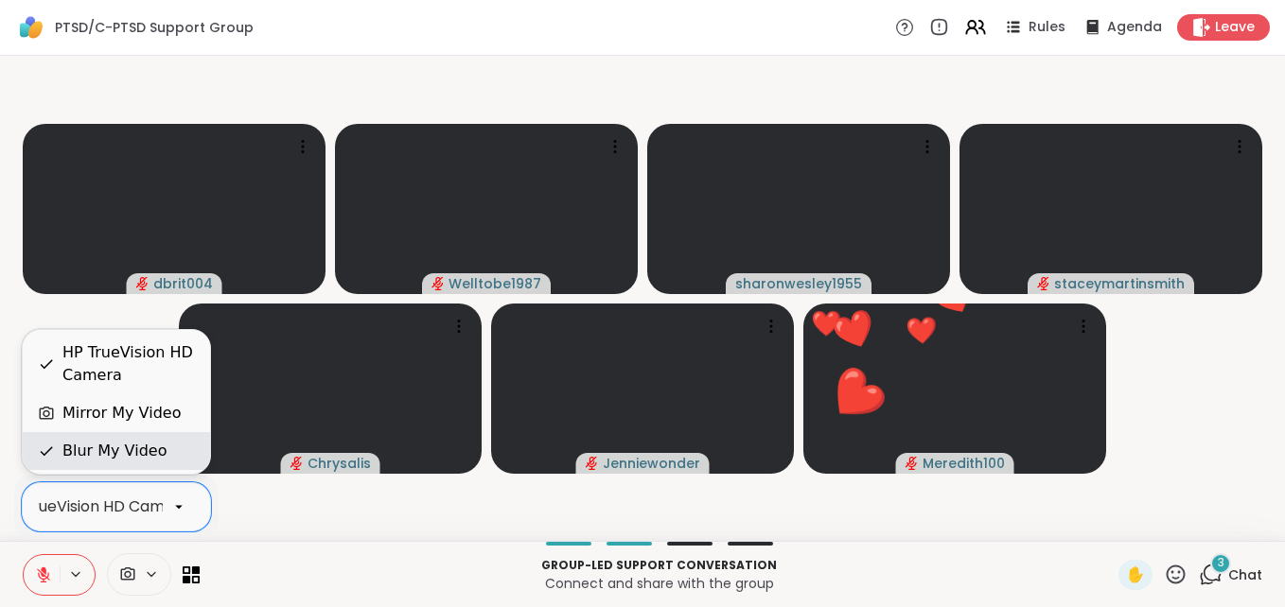
click at [115, 459] on div "Blur My Video" at bounding box center [114, 451] width 104 height 23
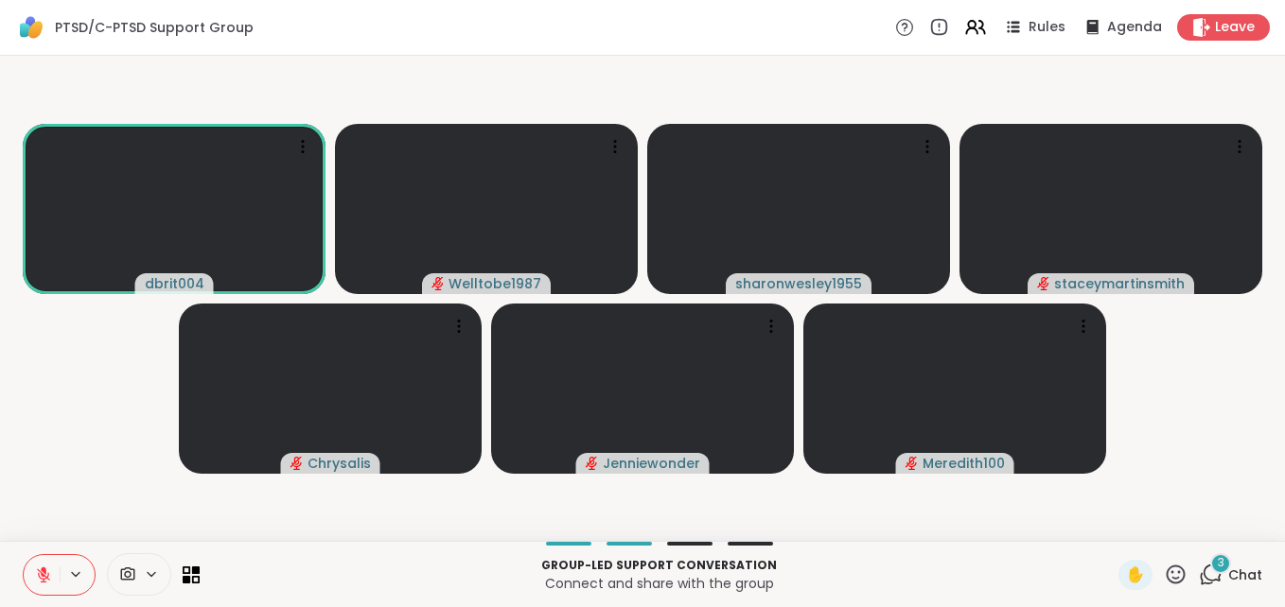
drag, startPoint x: 115, startPoint y: 459, endPoint x: 153, endPoint y: 521, distance: 73.0
click at [153, 521] on video-player-container "dbrit004 Welltobe1987 sharonwesley1955 staceymartinsmith Chrysalis Jenniewonder…" at bounding box center [642, 298] width 1262 height 470
click at [136, 576] on span at bounding box center [126, 575] width 36 height 18
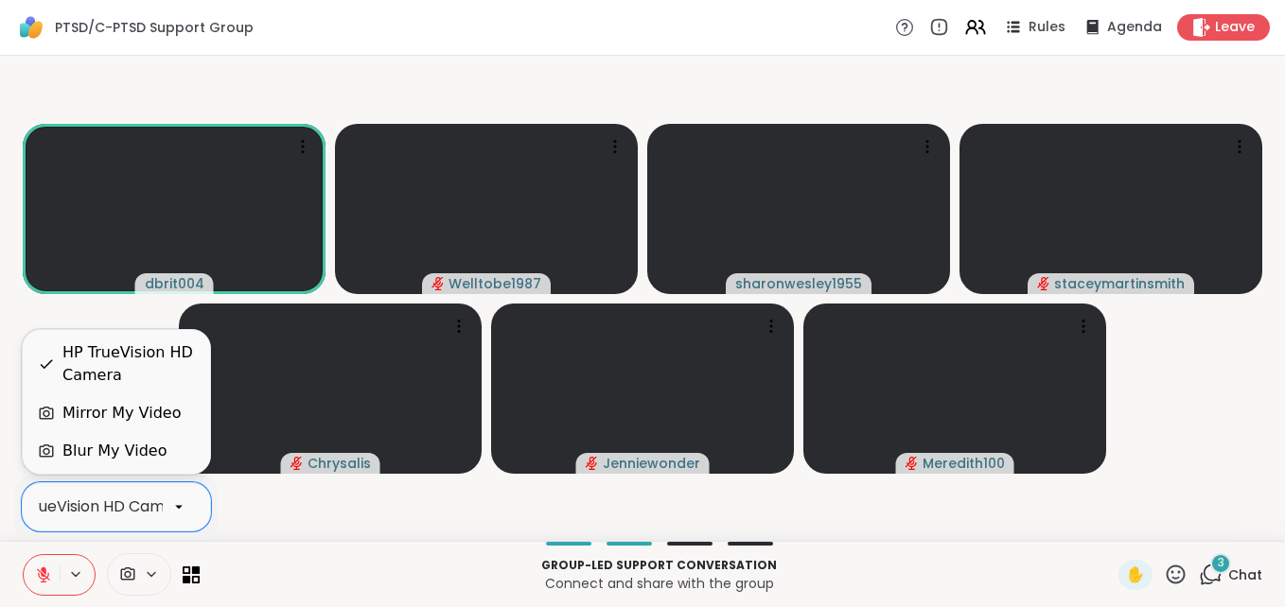
click at [162, 495] on div "HP TrueVision HD Camera" at bounding box center [100, 507] width 125 height 26
click at [132, 453] on div "Blur My Video" at bounding box center [114, 451] width 104 height 23
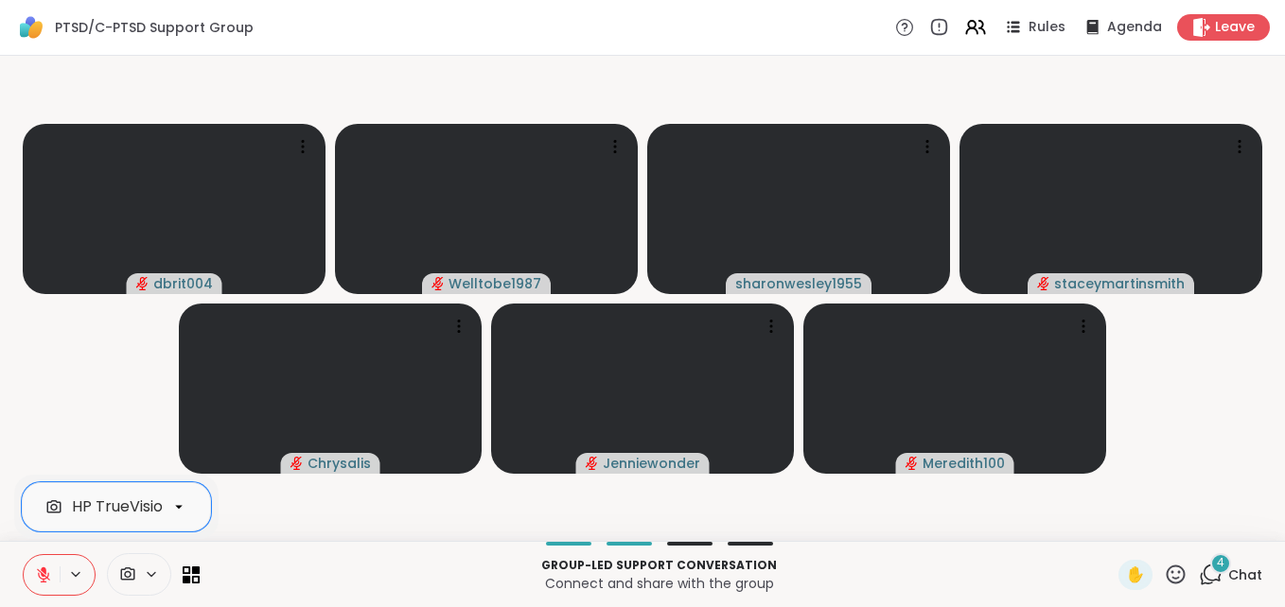
click at [44, 570] on icon at bounding box center [44, 571] width 6 height 8
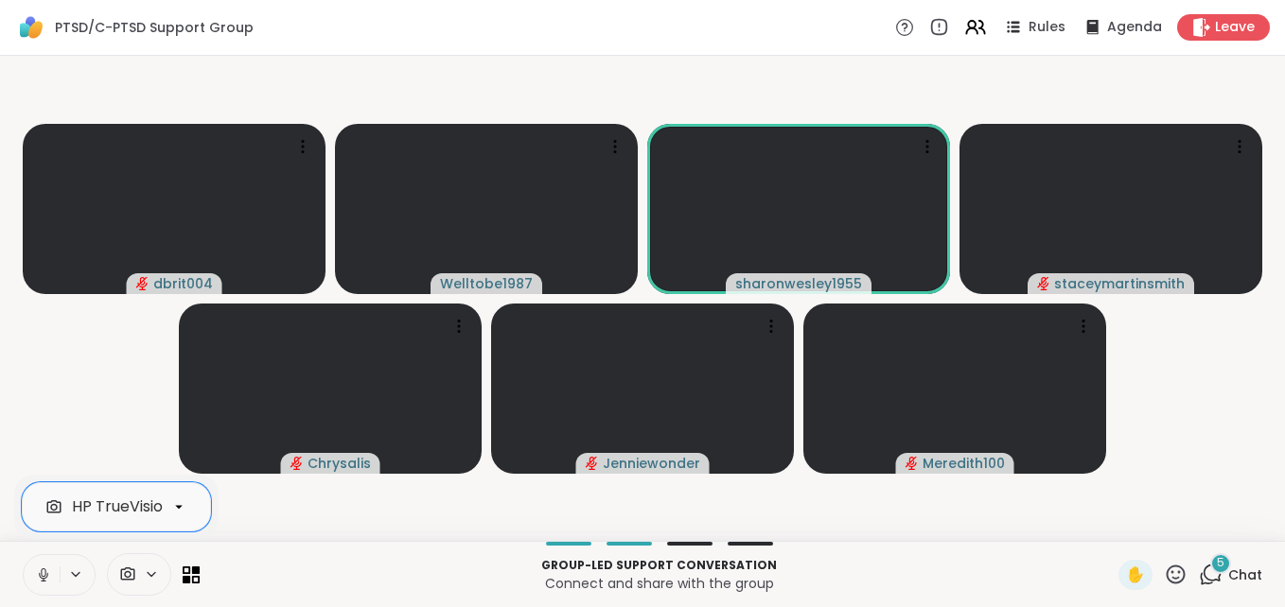
click at [57, 571] on button at bounding box center [42, 575] width 36 height 40
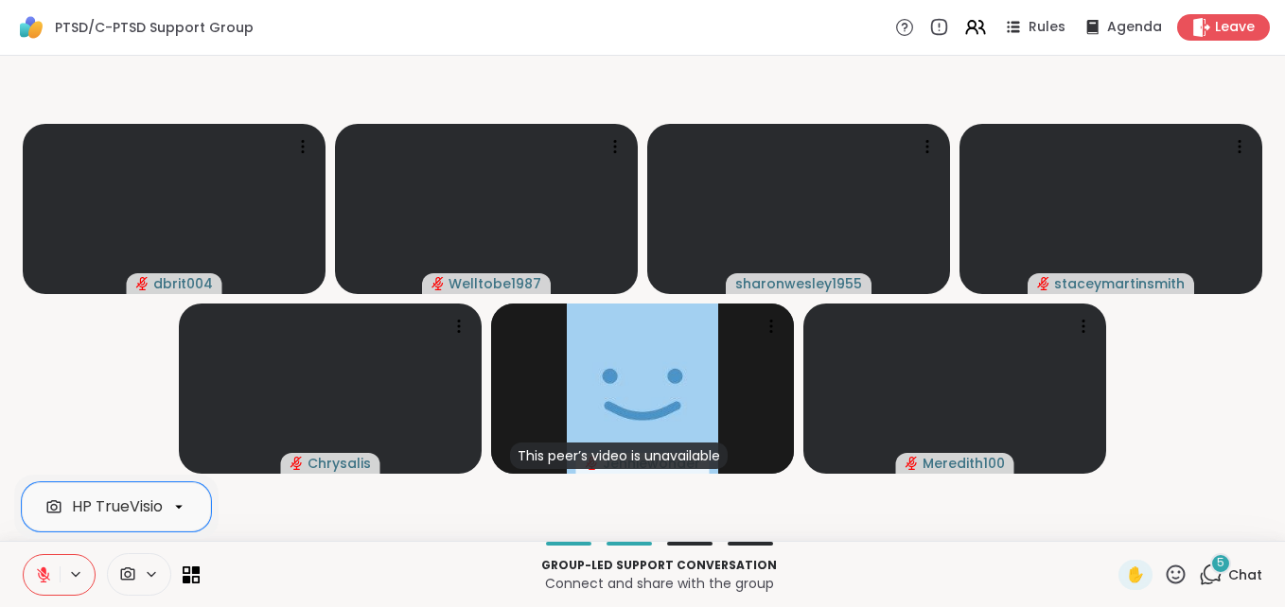
click at [56, 589] on button at bounding box center [42, 575] width 36 height 40
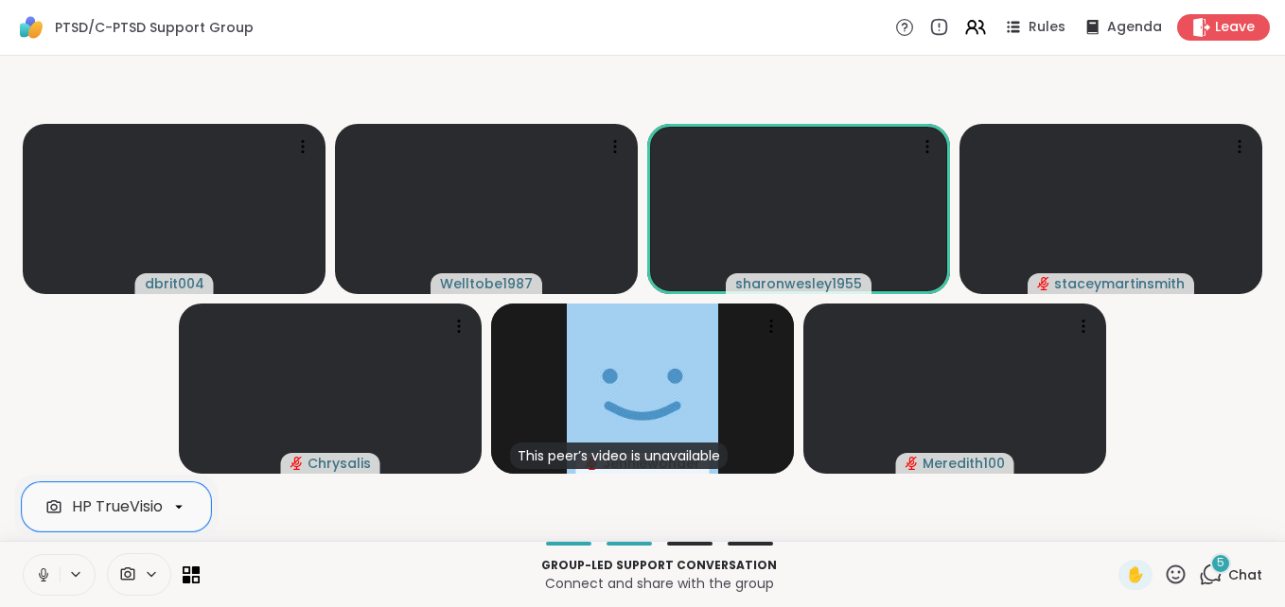
click at [45, 572] on icon at bounding box center [43, 573] width 5 height 9
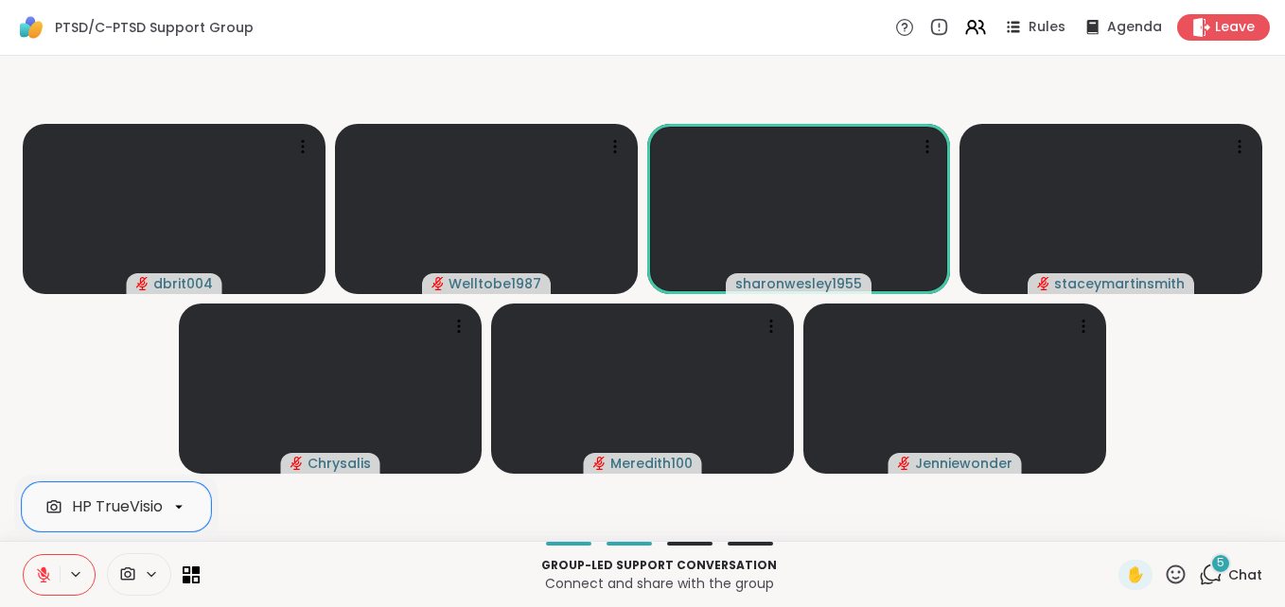
click at [44, 581] on icon at bounding box center [43, 575] width 13 height 13
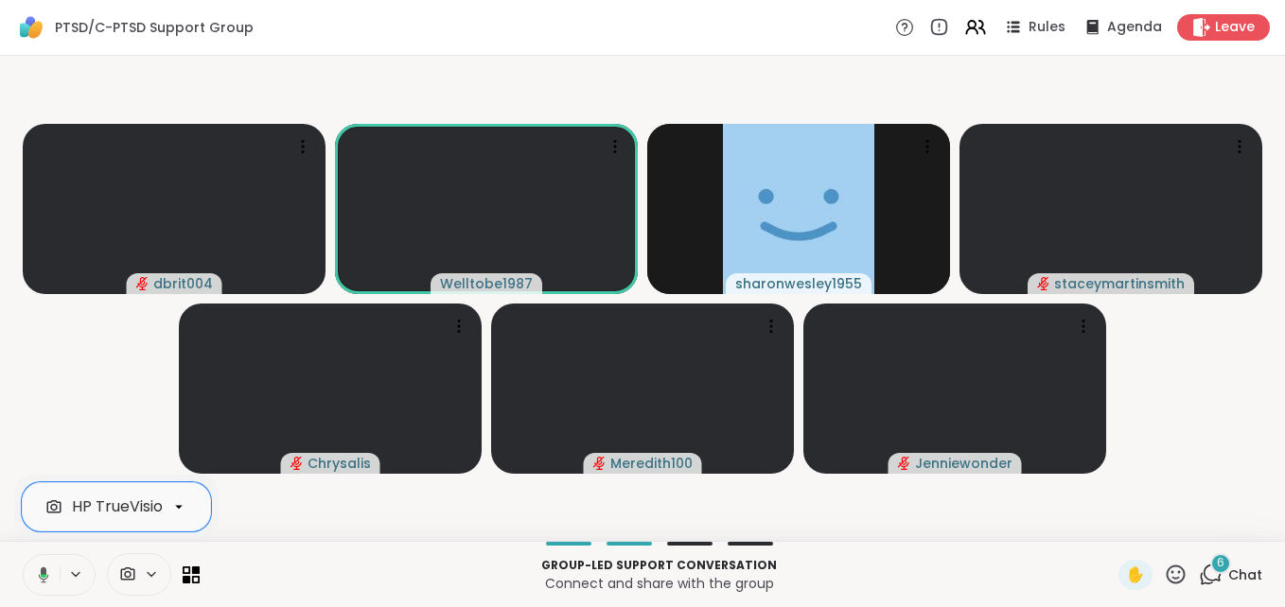
click at [50, 574] on button at bounding box center [40, 575] width 39 height 40
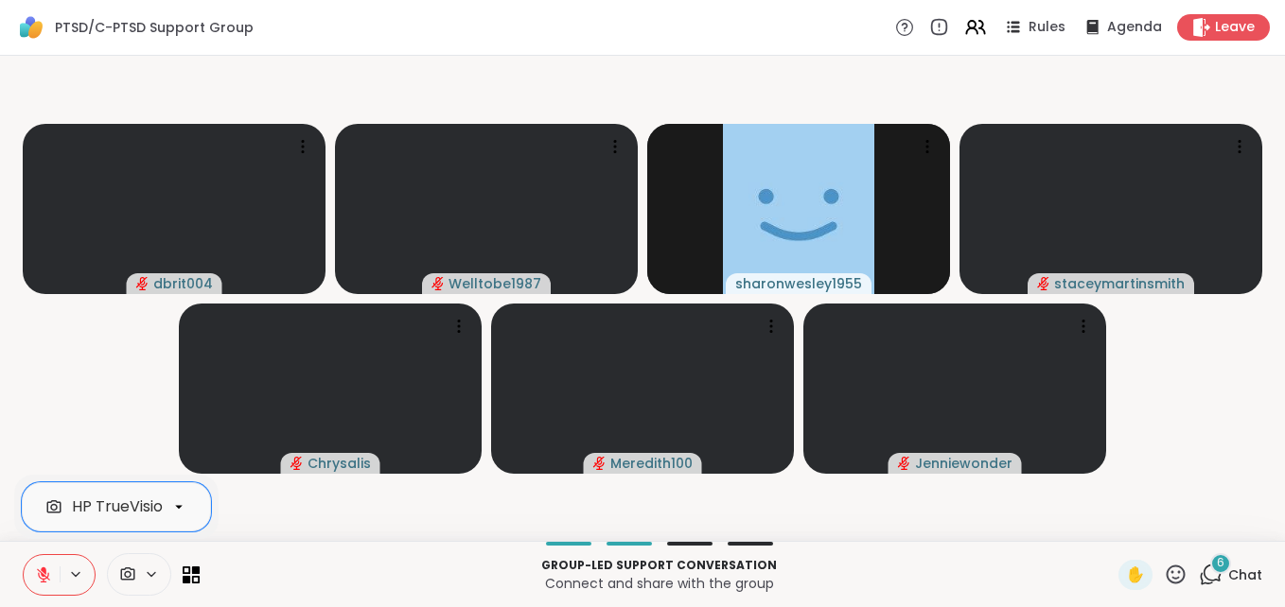
click at [43, 571] on icon at bounding box center [44, 571] width 6 height 8
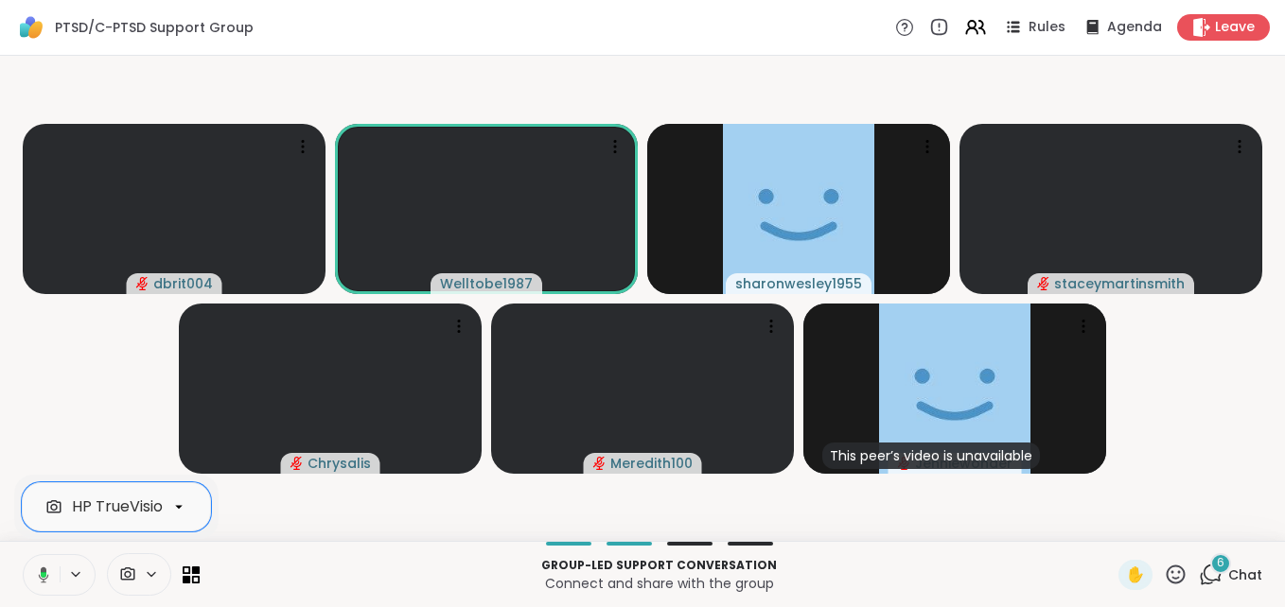
click at [38, 575] on icon at bounding box center [40, 575] width 17 height 17
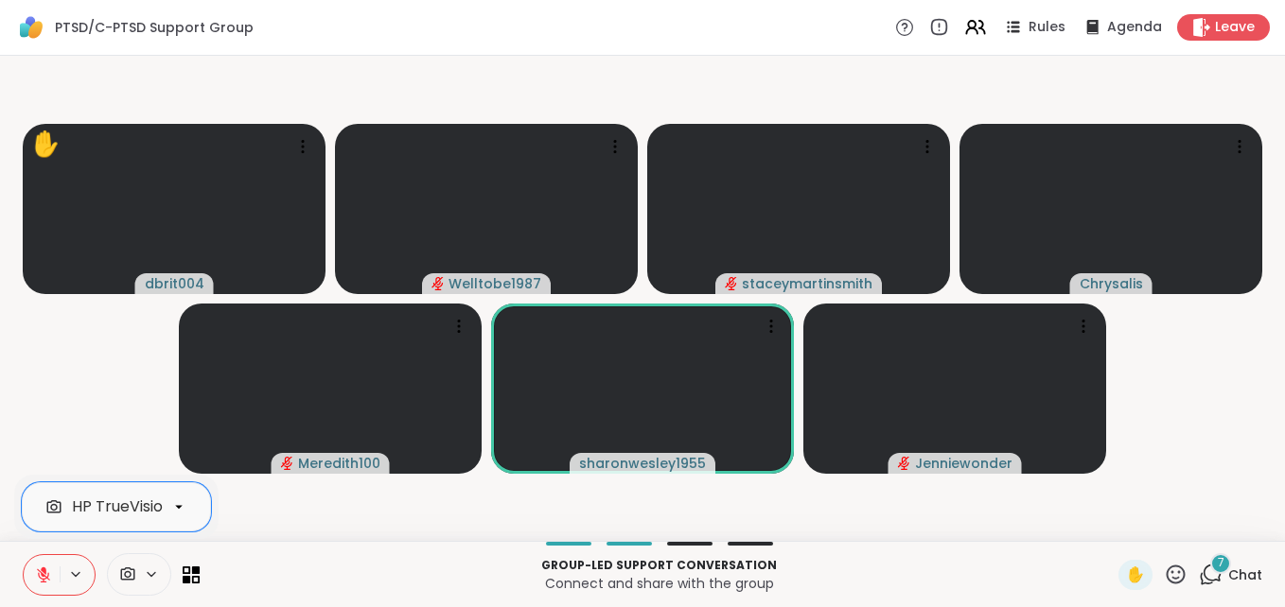
click at [39, 578] on icon at bounding box center [43, 575] width 17 height 17
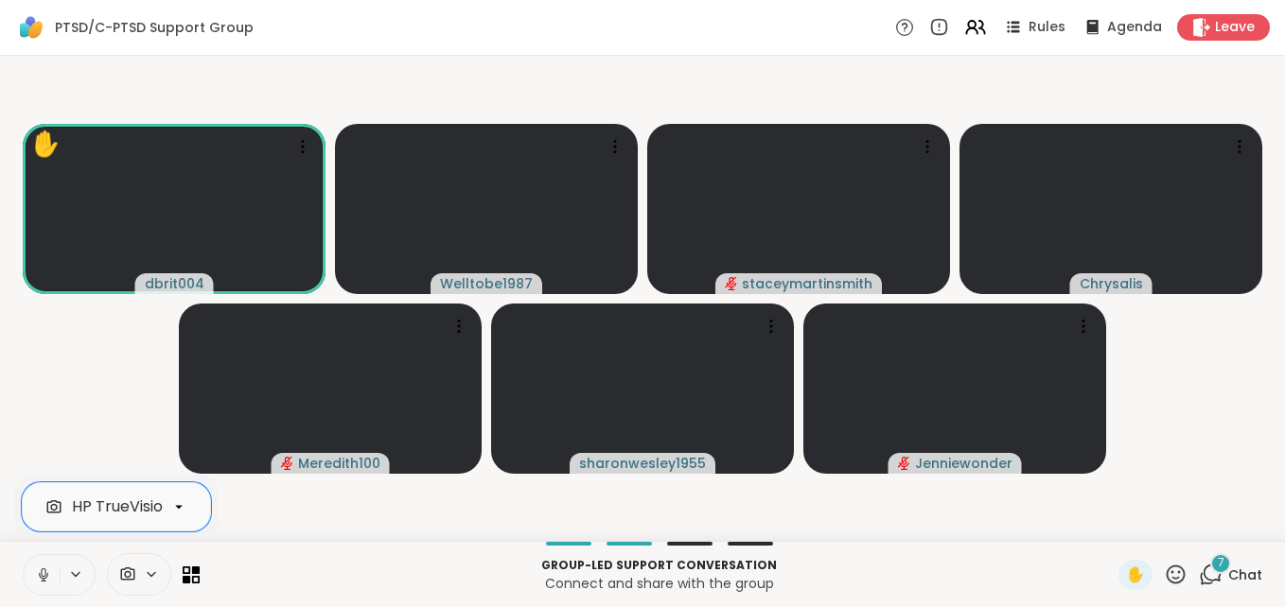
click at [39, 578] on icon at bounding box center [43, 575] width 17 height 17
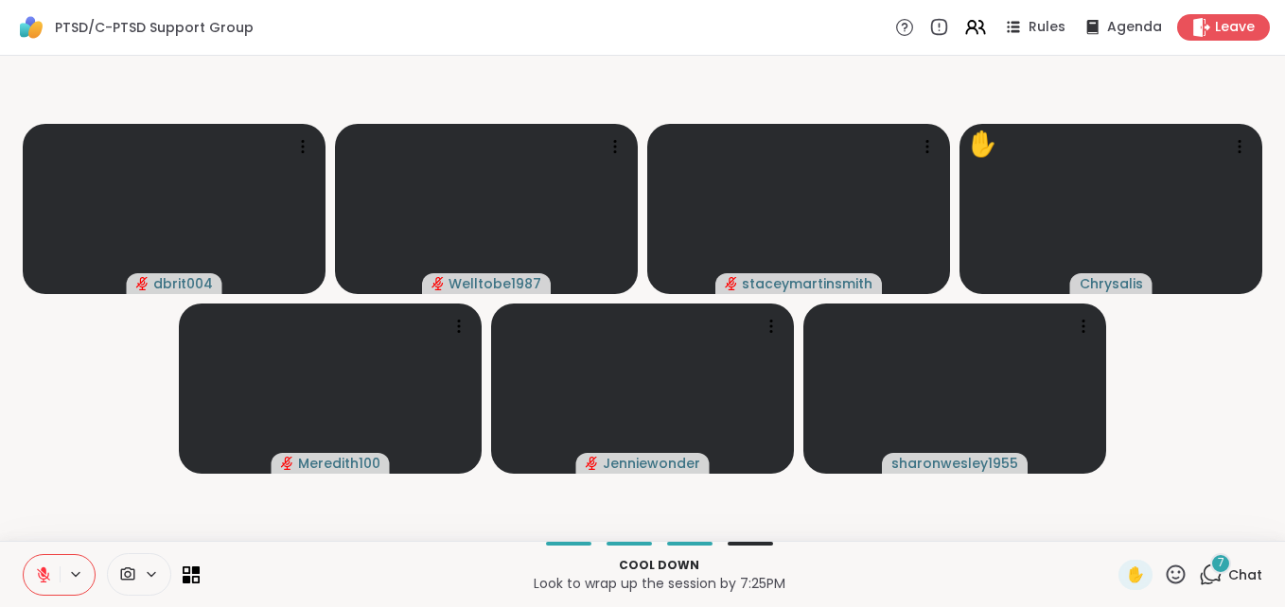
click at [1209, 575] on icon at bounding box center [1211, 575] width 24 height 24
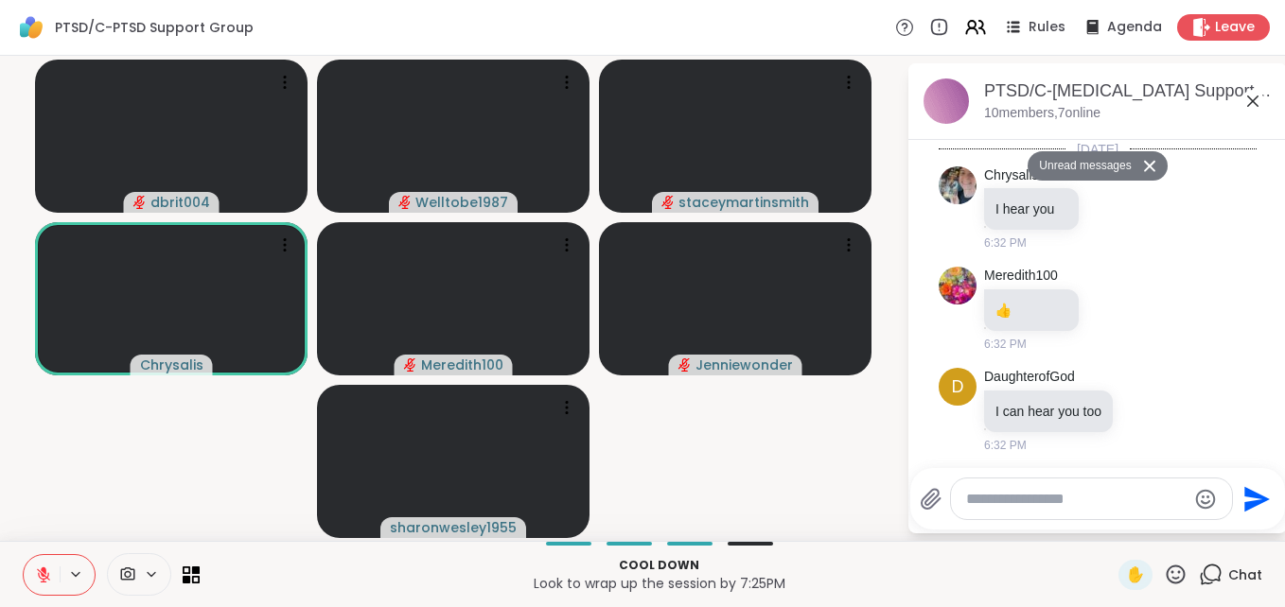
scroll to position [2059, 0]
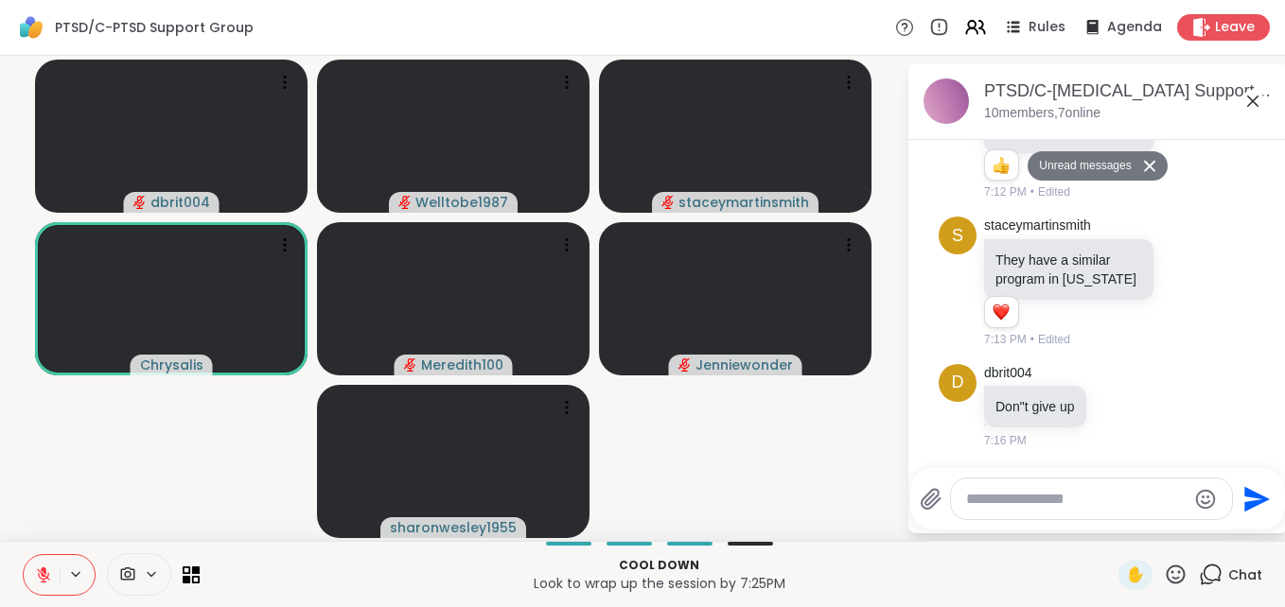
drag, startPoint x: 818, startPoint y: 425, endPoint x: 1081, endPoint y: 467, distance: 265.5
click at [1081, 467] on div at bounding box center [1101, 466] width 371 height 11
click at [1086, 507] on textarea "Type your message" at bounding box center [1076, 499] width 220 height 19
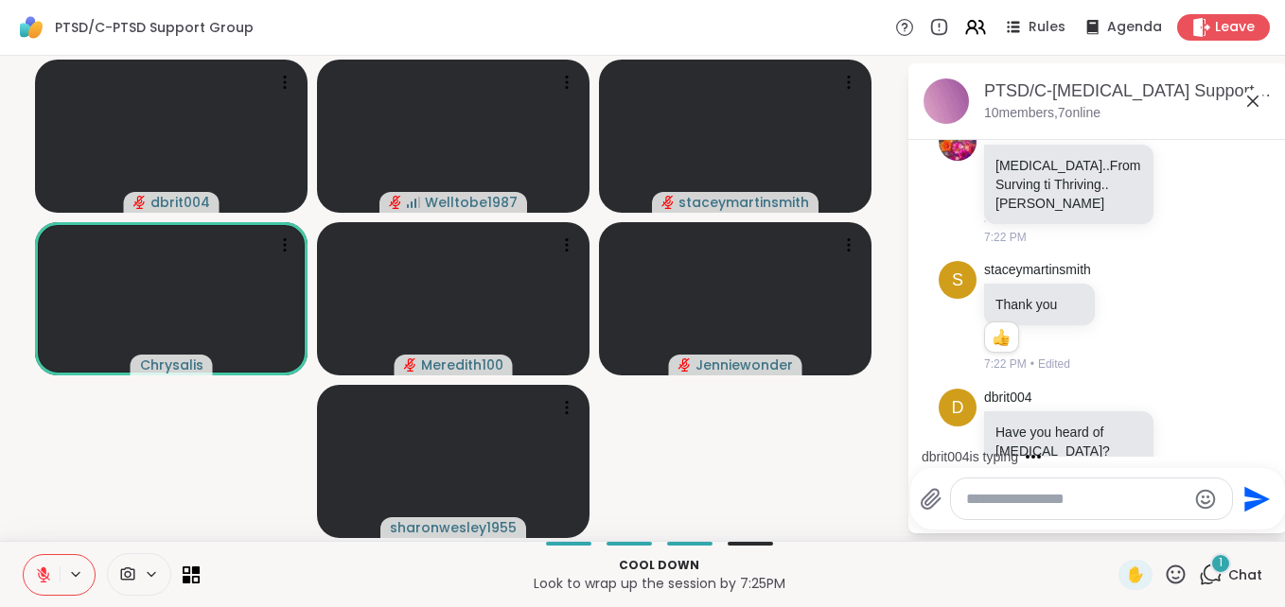
scroll to position [2419, 0]
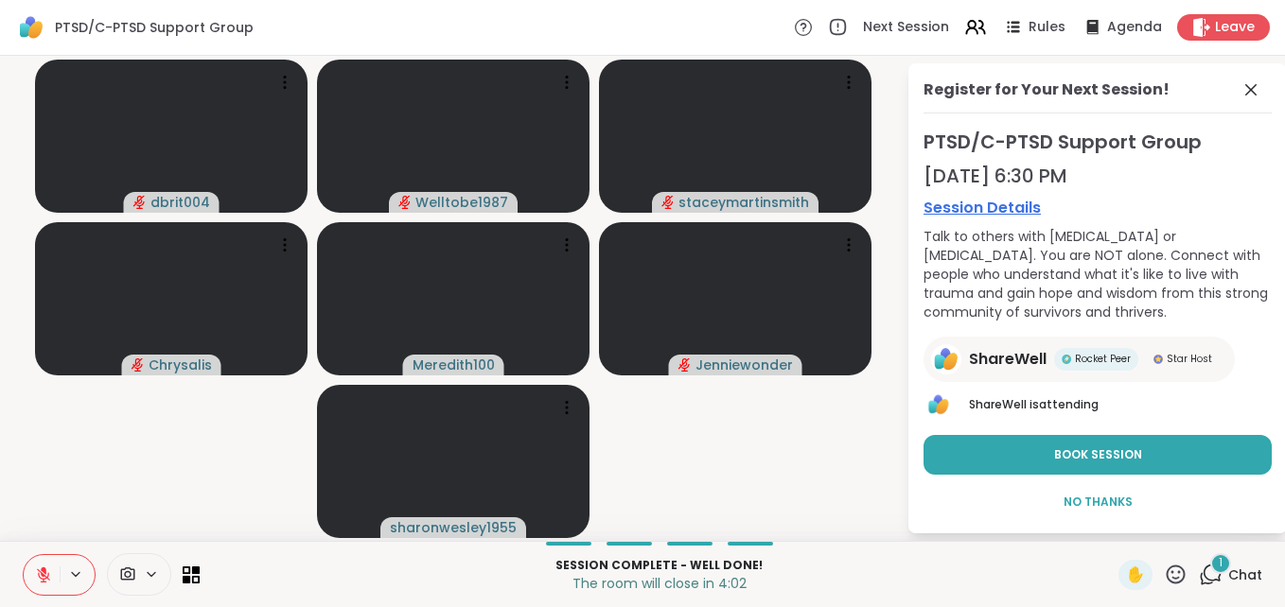
click at [44, 601] on div "Session Complete - well done! The room will close in 4:02 ✋ 1 Chat" at bounding box center [642, 574] width 1285 height 66
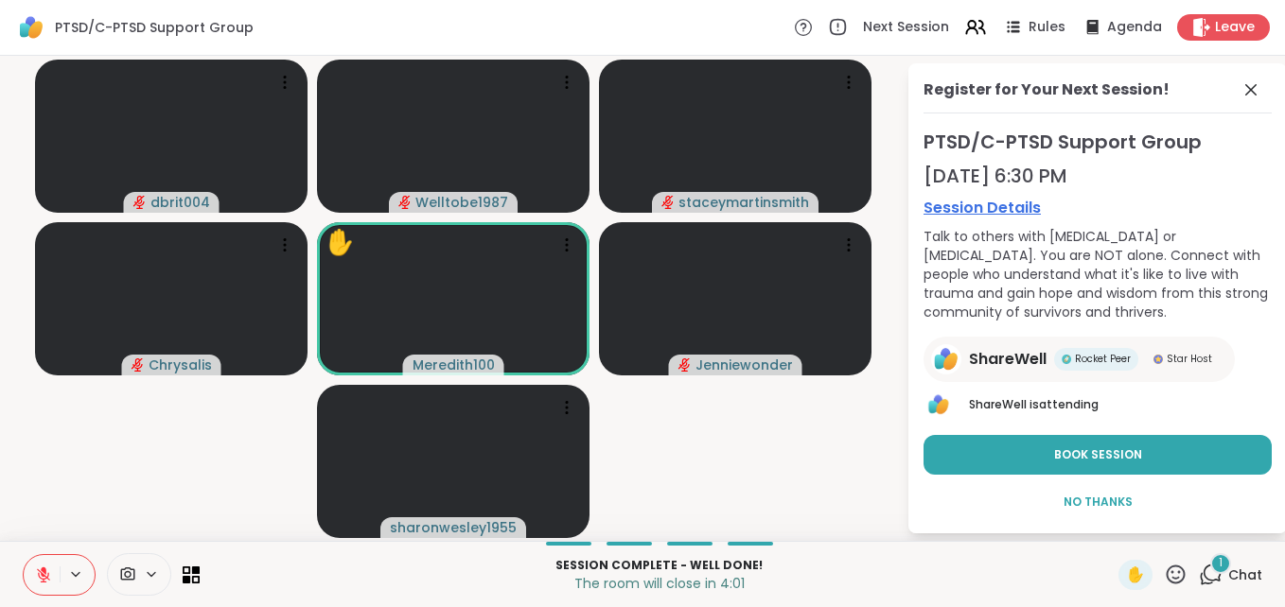
click at [44, 578] on icon at bounding box center [43, 575] width 17 height 17
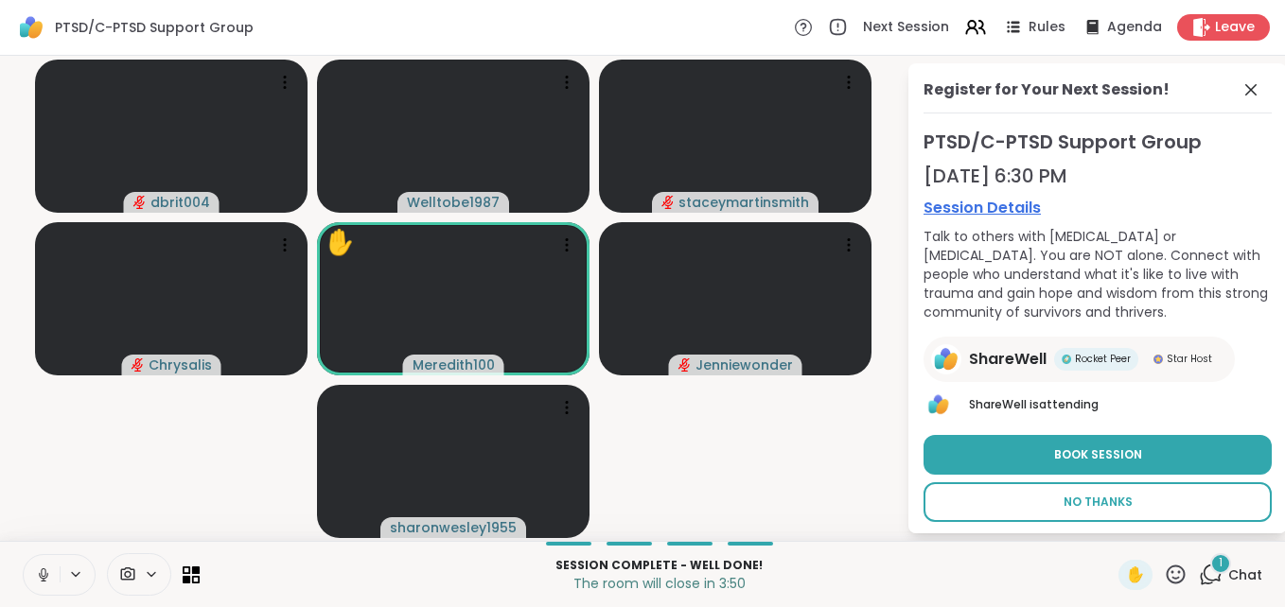
click at [1093, 497] on span "No Thanks" at bounding box center [1098, 502] width 69 height 17
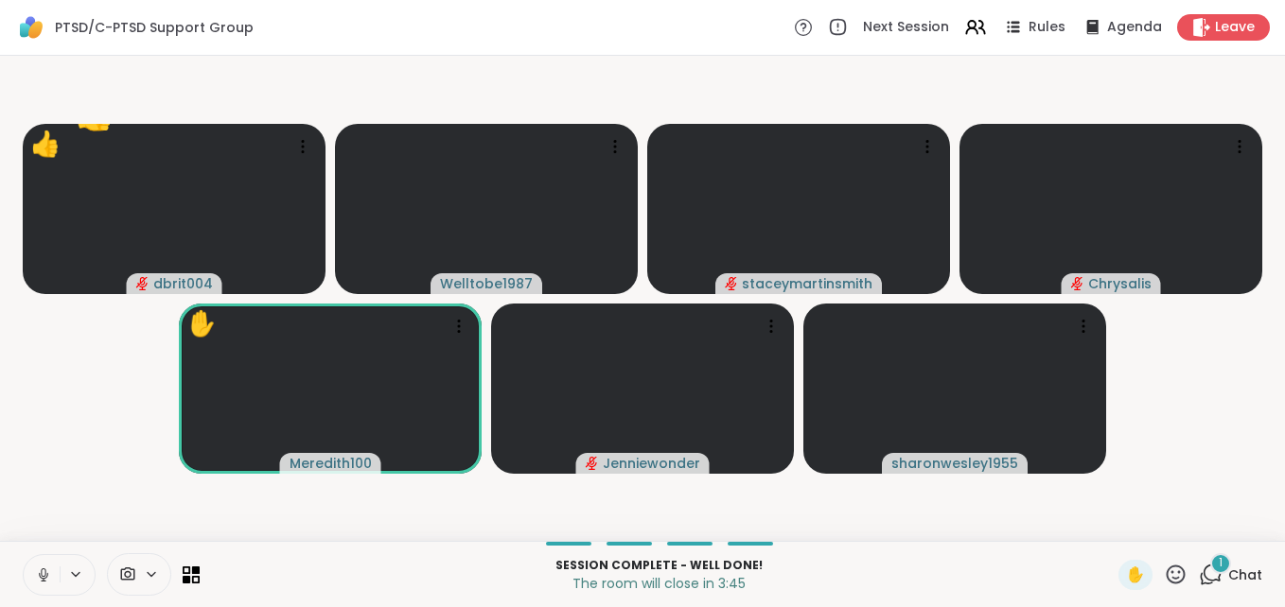
click at [42, 572] on icon at bounding box center [43, 573] width 5 height 9
click at [1085, 25] on icon at bounding box center [1091, 26] width 12 height 15
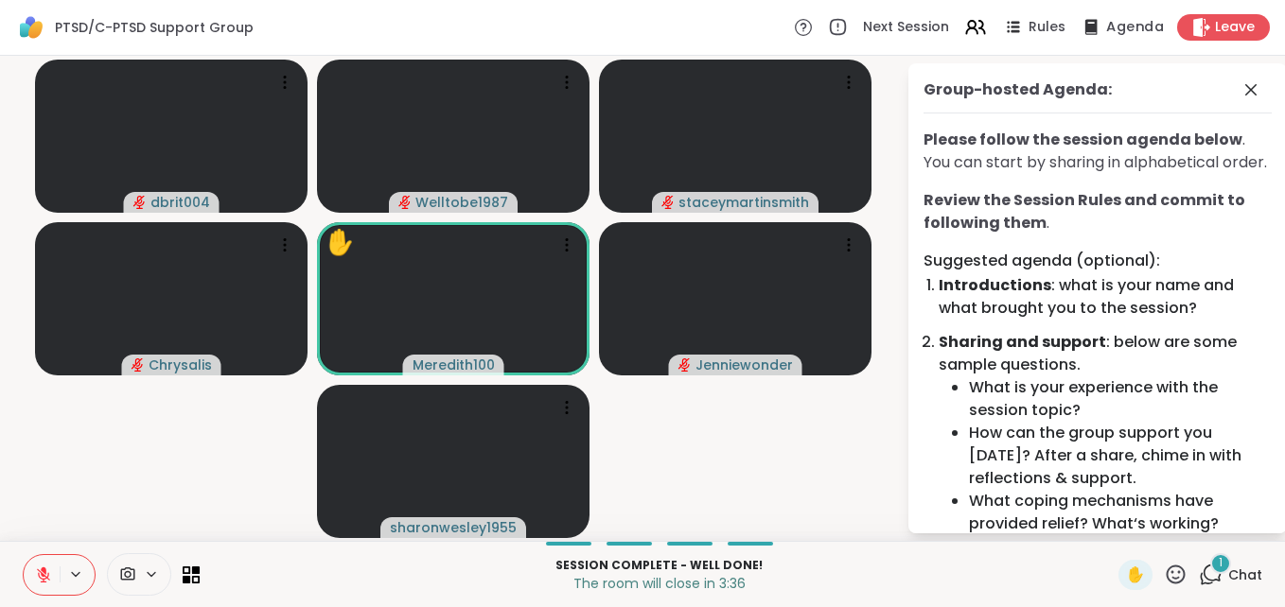
click at [1106, 23] on span "Agenda" at bounding box center [1135, 28] width 58 height 20
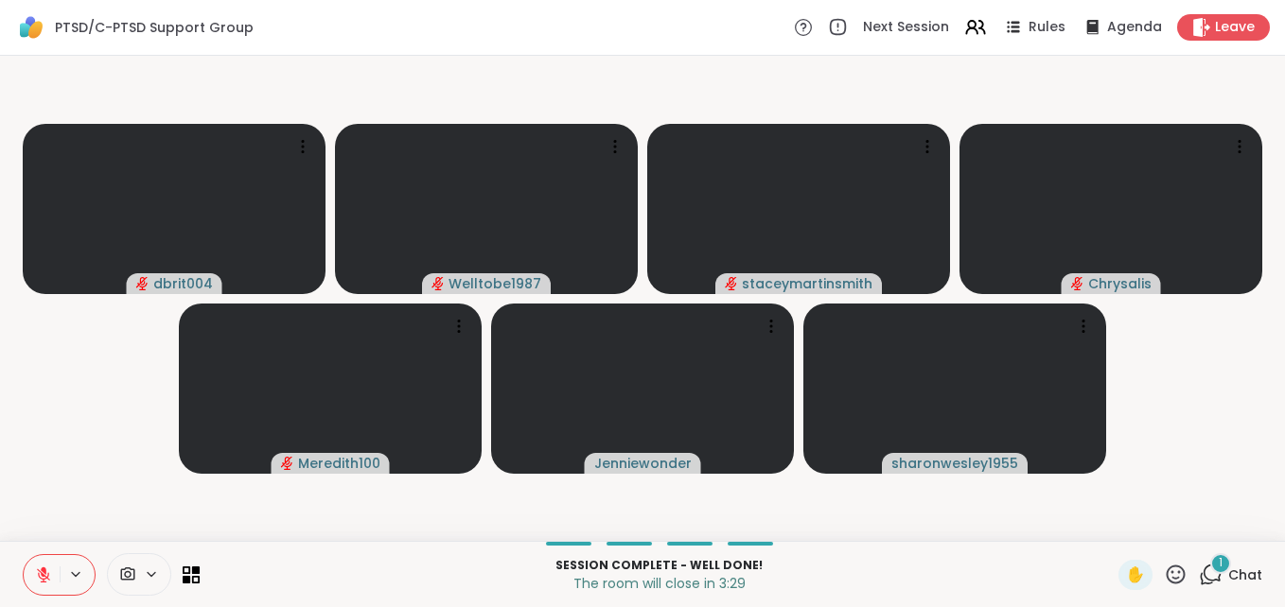
click at [41, 562] on button at bounding box center [42, 575] width 36 height 40
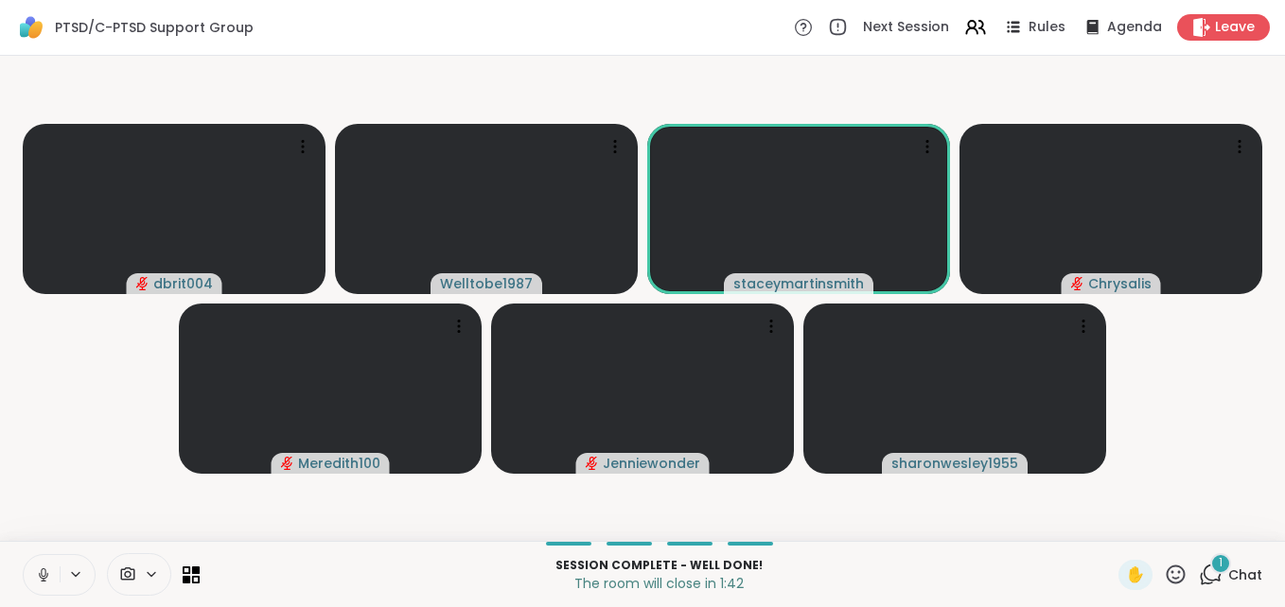
click at [1199, 574] on icon at bounding box center [1211, 575] width 24 height 24
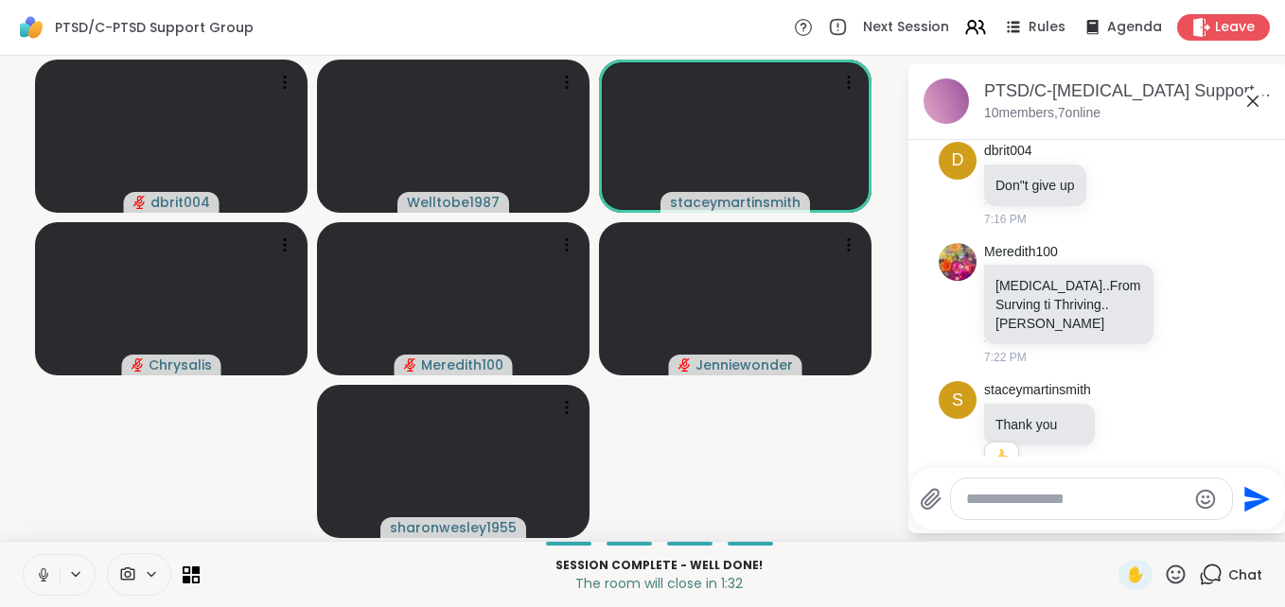
scroll to position [2584, 0]
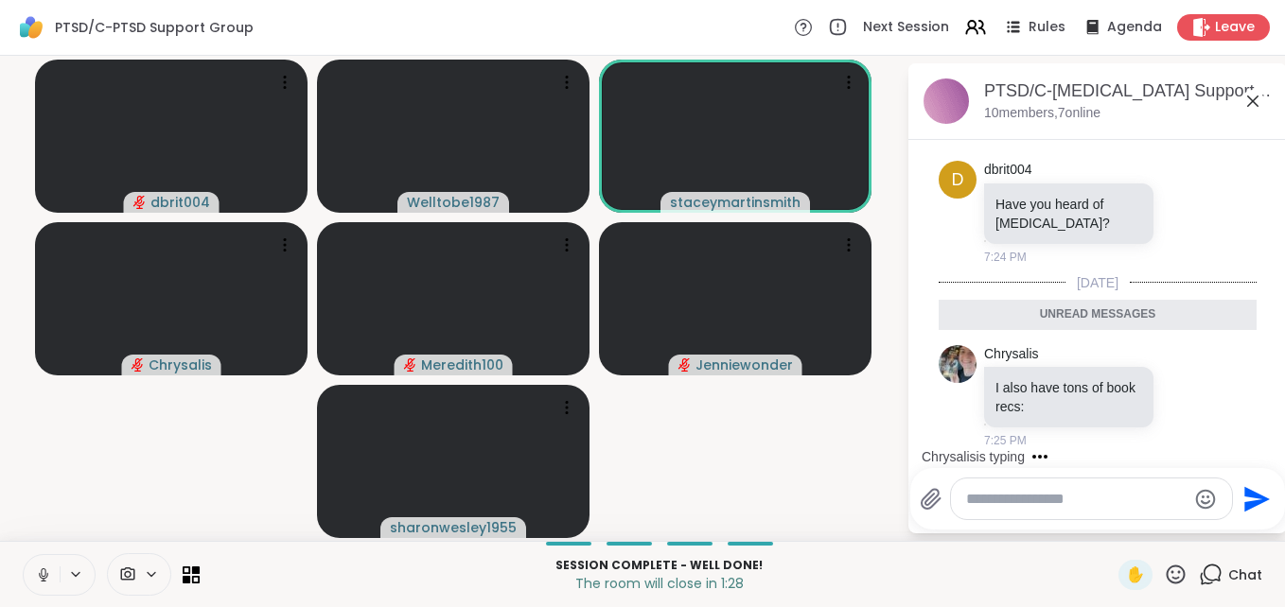
click at [1057, 507] on textarea "Type your message" at bounding box center [1076, 499] width 220 height 19
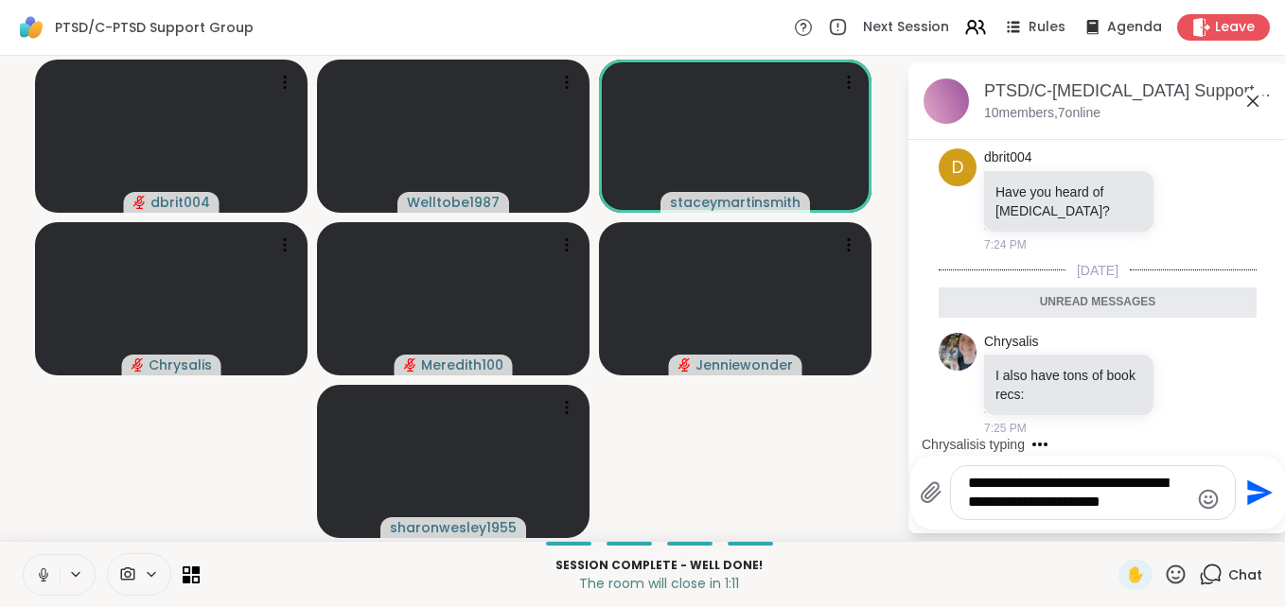
type textarea "**********"
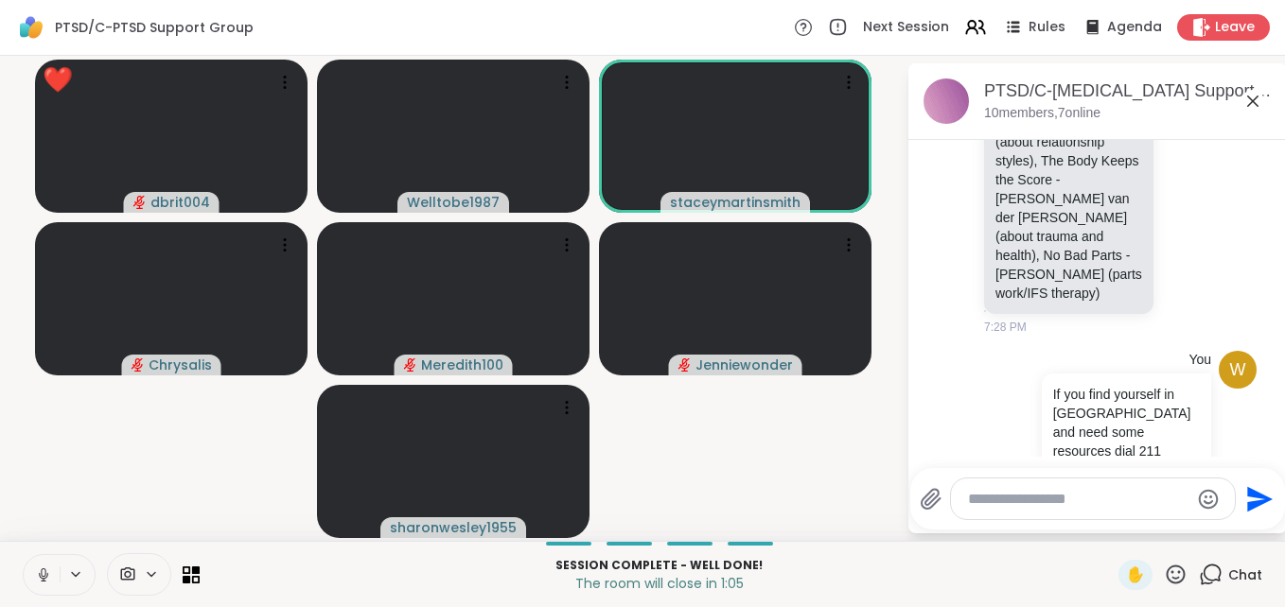
scroll to position [3063, 0]
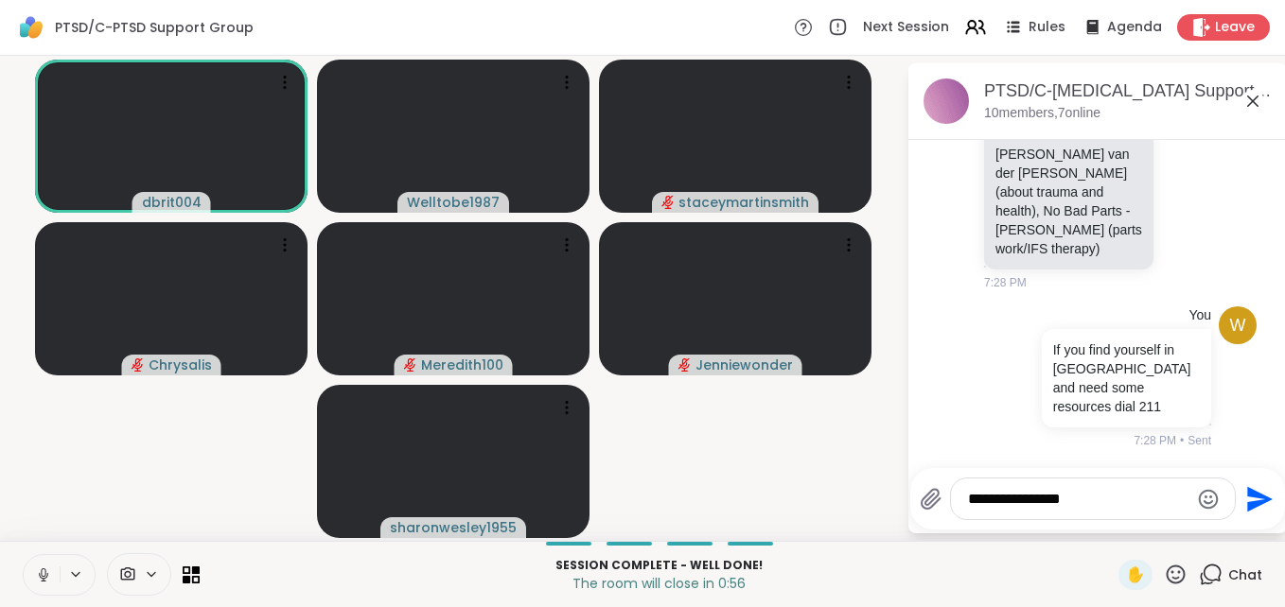
type textarea "**********"
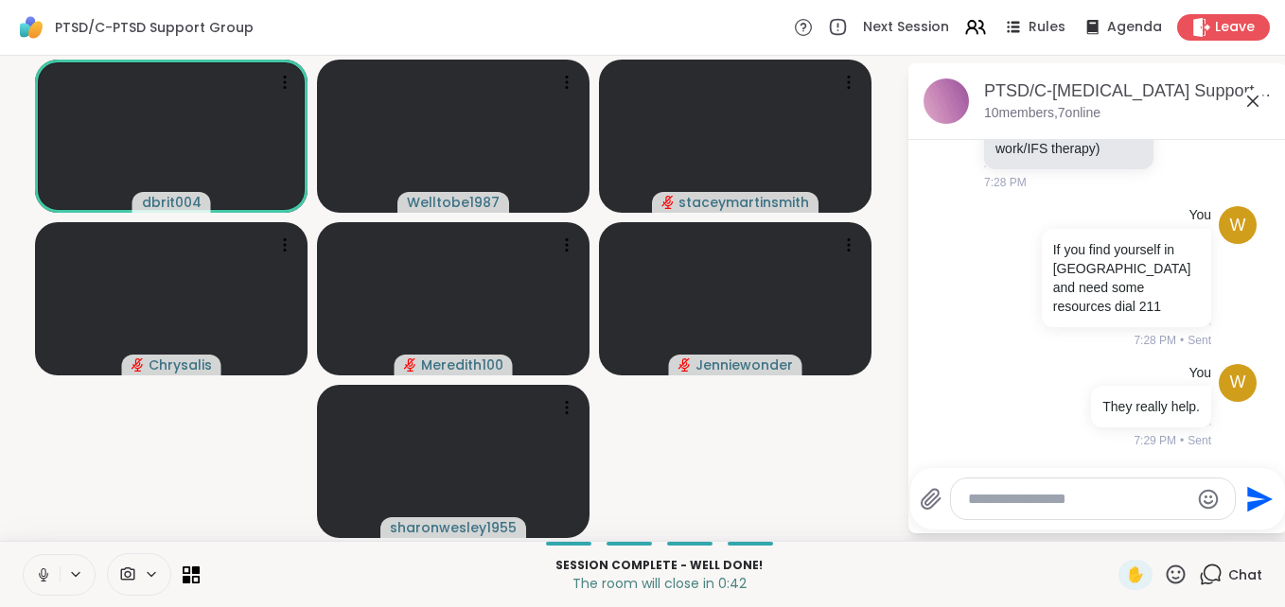
scroll to position [3163, 0]
click at [1040, 507] on textarea "Type your message" at bounding box center [1078, 499] width 220 height 19
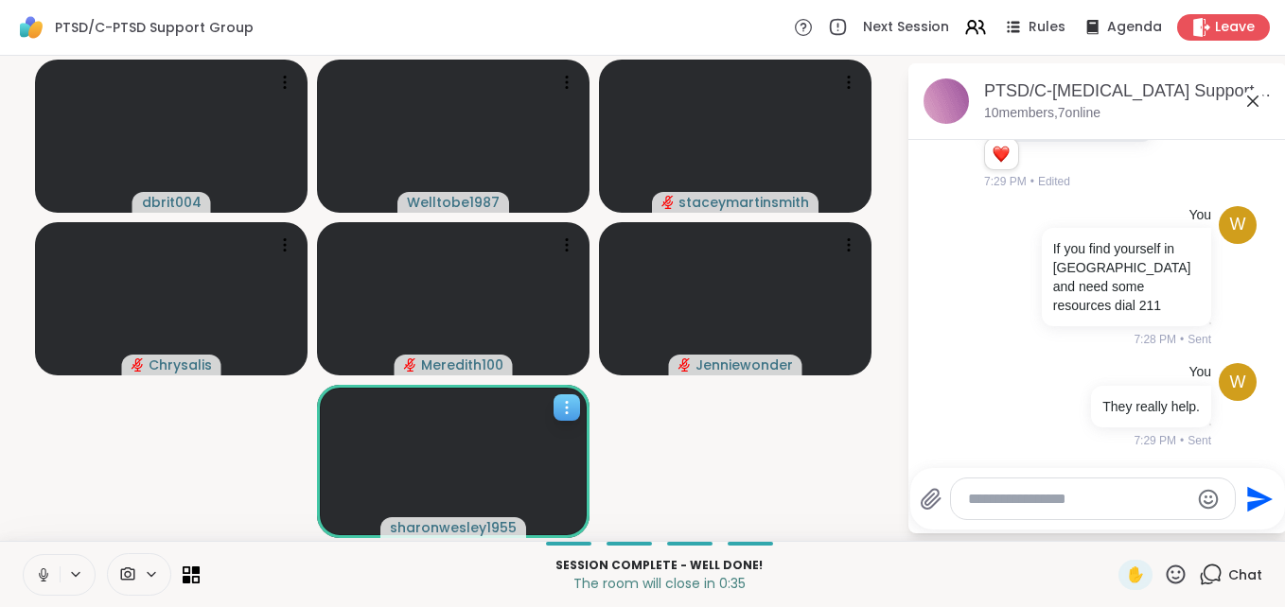
drag, startPoint x: 379, startPoint y: 455, endPoint x: 367, endPoint y: 434, distance: 24.2
click at [367, 434] on video at bounding box center [453, 461] width 273 height 153
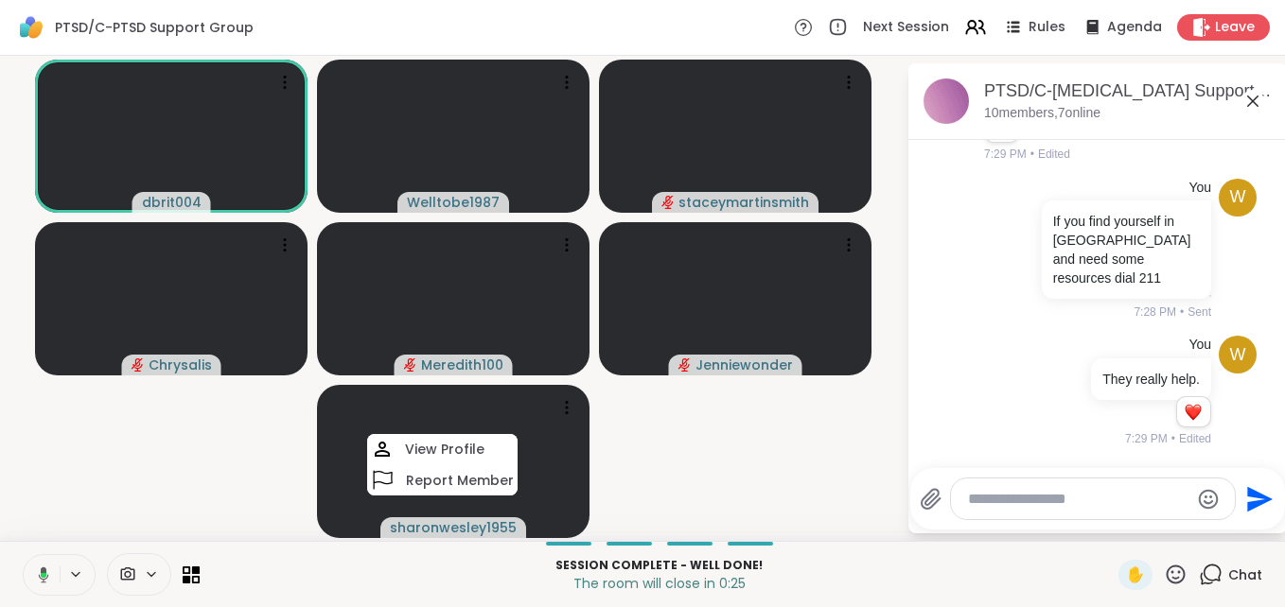
scroll to position [3218, 0]
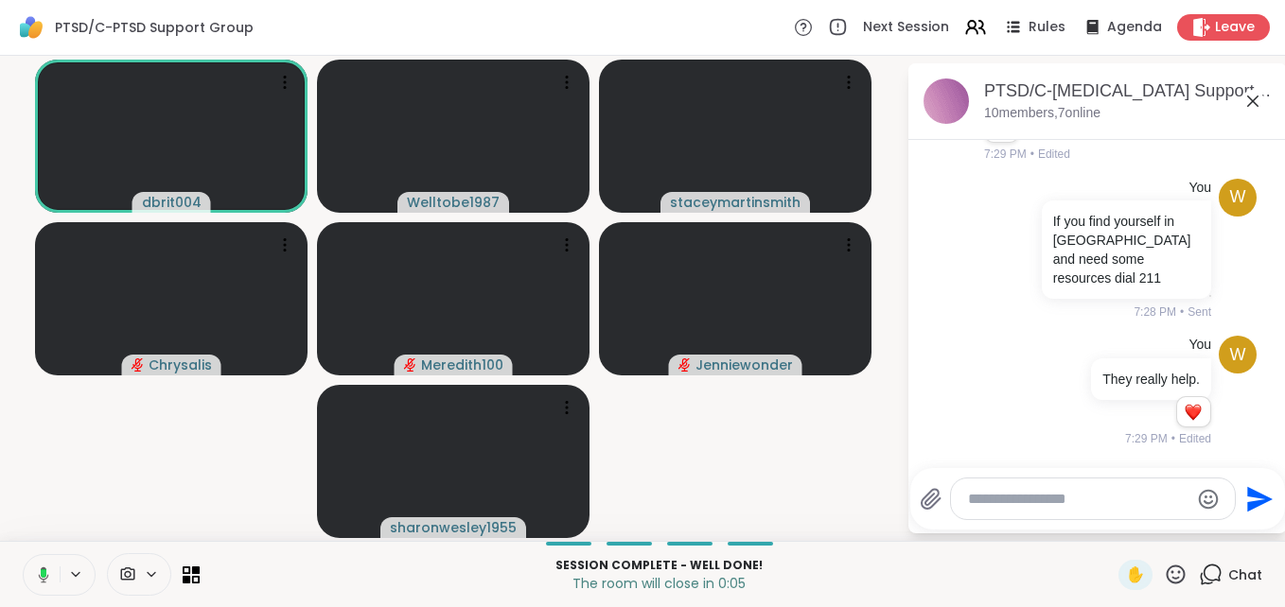
click at [34, 574] on icon at bounding box center [40, 575] width 17 height 17
click at [41, 580] on icon at bounding box center [43, 575] width 17 height 17
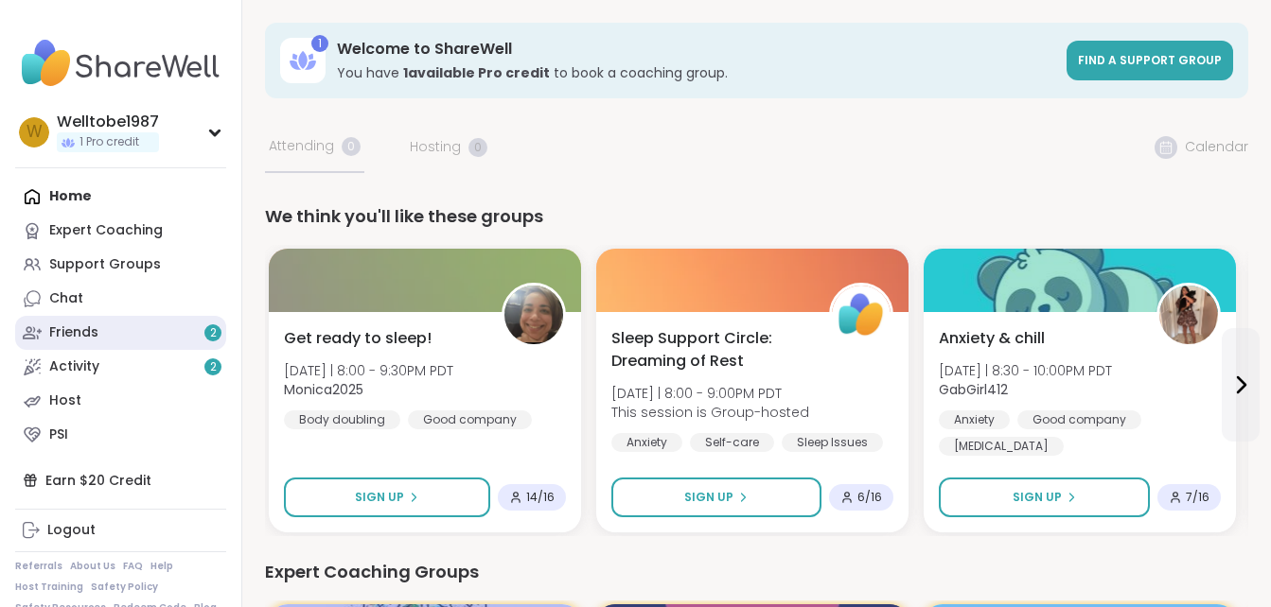
drag, startPoint x: 0, startPoint y: 0, endPoint x: 124, endPoint y: 334, distance: 356.3
click at [124, 334] on link "Friends 2" at bounding box center [120, 333] width 211 height 34
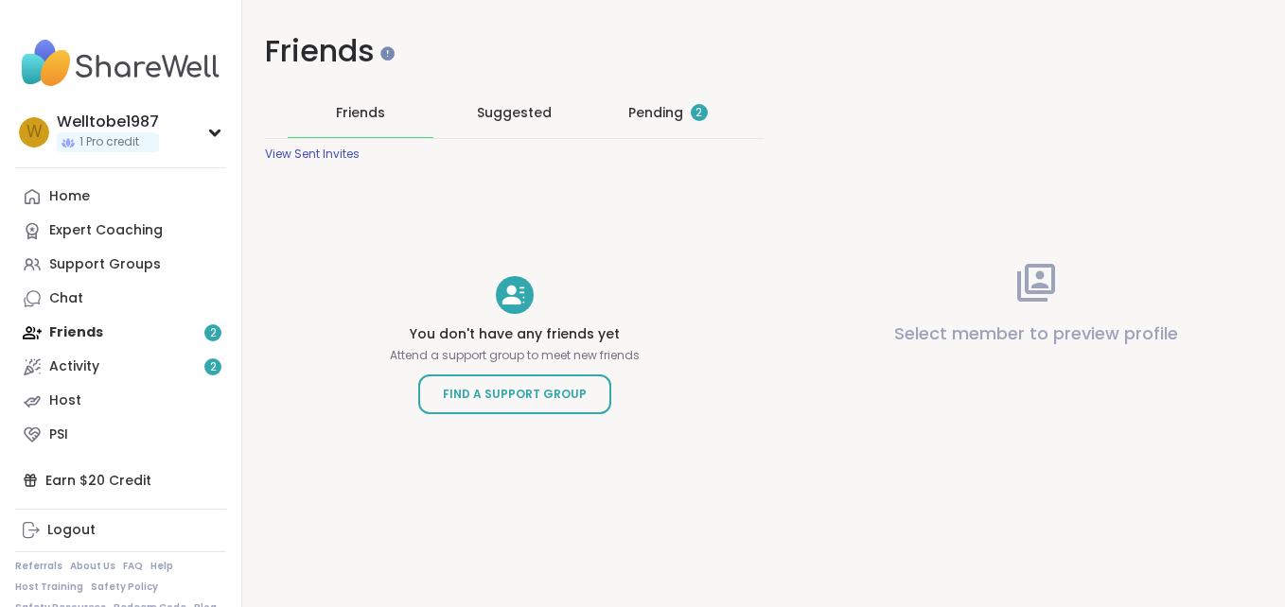
click at [656, 111] on div "Pending 2" at bounding box center [667, 112] width 79 height 19
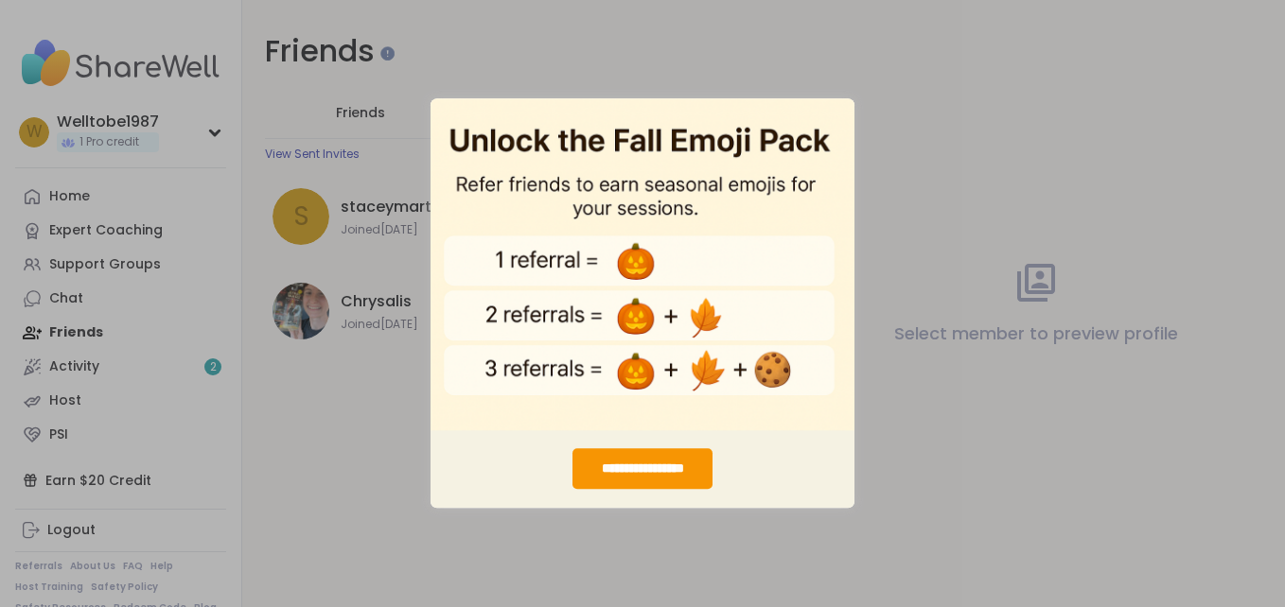
click at [323, 449] on div "**********" at bounding box center [642, 303] width 1285 height 607
click at [932, 298] on div "**********" at bounding box center [642, 303] width 1285 height 607
click at [669, 469] on div "**********" at bounding box center [642, 469] width 141 height 41
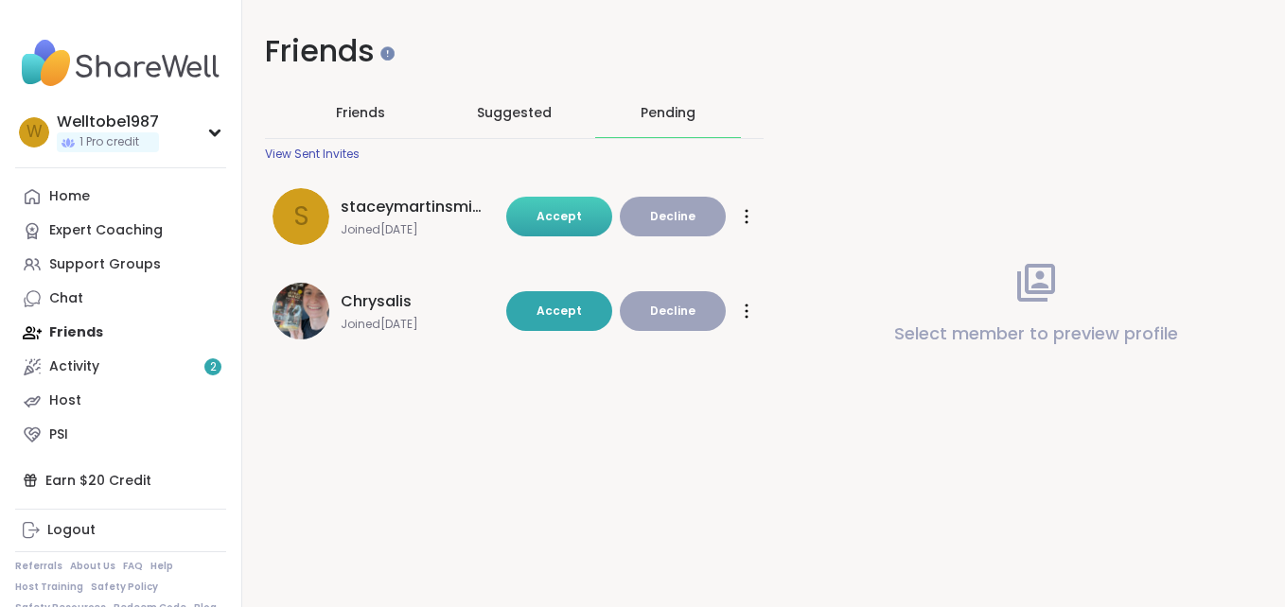
click at [592, 217] on button "Accept" at bounding box center [559, 217] width 106 height 40
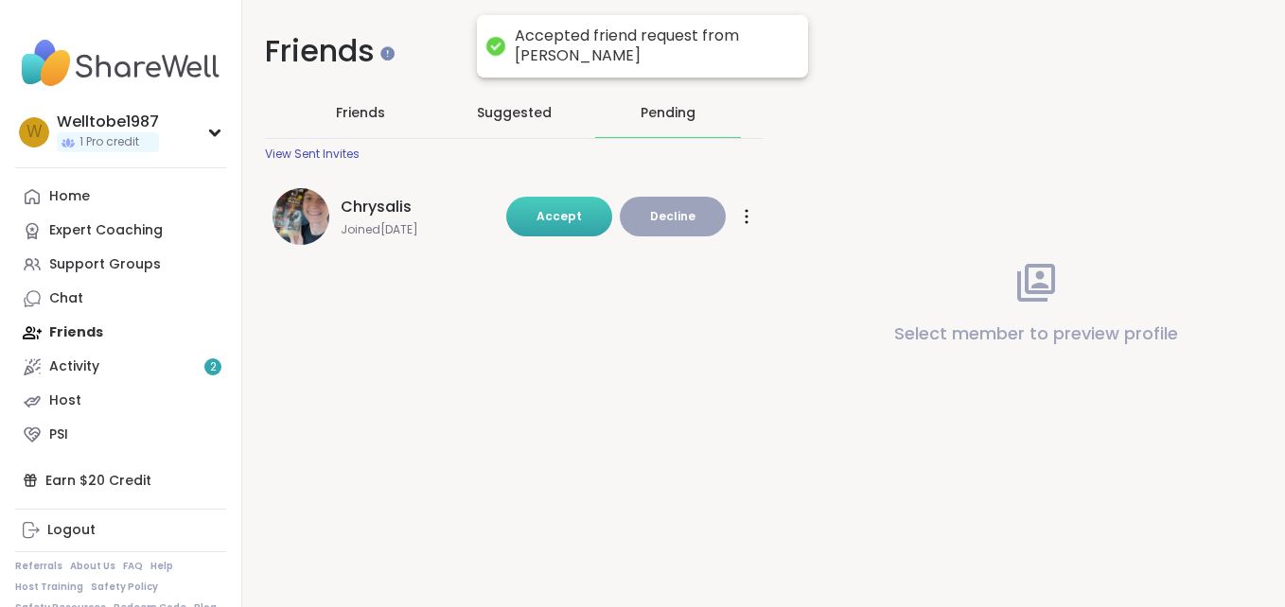
click at [548, 229] on button "Accept" at bounding box center [559, 217] width 106 height 40
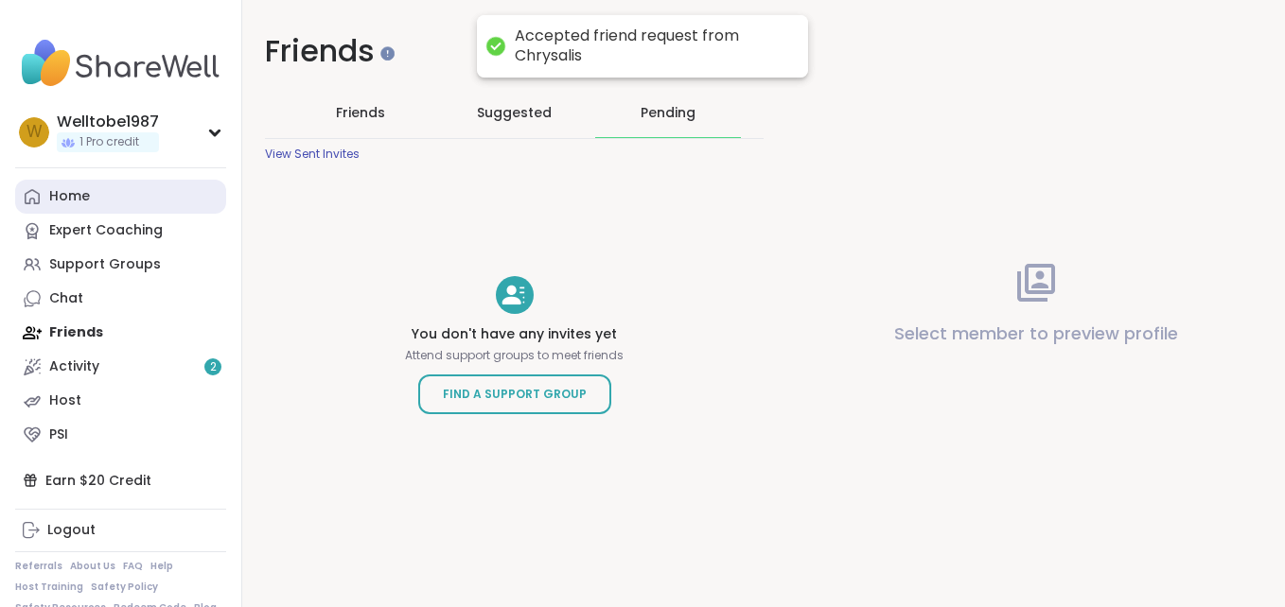
click at [79, 202] on div "Home" at bounding box center [69, 196] width 41 height 19
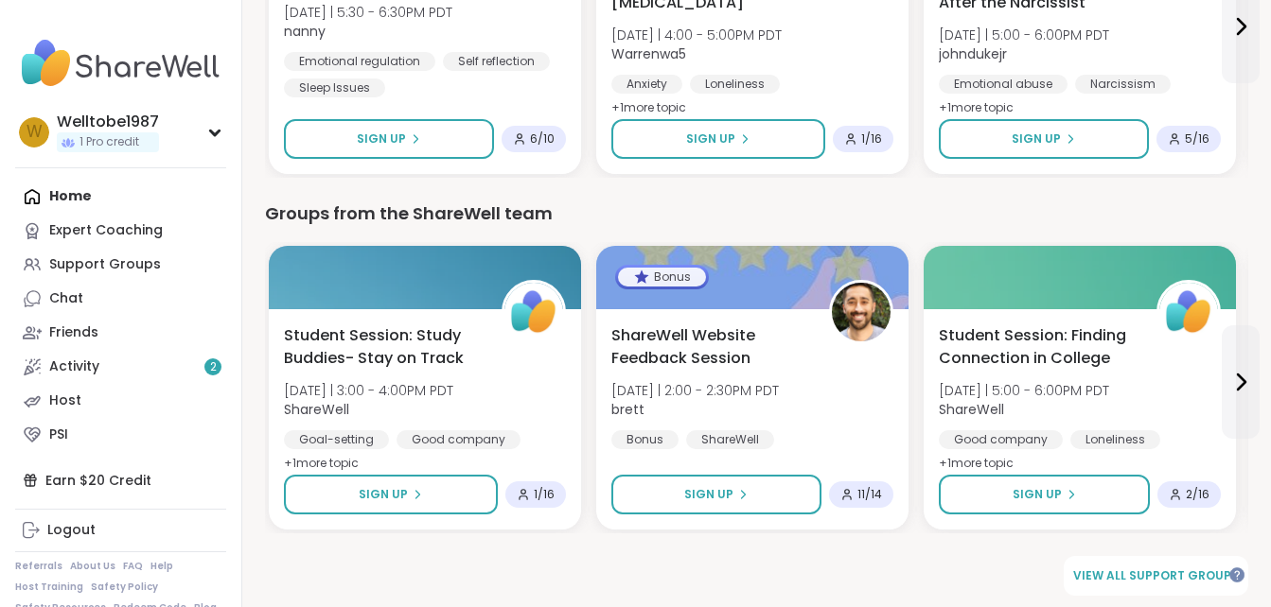
scroll to position [1789, 0]
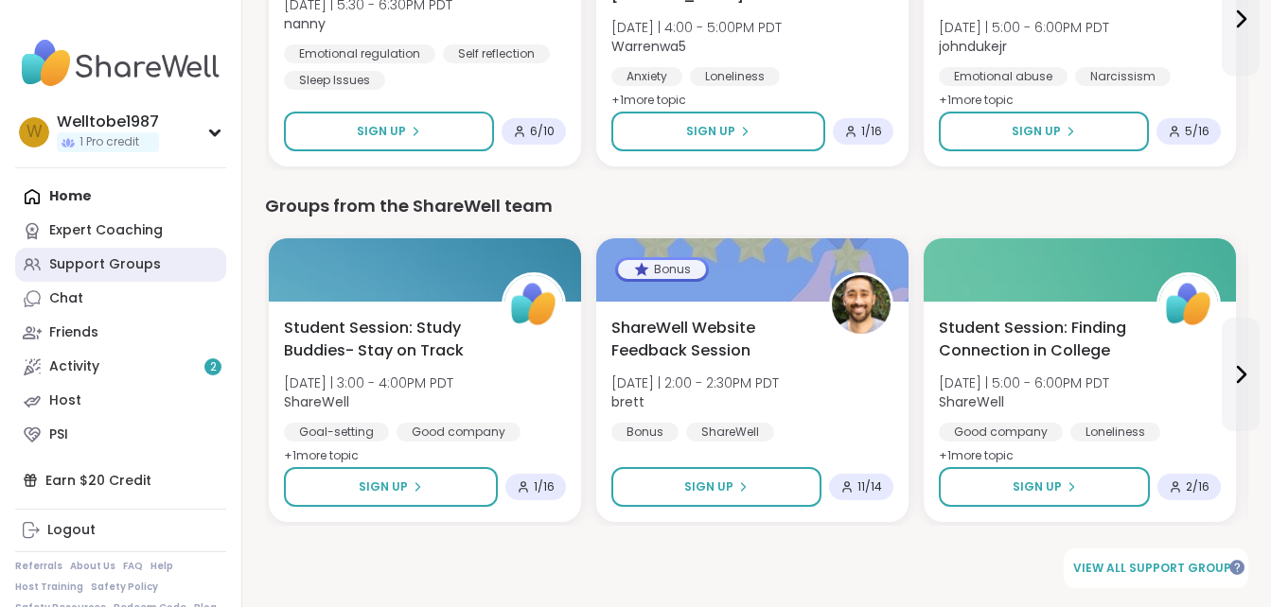
click at [114, 272] on div "Support Groups" at bounding box center [105, 264] width 112 height 19
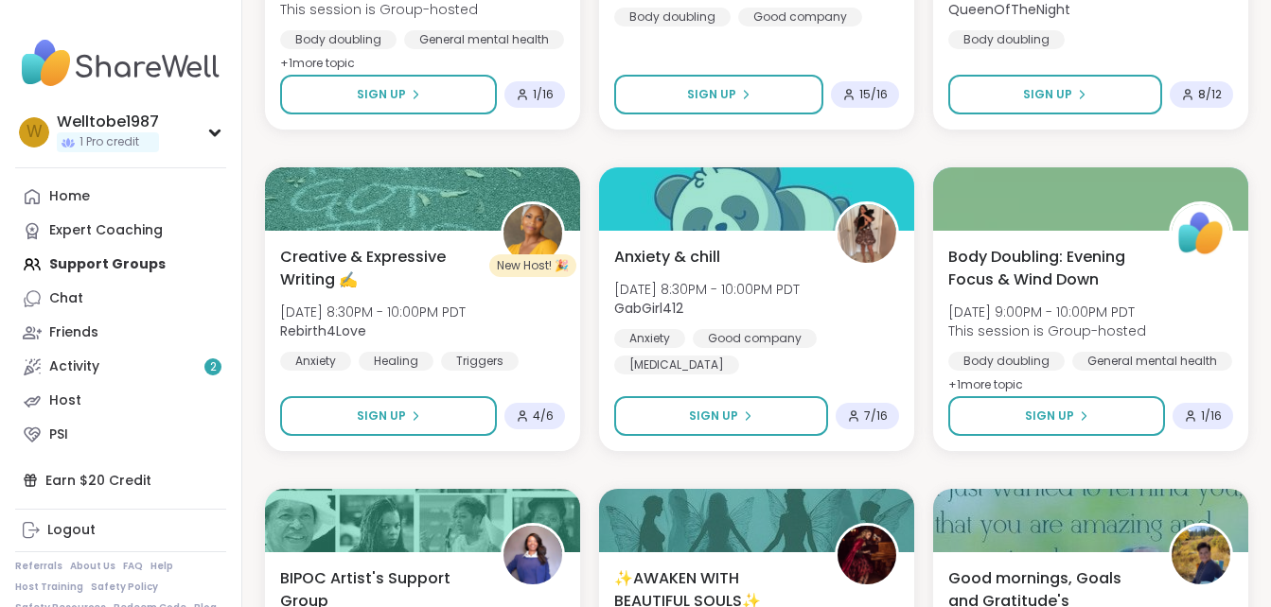
scroll to position [825, 0]
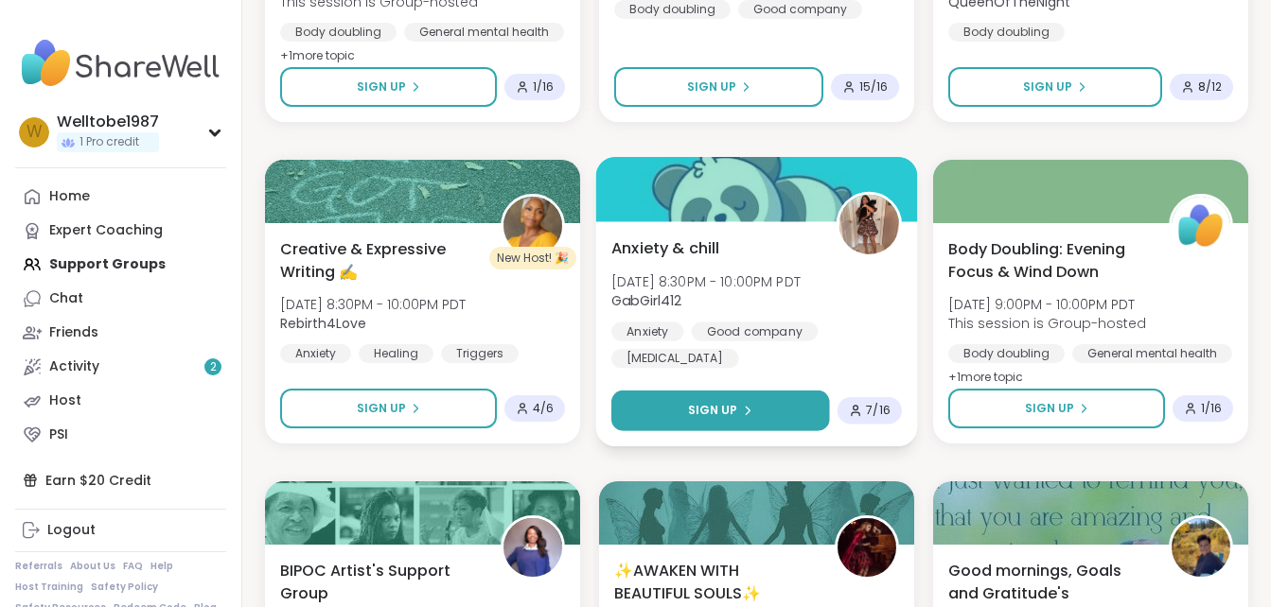
click at [733, 423] on button "Sign Up" at bounding box center [720, 411] width 219 height 41
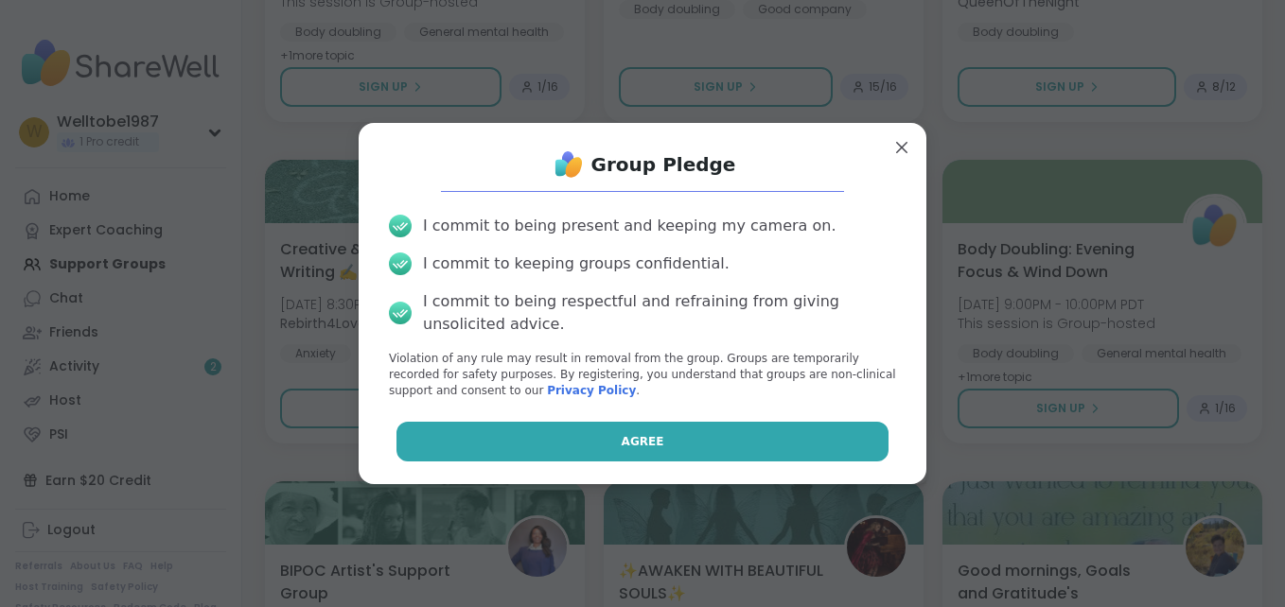
click at [728, 438] on button "Agree" at bounding box center [642, 442] width 493 height 40
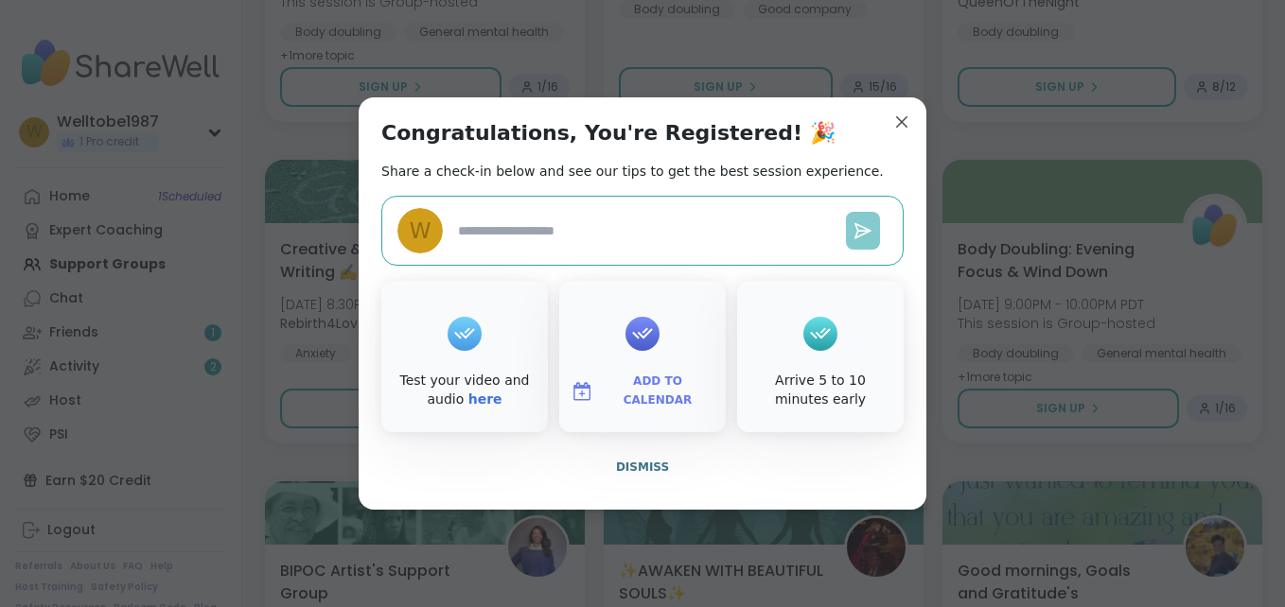
click at [857, 228] on icon at bounding box center [862, 230] width 15 height 14
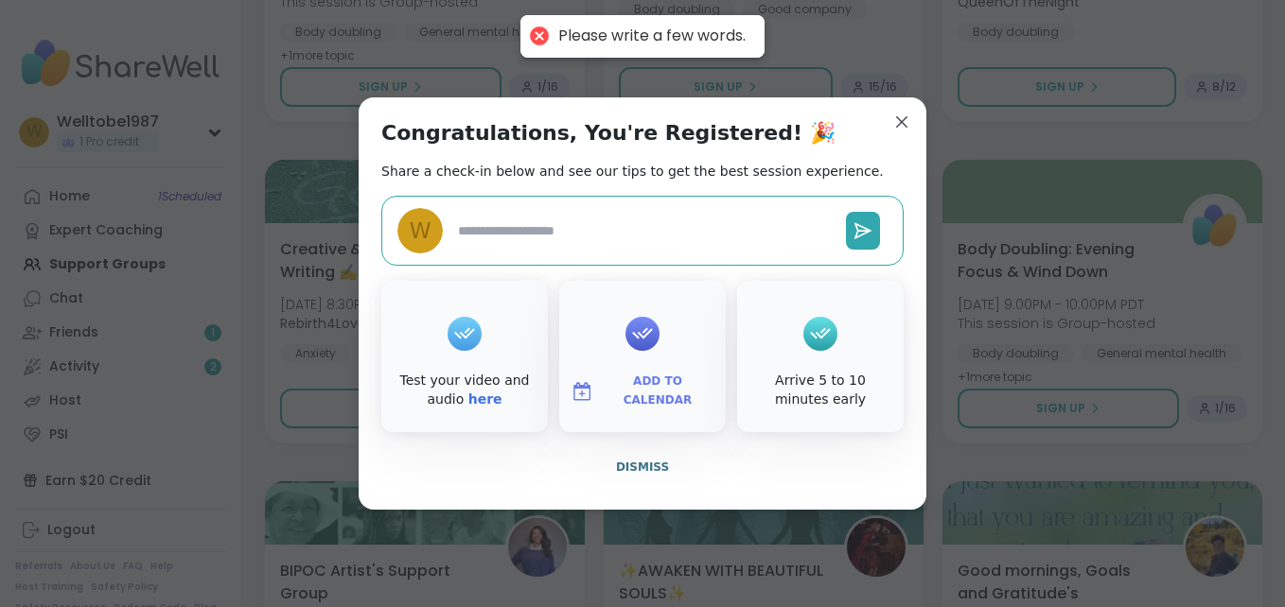
click at [778, 211] on div "W" at bounding box center [642, 231] width 522 height 70
click at [712, 231] on textarea at bounding box center [644, 231] width 388 height 35
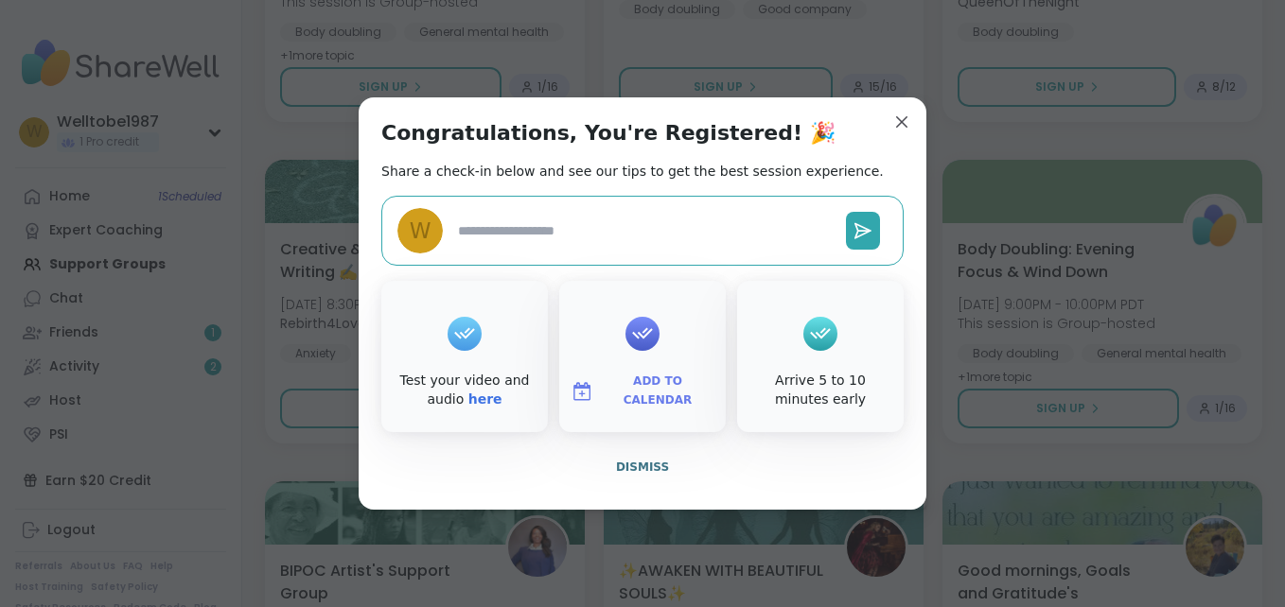
type textarea "*"
type textarea "**"
type textarea "*"
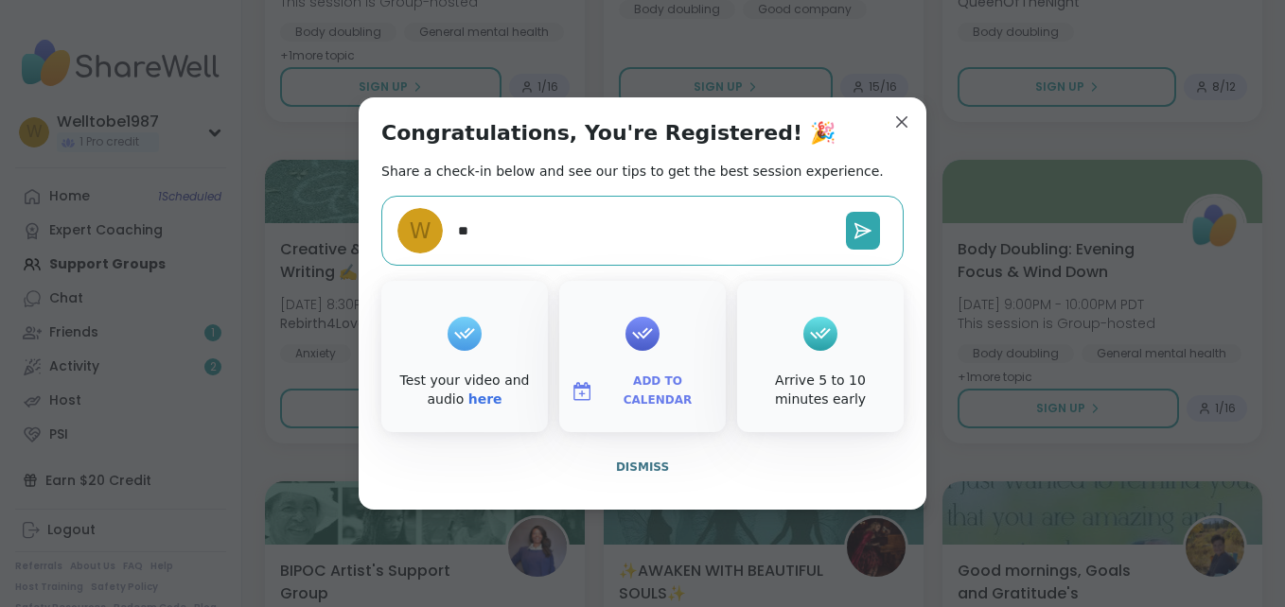
type textarea "***"
type textarea "*"
type textarea "****"
type textarea "*"
type textarea "*****"
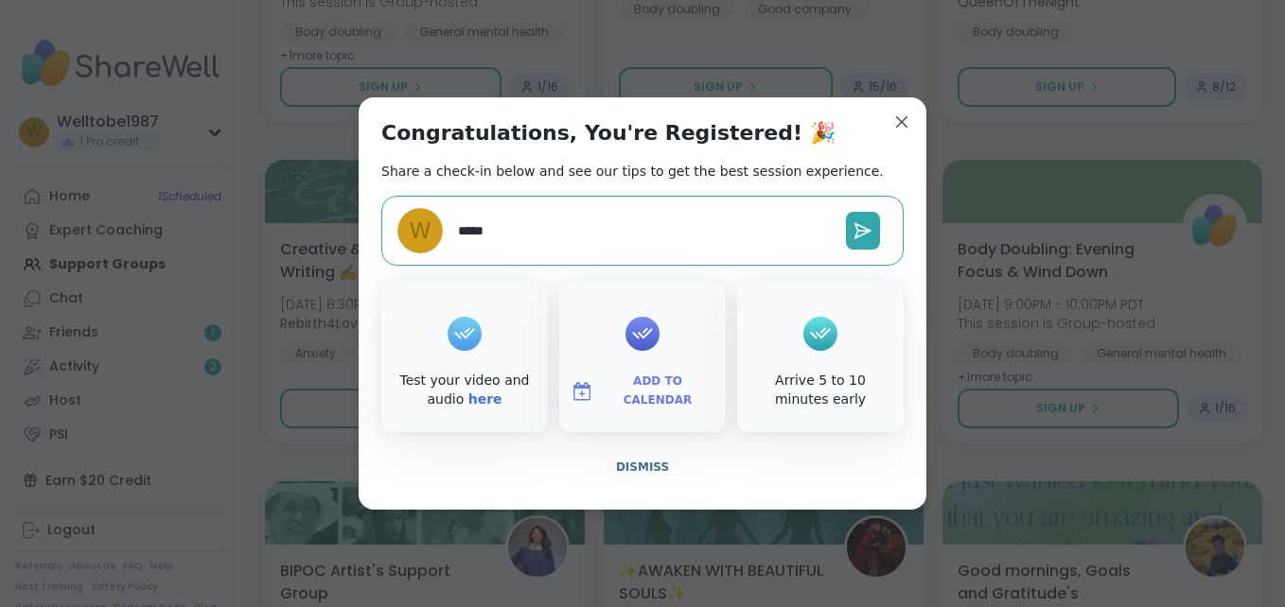
type textarea "*"
type textarea "******"
type textarea "*"
type textarea "*******"
type textarea "*"
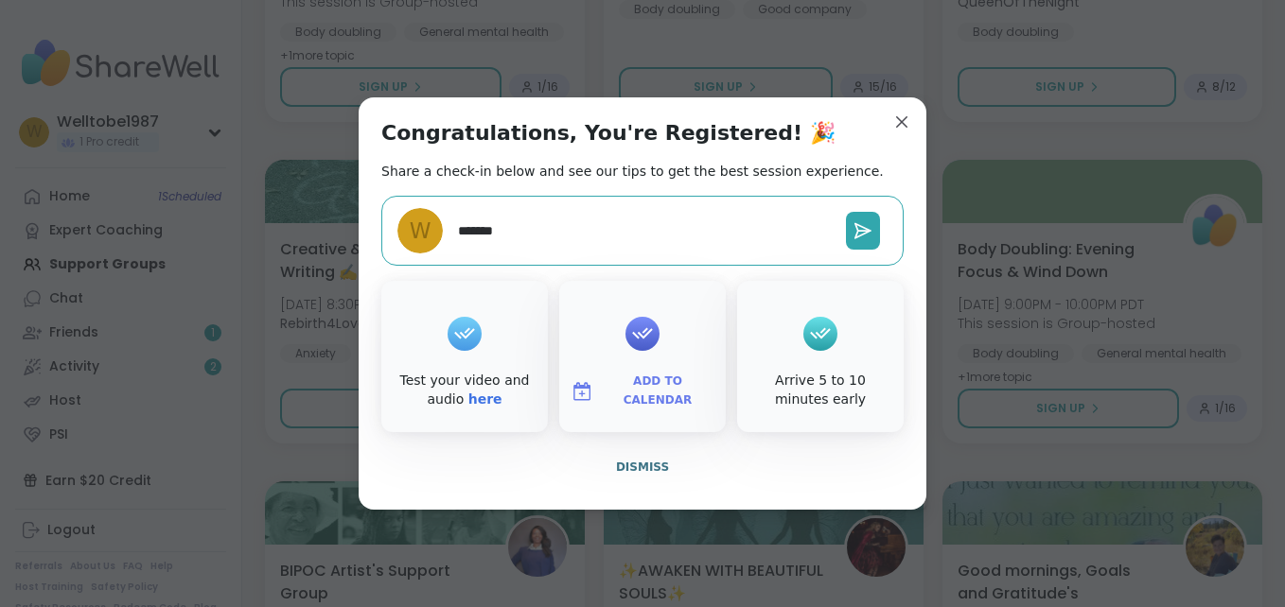
type textarea "*******"
type textarea "*"
type textarea "**********"
type textarea "*"
type textarea "**********"
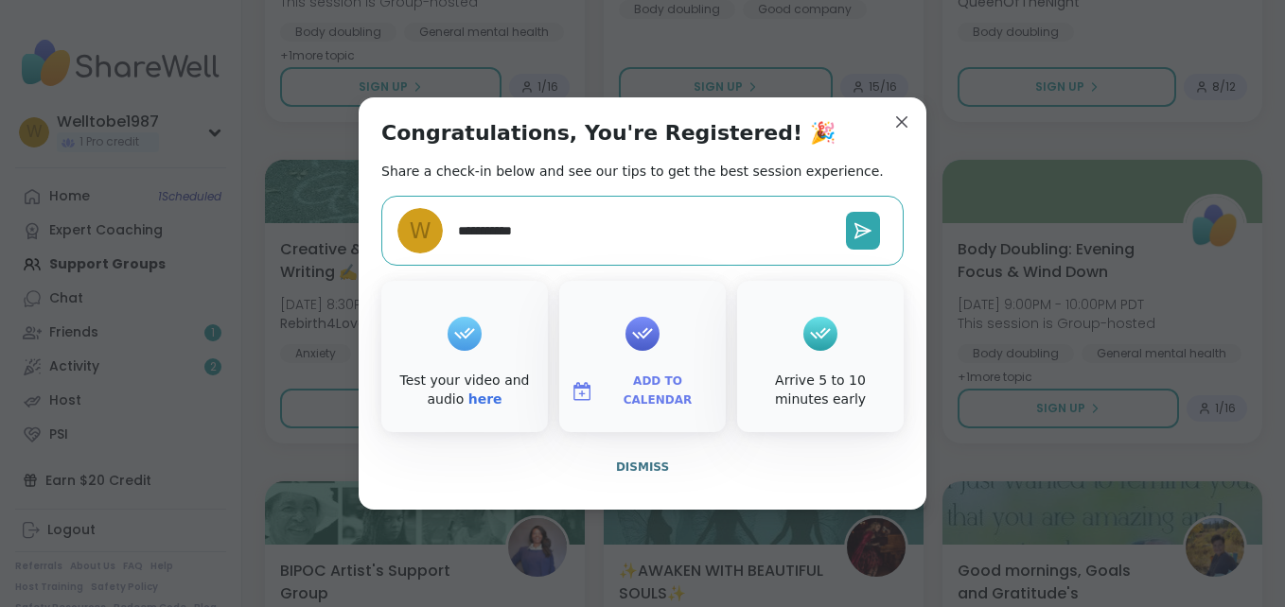
type textarea "*"
type textarea "**********"
type textarea "*"
type textarea "**********"
type textarea "*"
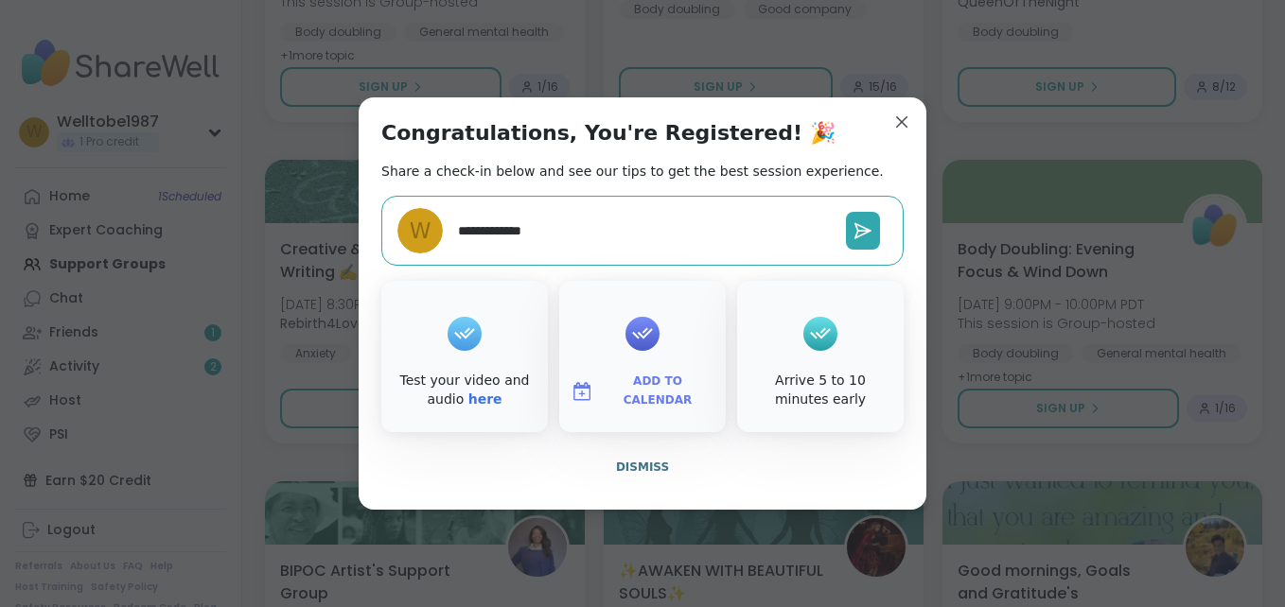
type textarea "**********"
type textarea "*"
type textarea "**********"
type textarea "*"
type textarea "**********"
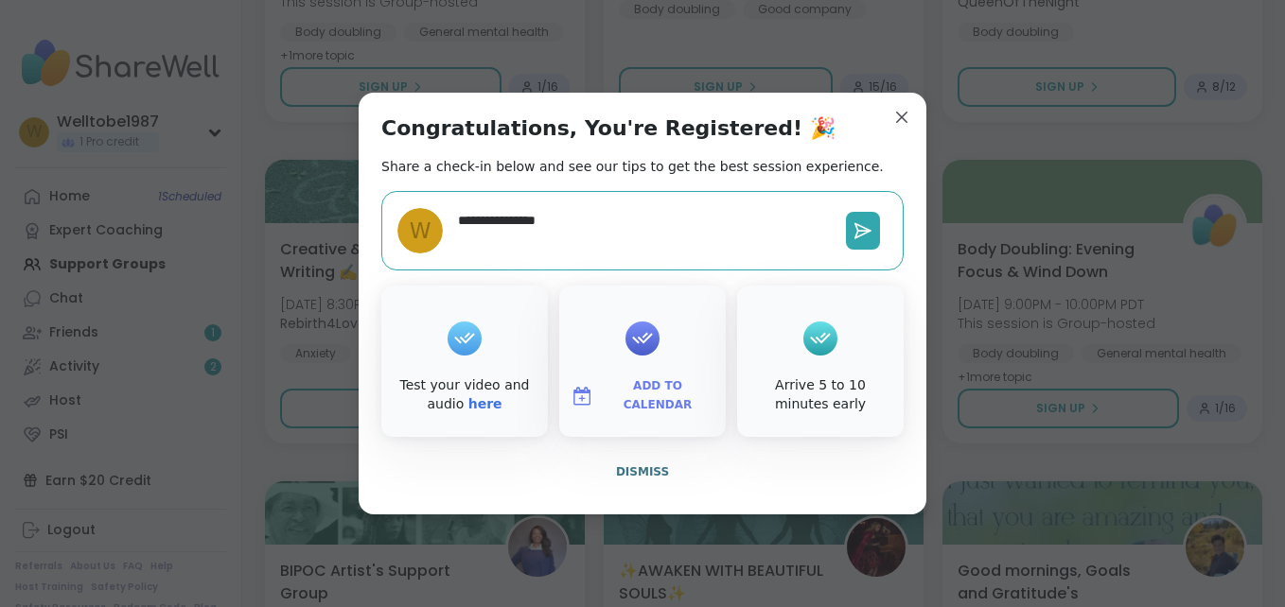
type textarea "*"
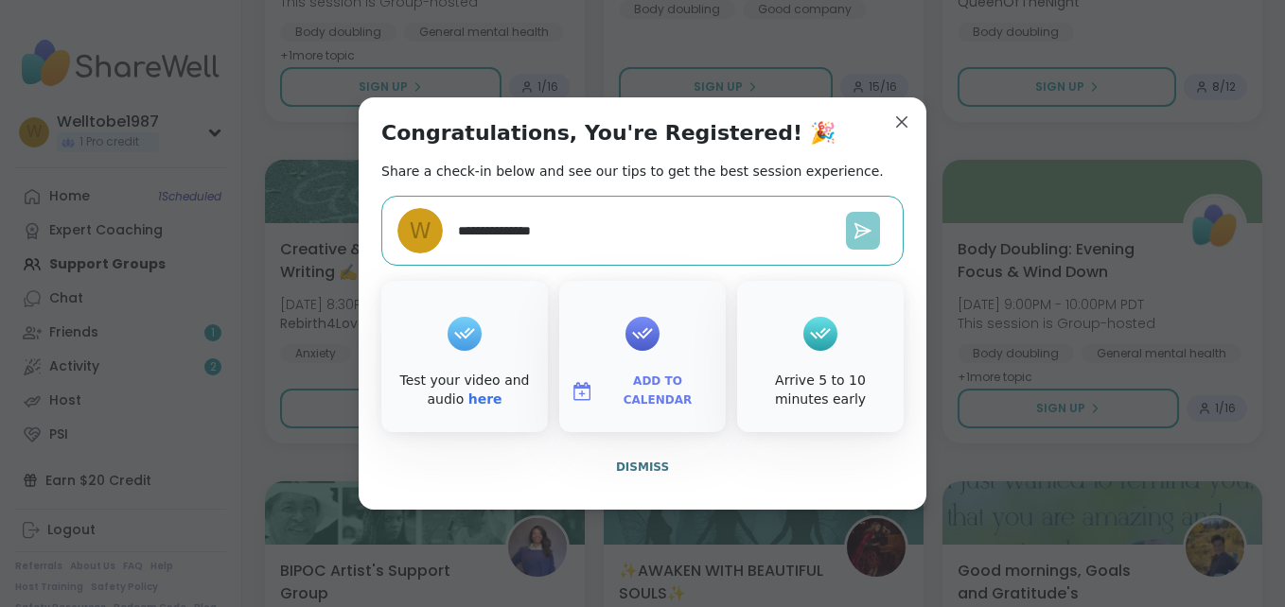
type textarea "**********"
click at [846, 242] on button at bounding box center [863, 231] width 34 height 38
type textarea "*"
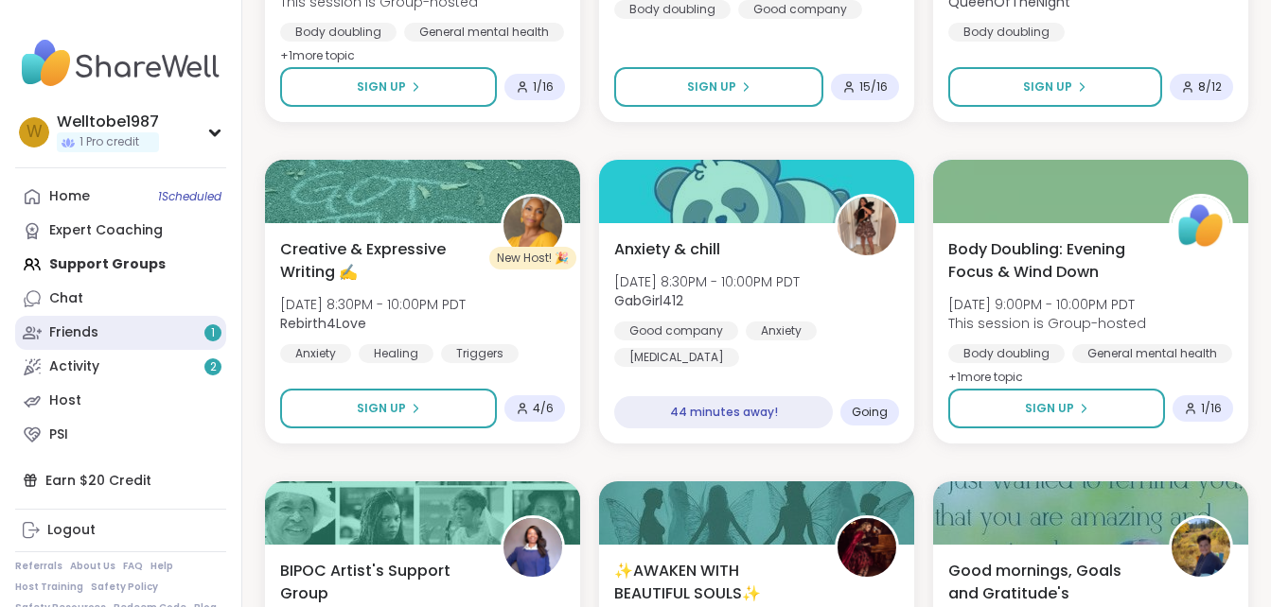
click at [101, 340] on link "Friends 1" at bounding box center [120, 333] width 211 height 34
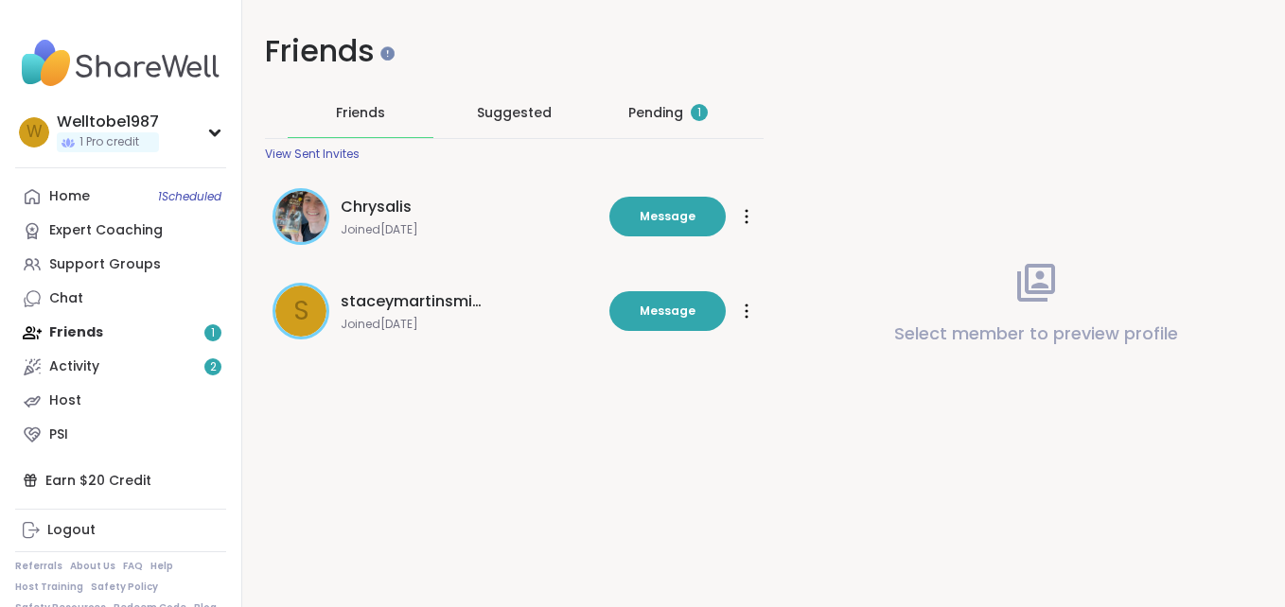
click at [660, 105] on div "Pending 1" at bounding box center [667, 112] width 79 height 19
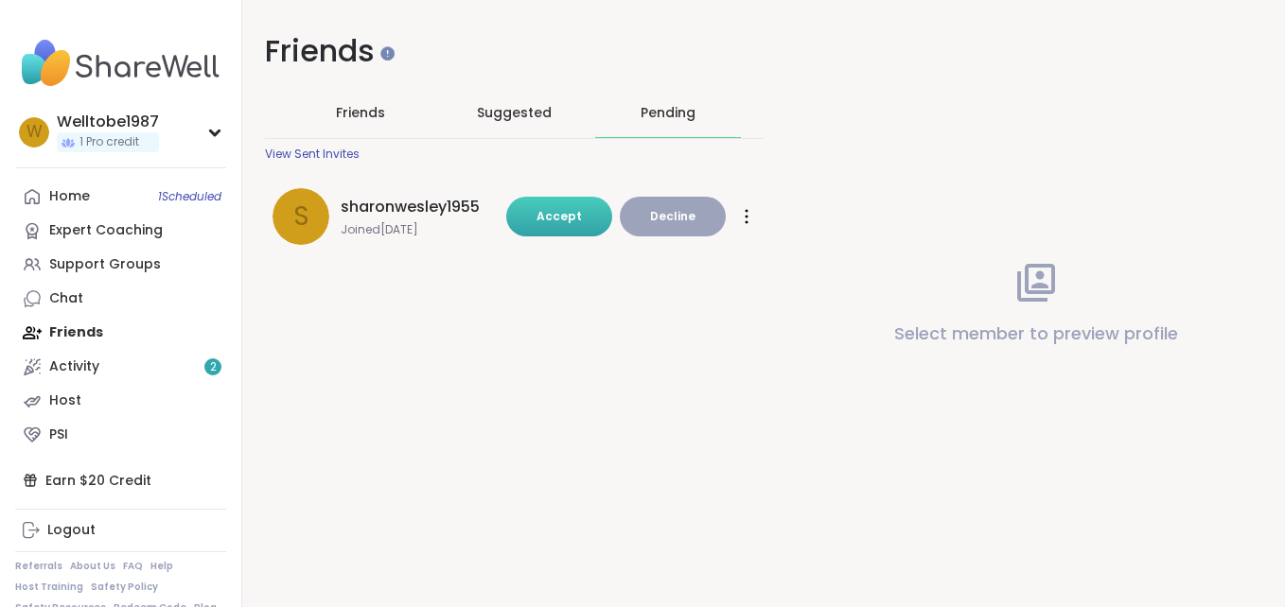
click at [556, 209] on span "Accept" at bounding box center [558, 216] width 45 height 16
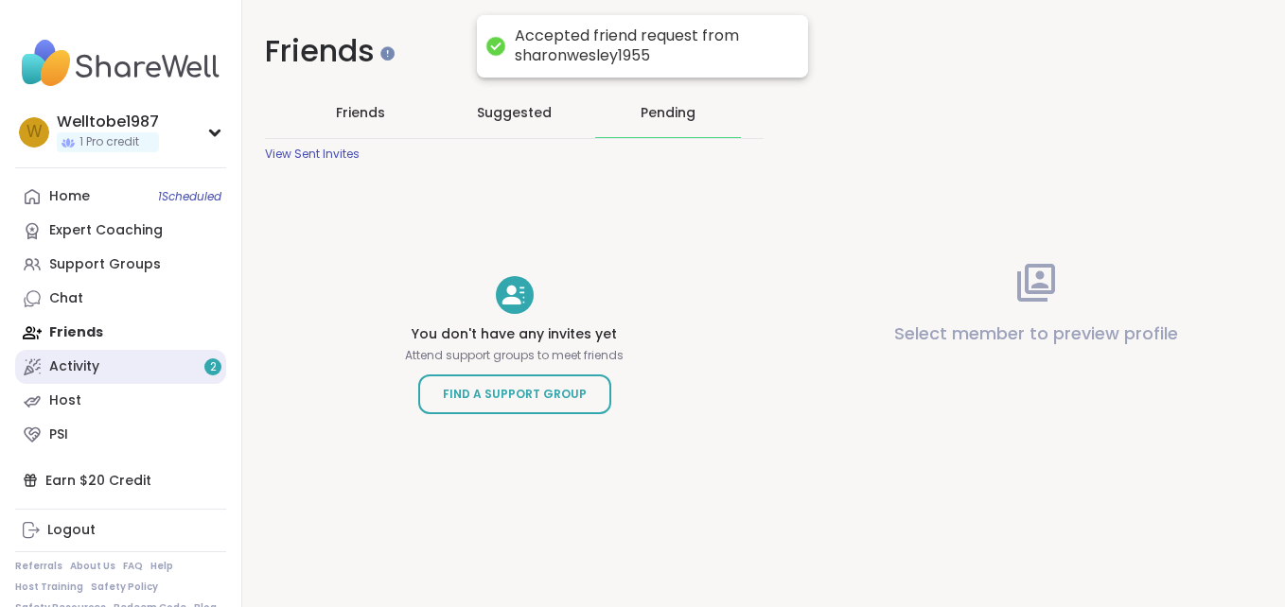
click at [104, 369] on link "Activity 2" at bounding box center [120, 367] width 211 height 34
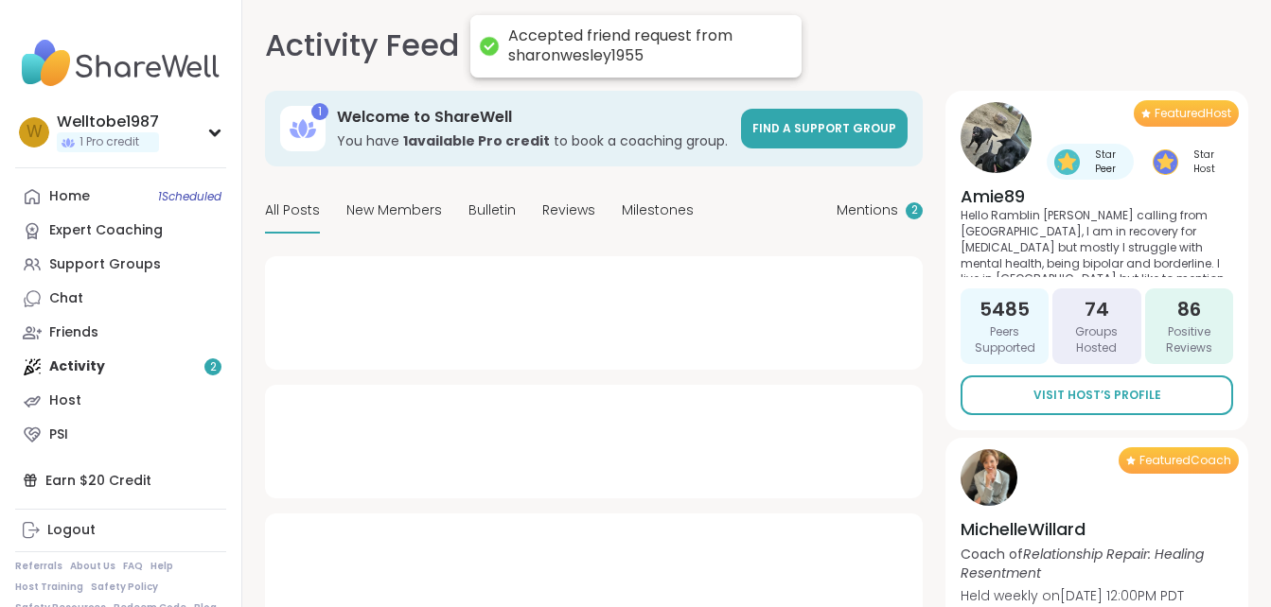
type textarea "*"
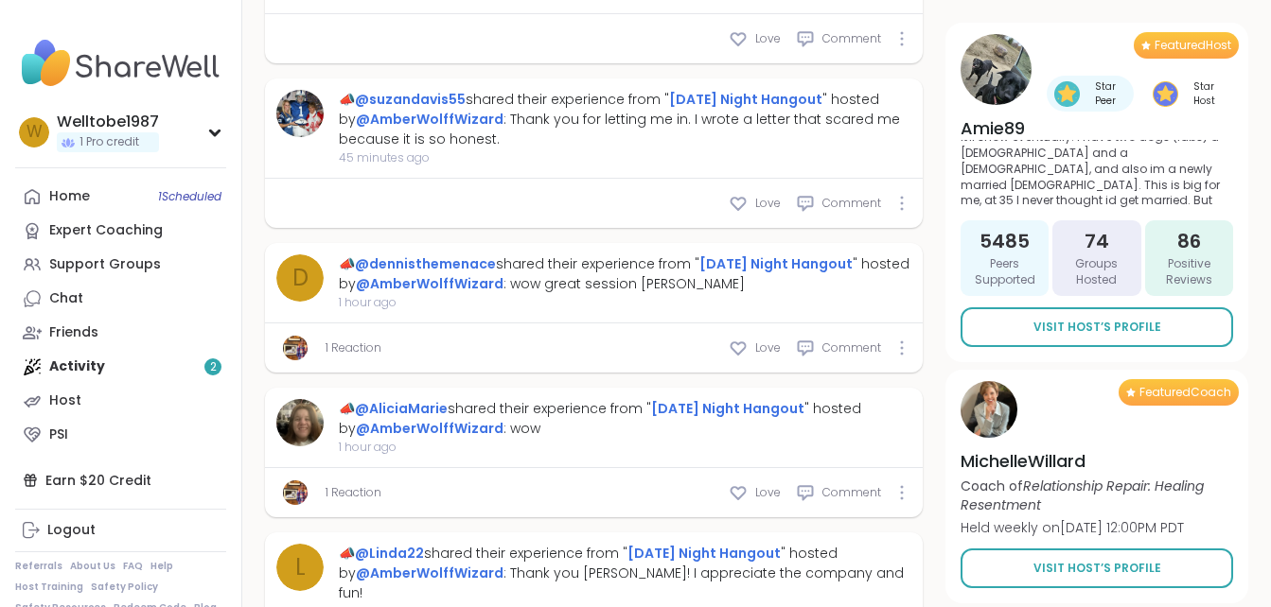
scroll to position [1224, 0]
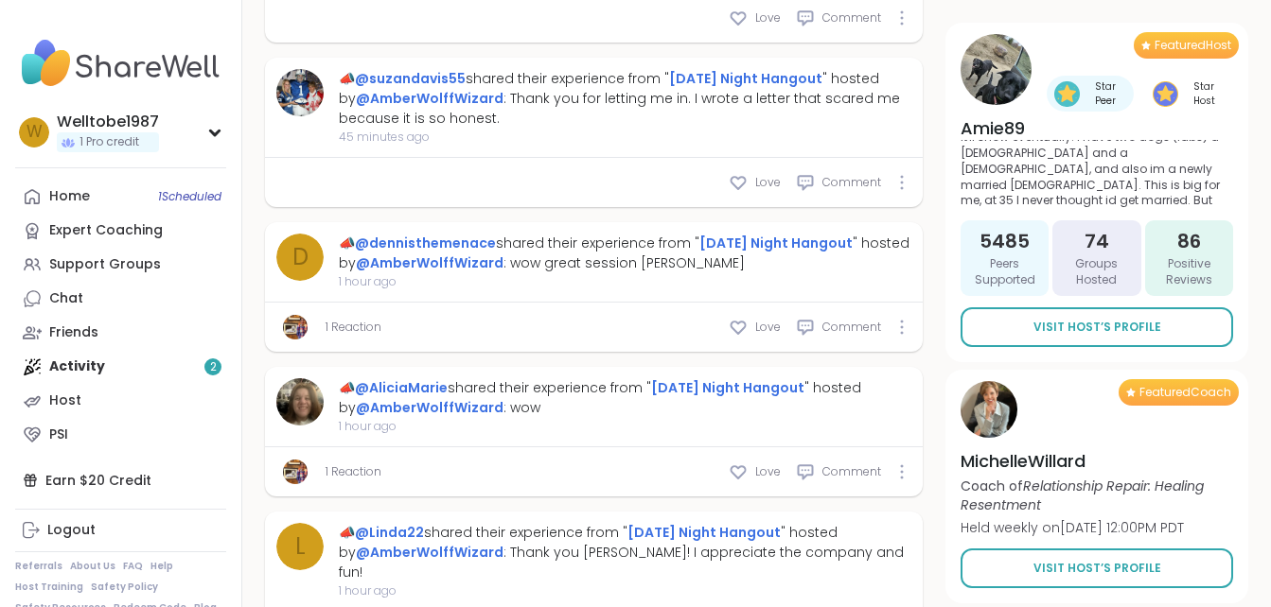
click at [138, 361] on div "Home 1 Scheduled Expert Coaching Support Groups Chat Friends Activity 2 Host PSI" at bounding box center [120, 316] width 211 height 273
drag, startPoint x: 69, startPoint y: 370, endPoint x: 78, endPoint y: 331, distance: 39.7
click at [78, 331] on div "Home 1 Scheduled Expert Coaching Support Groups Chat Friends Activity 2 Host PSI" at bounding box center [120, 316] width 211 height 273
click at [78, 331] on div "Friends" at bounding box center [73, 333] width 49 height 19
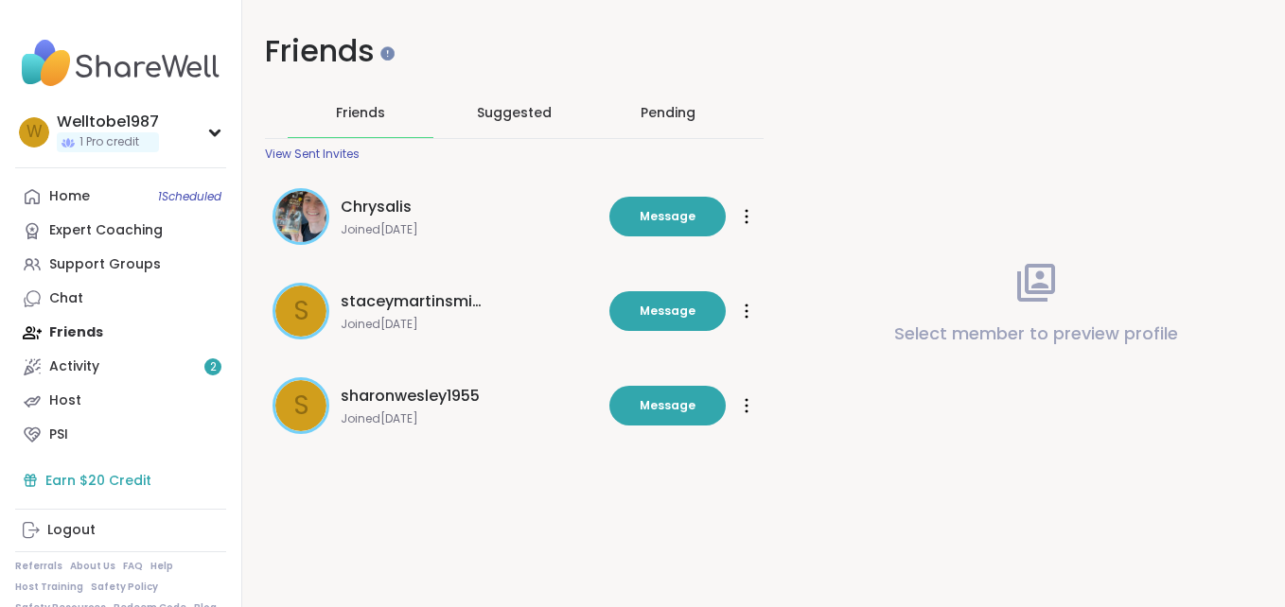
click at [145, 484] on div "Earn $20 Credit" at bounding box center [120, 481] width 211 height 34
click at [77, 200] on div "Home 1 Scheduled" at bounding box center [69, 196] width 41 height 19
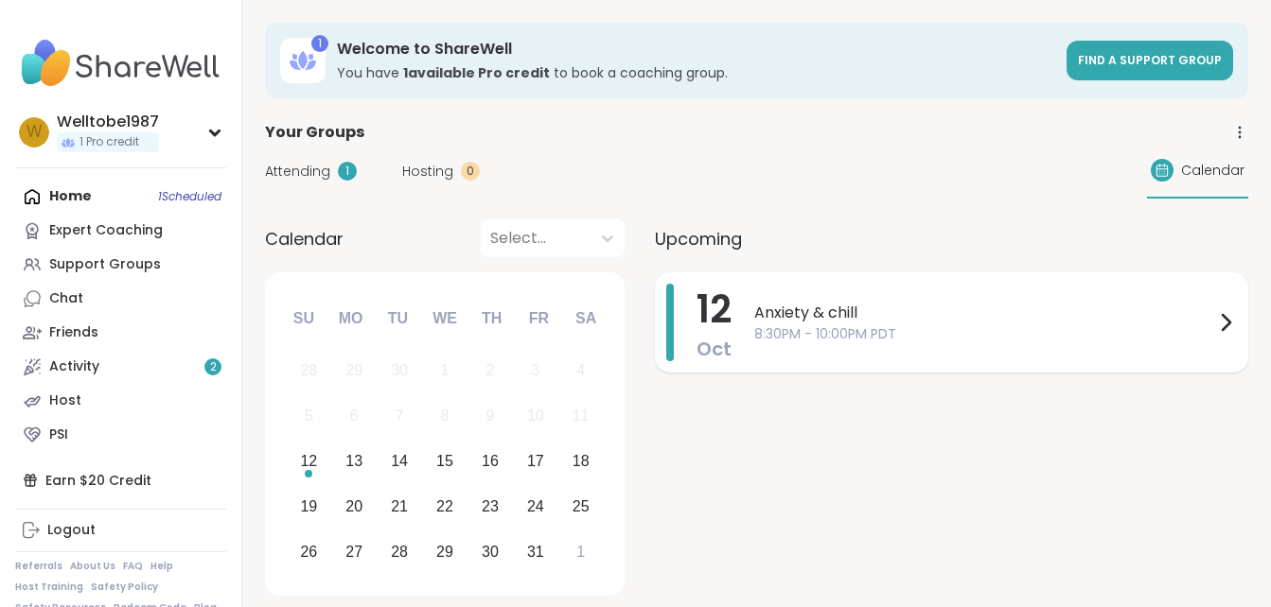
click at [899, 332] on span "8:30PM - 10:00PM PDT" at bounding box center [984, 335] width 460 height 20
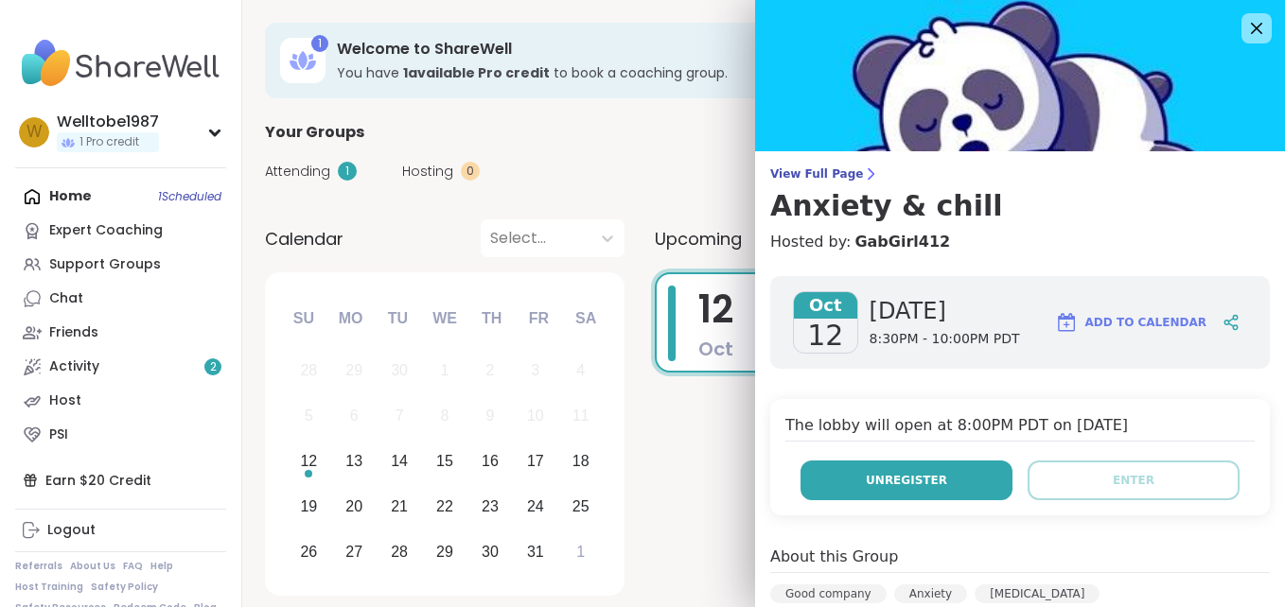
click at [914, 480] on span "Unregister" at bounding box center [906, 480] width 81 height 17
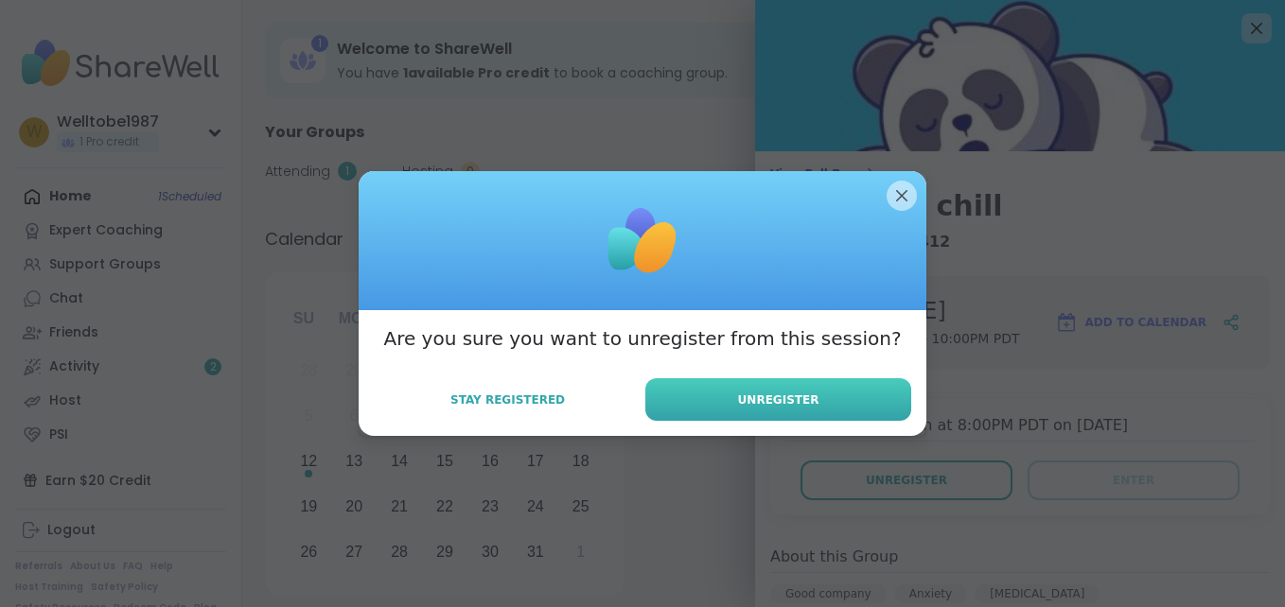
click at [786, 398] on span "Unregister" at bounding box center [778, 400] width 81 height 17
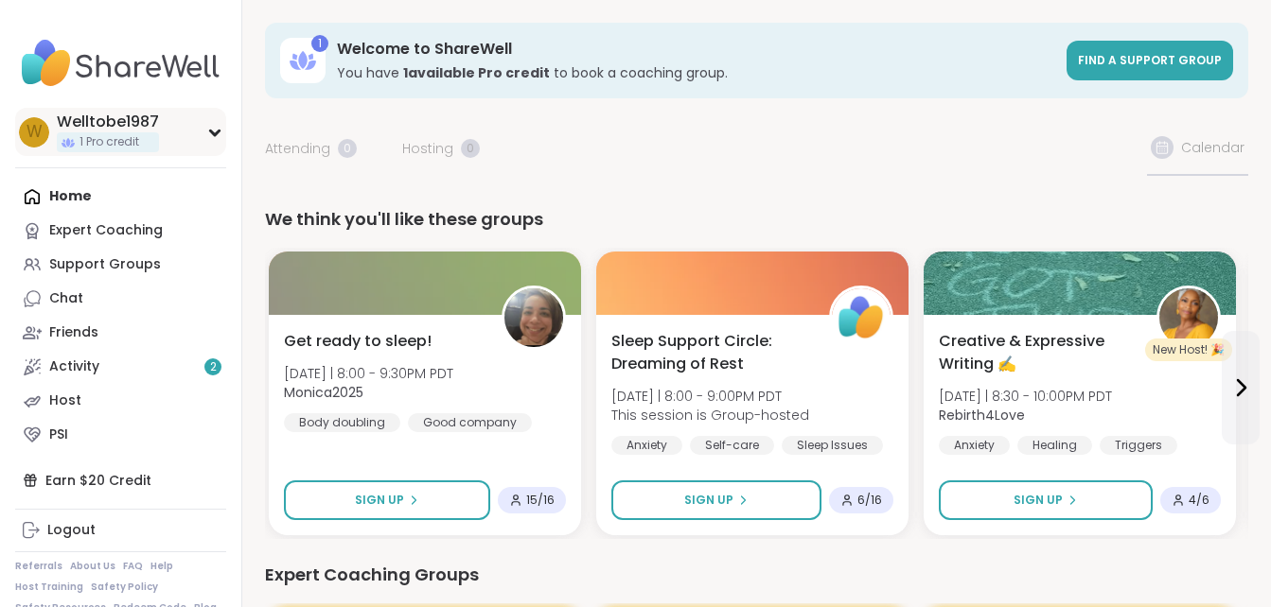
click at [185, 154] on div "W Welltobe1987 1 Pro credit" at bounding box center [120, 132] width 211 height 48
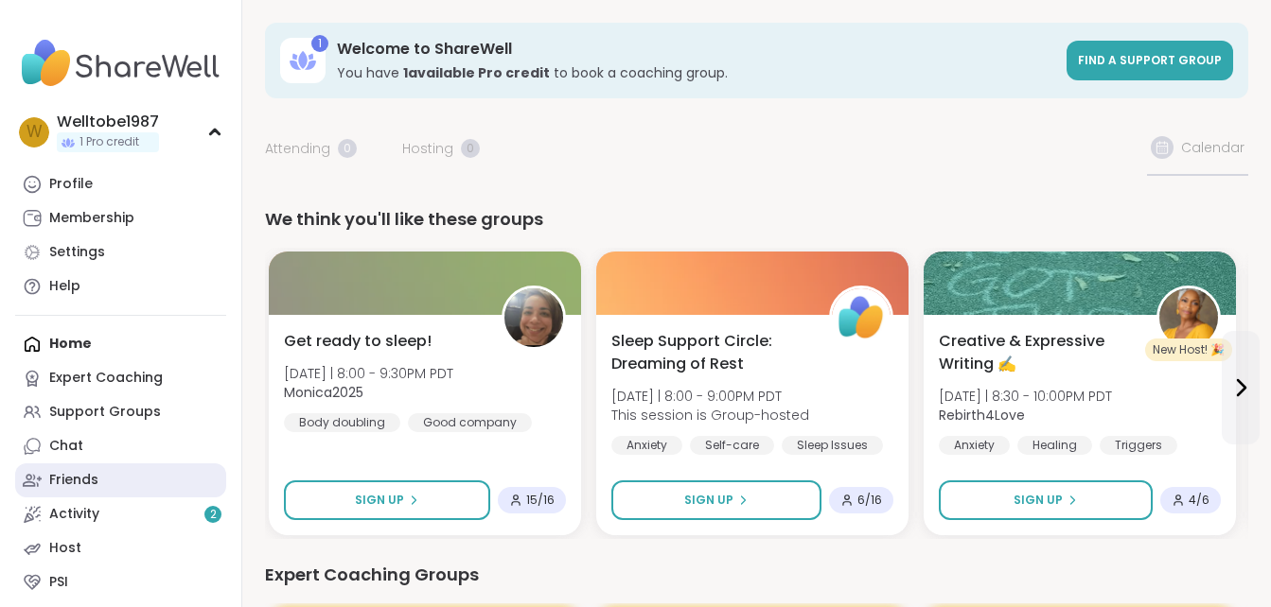
click at [140, 472] on link "Friends" at bounding box center [120, 481] width 211 height 34
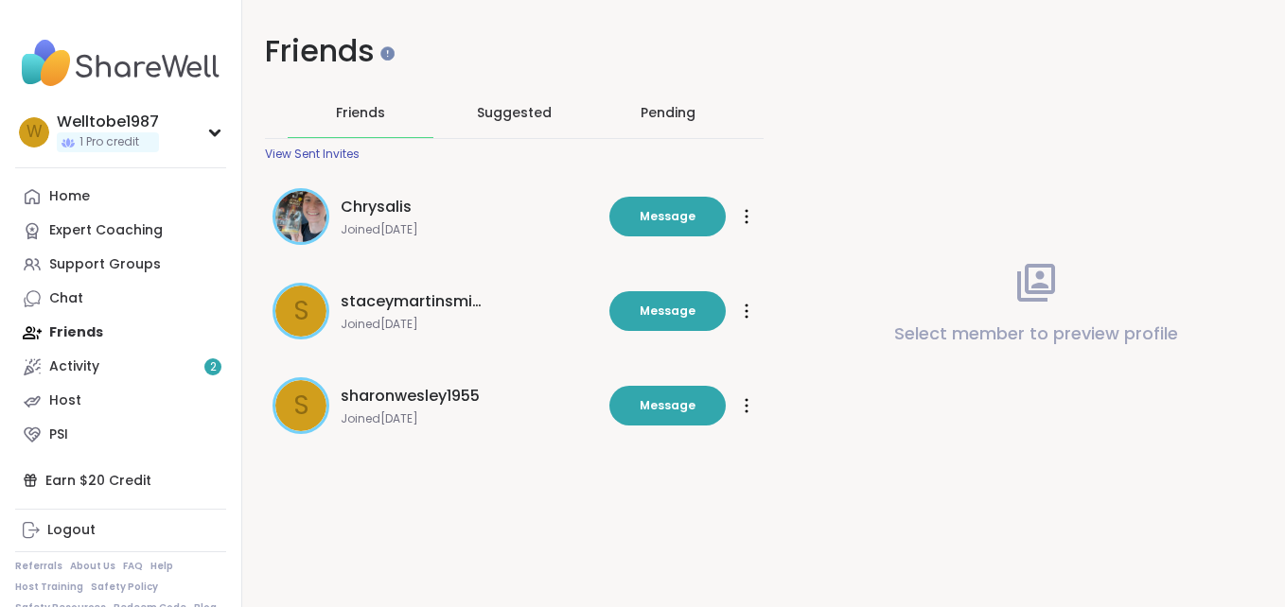
click at [743, 212] on div at bounding box center [746, 217] width 19 height 30
click at [888, 182] on div "Select member to preview profile" at bounding box center [1035, 303] width 499 height 607
click at [655, 323] on button "Message" at bounding box center [667, 311] width 116 height 40
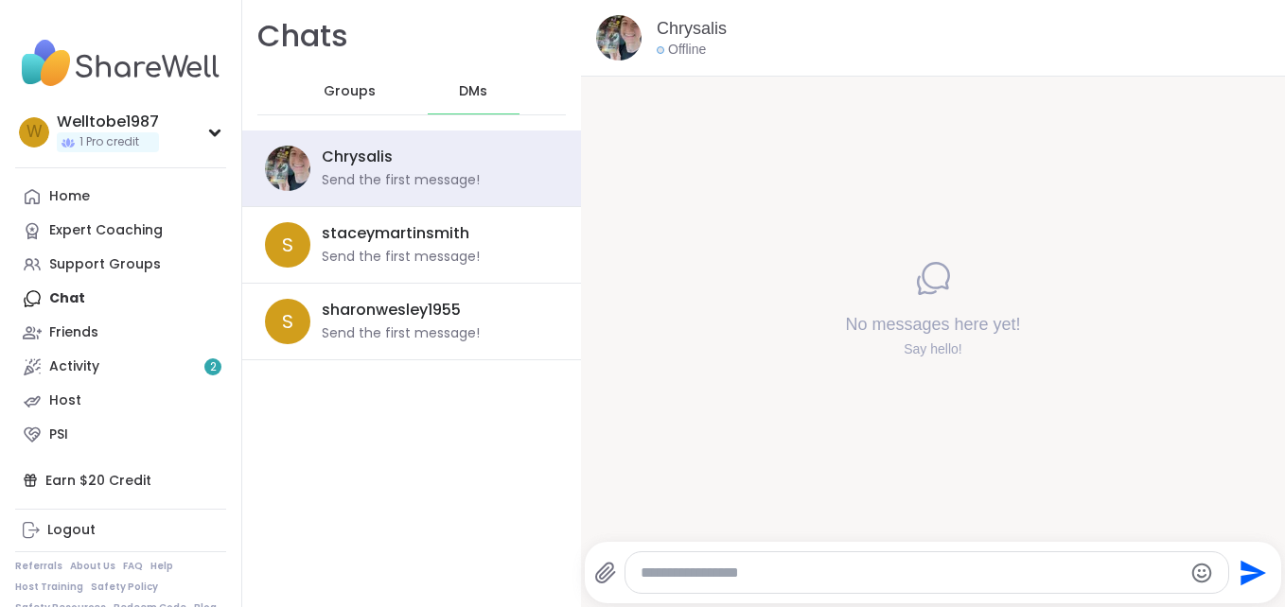
click at [718, 582] on textarea "Type your message" at bounding box center [911, 573] width 541 height 19
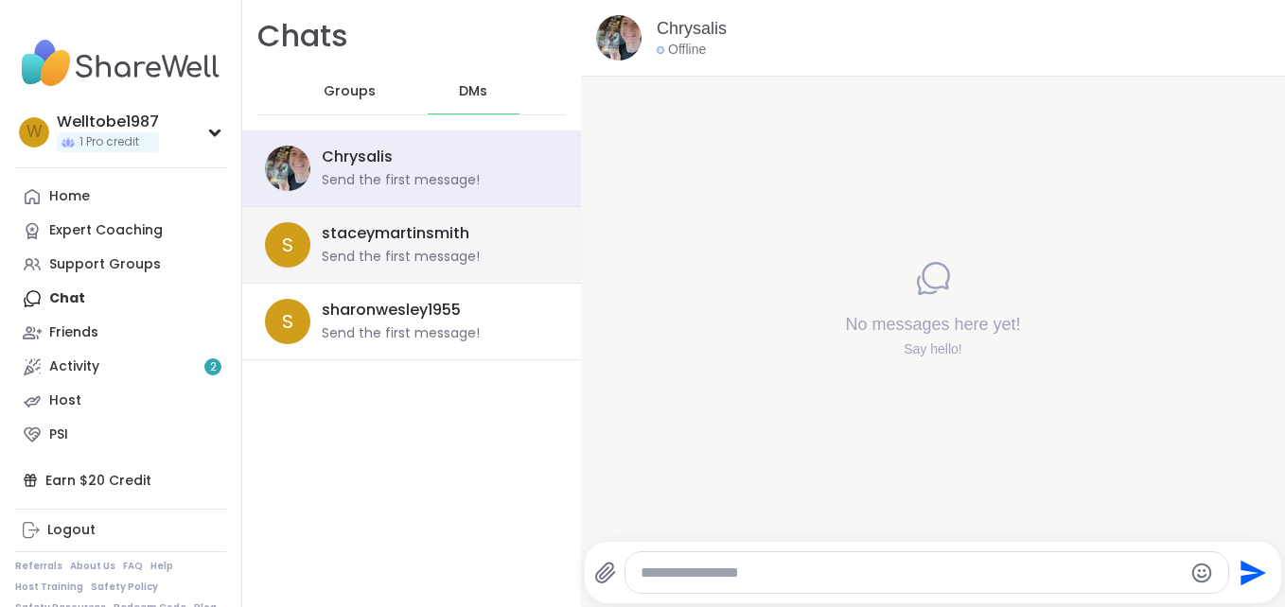
click at [396, 253] on div "Send the first message!" at bounding box center [401, 257] width 158 height 19
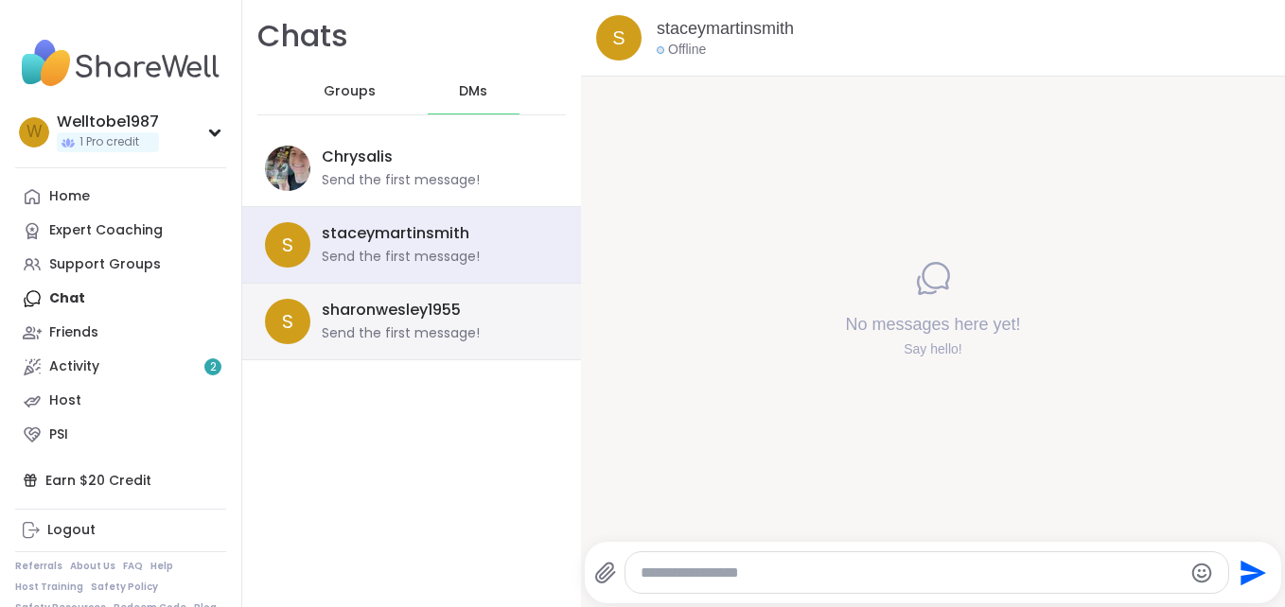
click at [462, 313] on div "sharonwesley1955 Send the first message!" at bounding box center [434, 322] width 225 height 44
